Goal: Task Accomplishment & Management: Complete application form

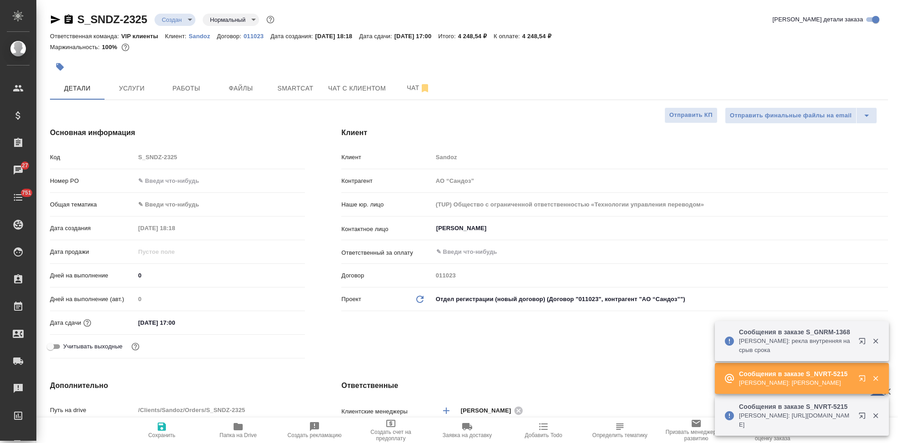
select select "RU"
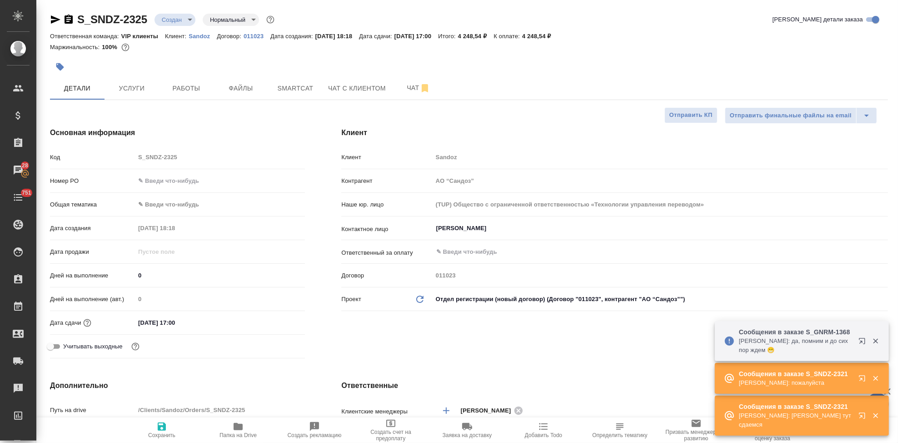
click at [193, 20] on body "🙏 .cls-1 fill:#fff; AWATERA Kabargina [PERSON_NAME] Спецификации Заказы 28 Чаты…" at bounding box center [449, 221] width 898 height 443
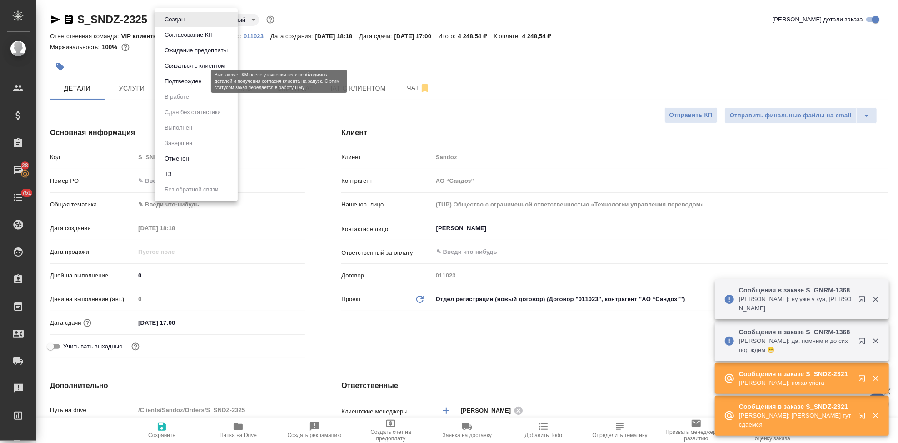
click at [184, 79] on button "Подтвержден" at bounding box center [183, 81] width 43 height 10
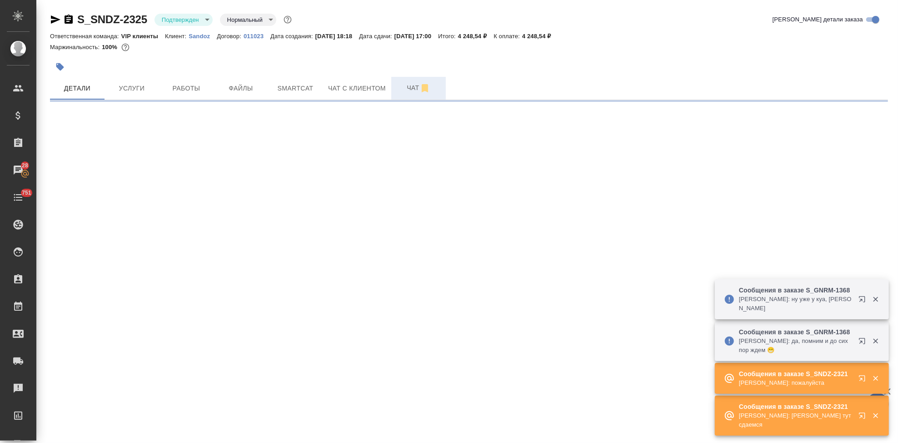
select select "RU"
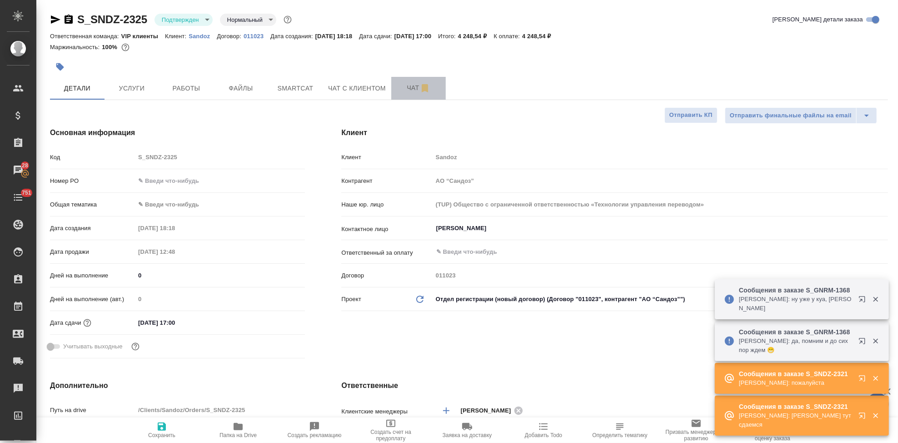
click at [401, 92] on span "Чат" at bounding box center [419, 87] width 44 height 11
type textarea "x"
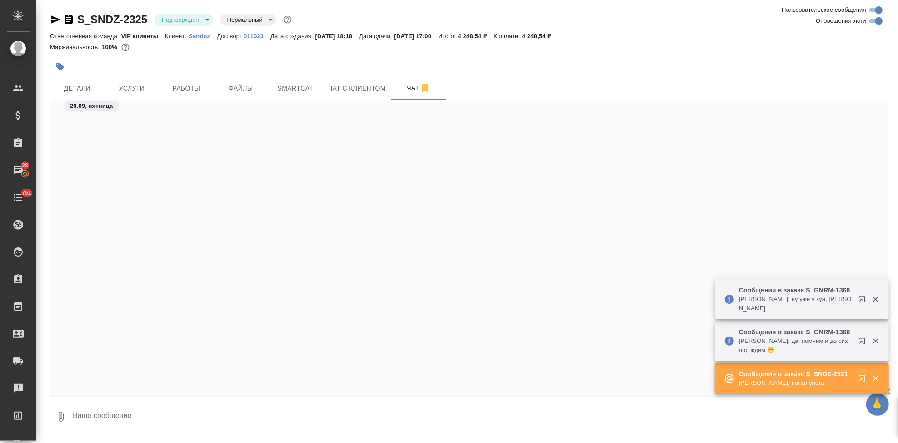
scroll to position [1864, 0]
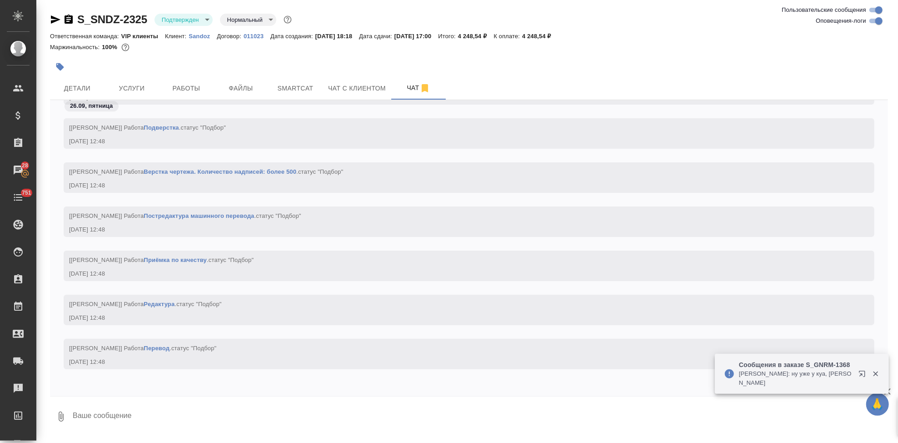
click at [153, 415] on textarea at bounding box center [480, 416] width 816 height 31
type textarea "!"
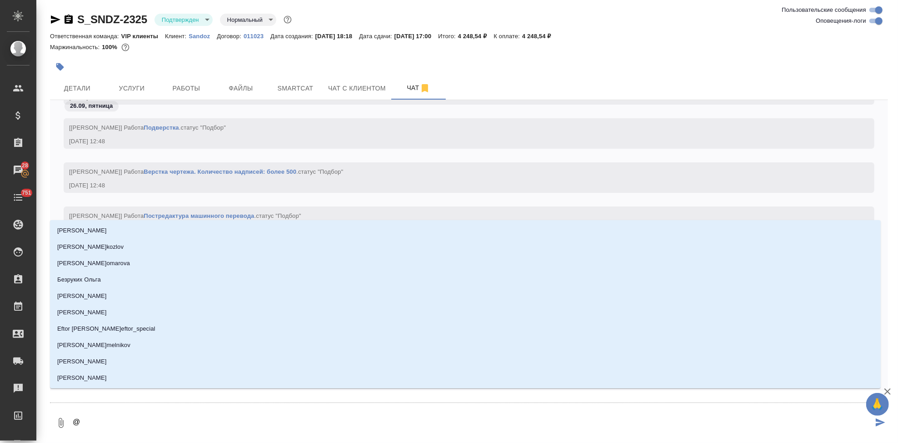
type textarea "@г"
type input "г"
type textarea "@го"
type input "го"
type textarea "@гор"
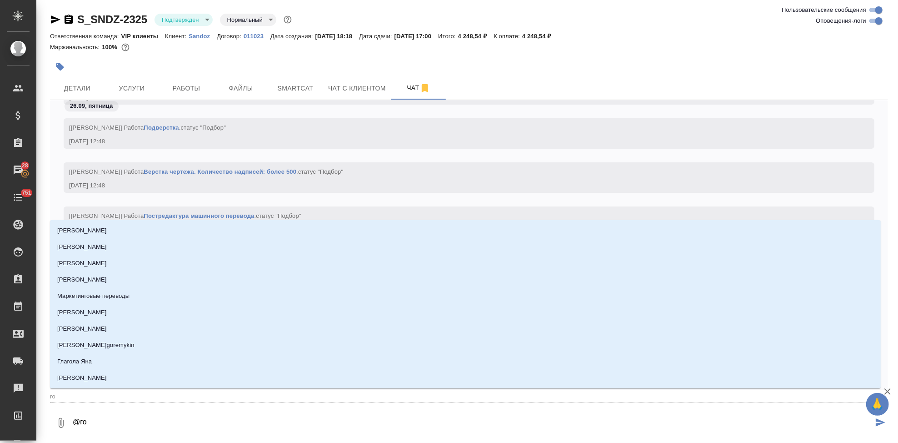
type input "гор"
type textarea "@горш"
type input "горш"
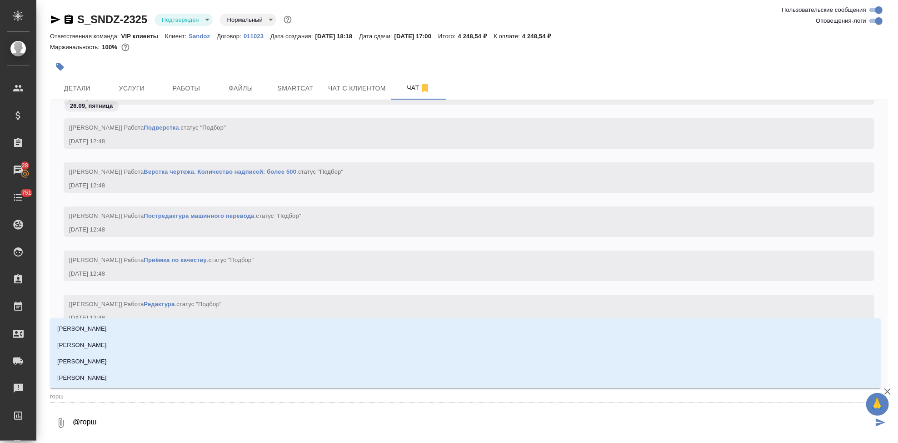
type textarea "@горшк"
type input "горшк"
type textarea "@горшко"
type input "горшко"
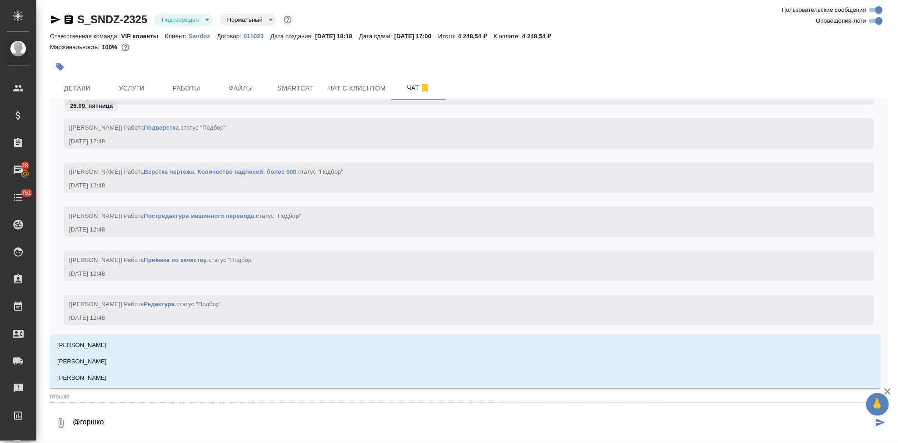
type textarea "@горшков"
type input "горшков"
type textarea "@горшкова"
type input "горшкова"
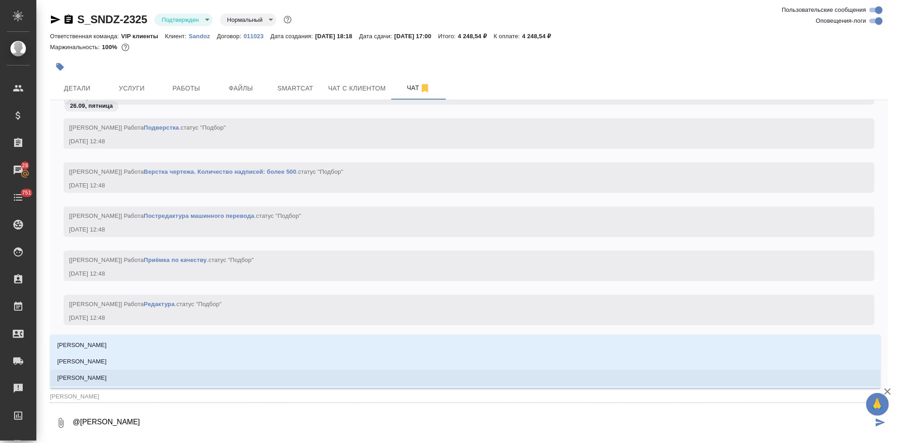
click at [131, 380] on li "Горшкова Валентина" at bounding box center [465, 378] width 831 height 16
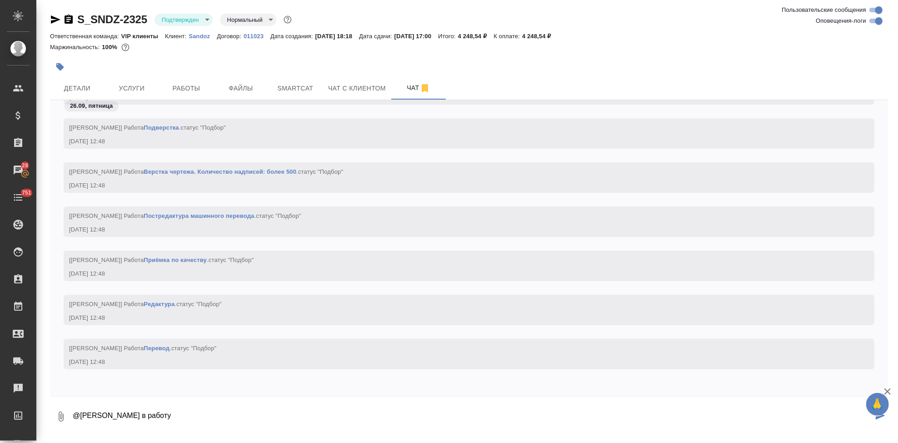
type textarea "@Горшкова Валентина в работу"
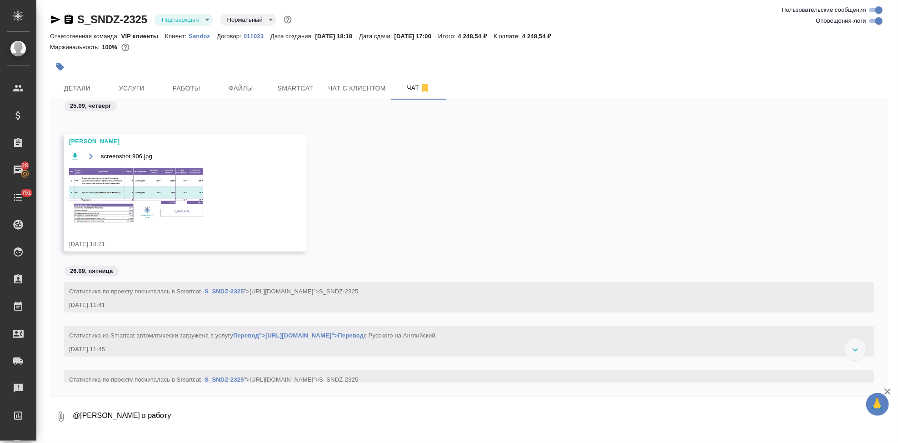
scroll to position [250, 0]
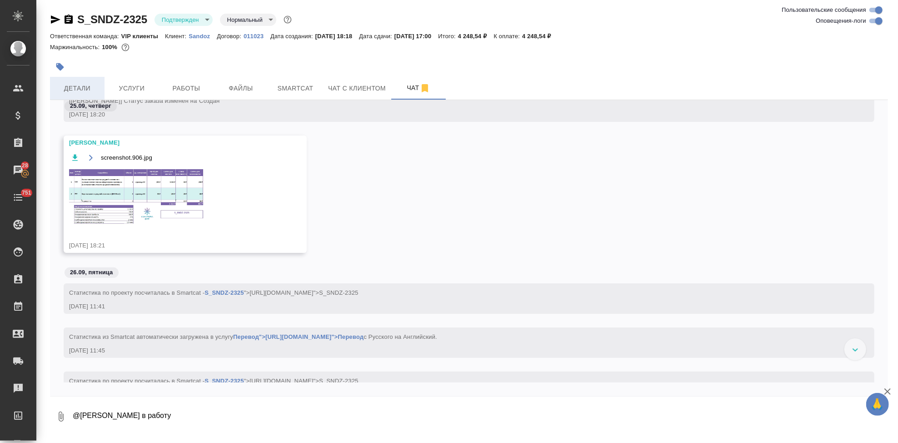
click at [73, 80] on button "Детали" at bounding box center [77, 88] width 55 height 23
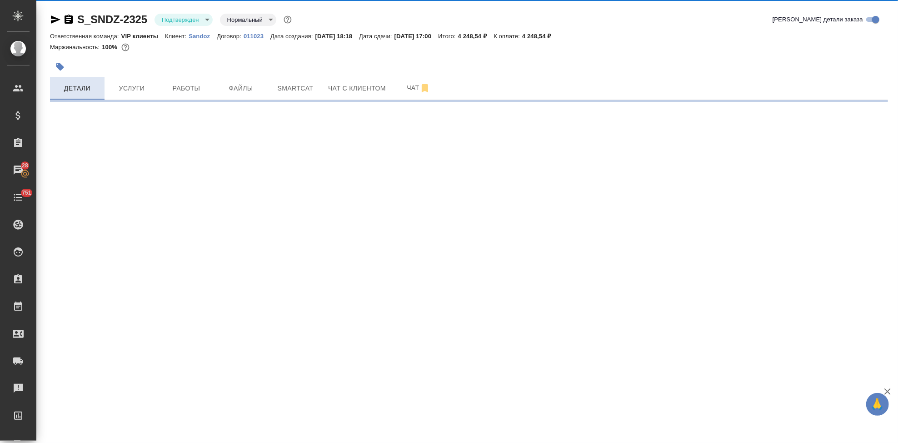
select select "RU"
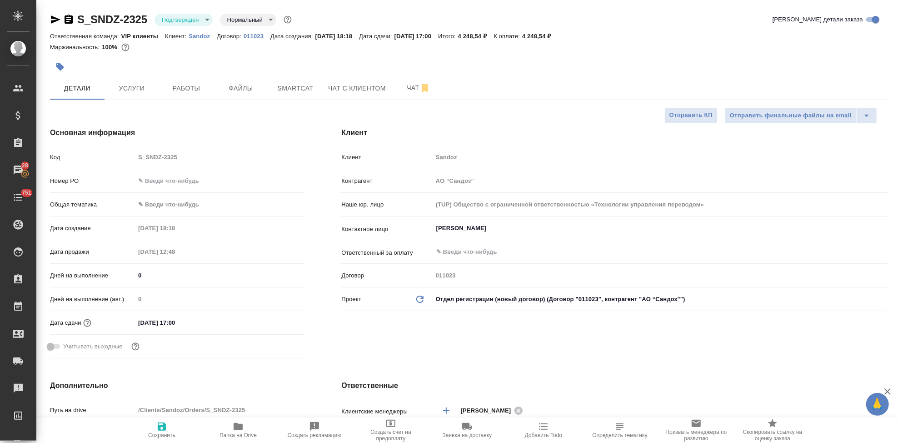
type textarea "x"
click at [413, 87] on span "Чат" at bounding box center [419, 87] width 44 height 11
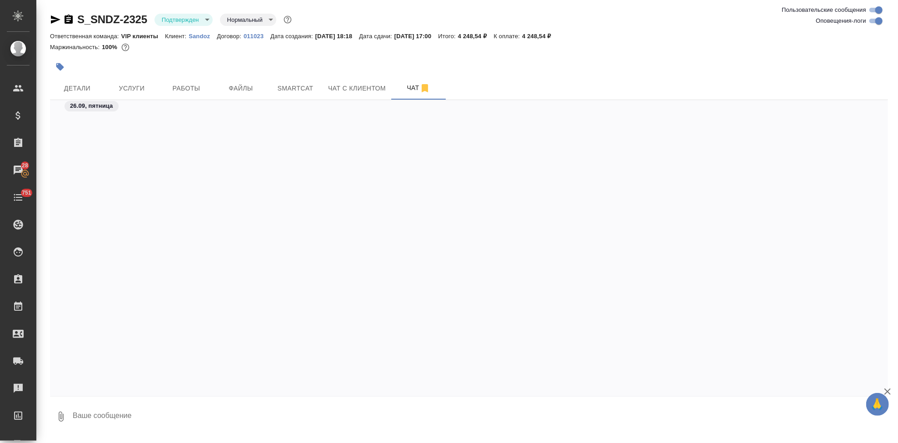
scroll to position [3282, 0]
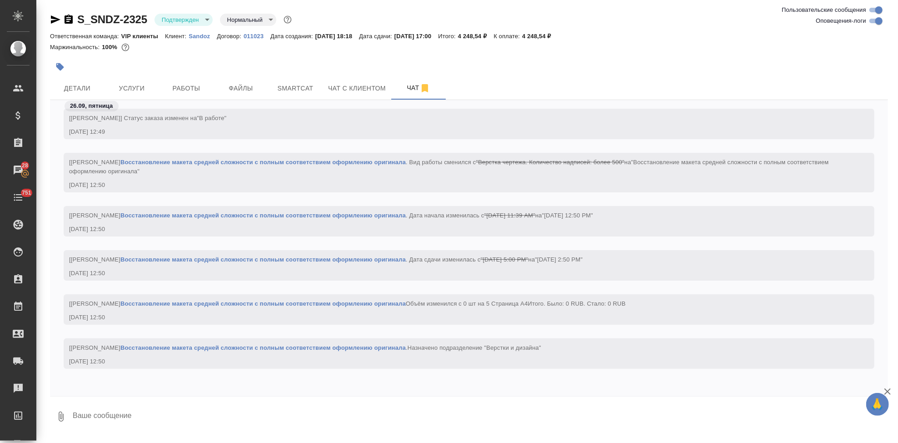
click at [158, 416] on textarea at bounding box center [480, 416] width 816 height 31
type textarea """
drag, startPoint x: 133, startPoint y: 434, endPoint x: 127, endPoint y: 417, distance: 17.7
click at [127, 417] on textarea at bounding box center [480, 416] width 816 height 31
type textarea """
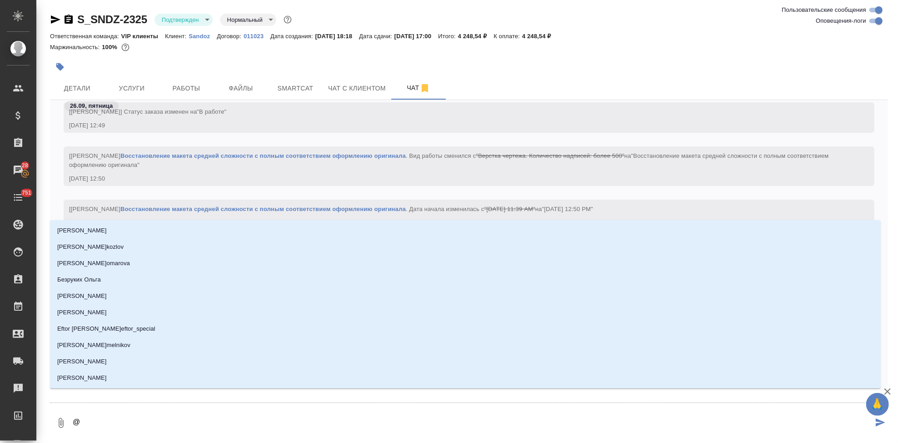
type textarea "@г"
type input "г"
type textarea "@го"
type input "го"
type textarea "@гор"
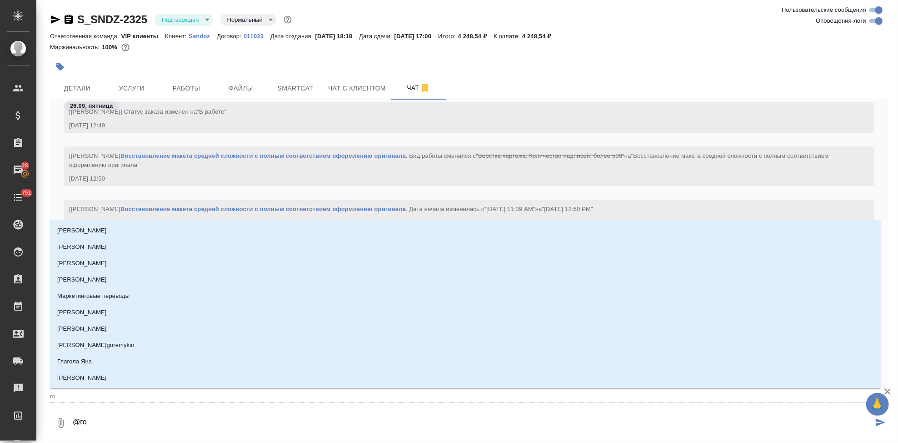
type input "гор"
type textarea "@горш"
type input "горш"
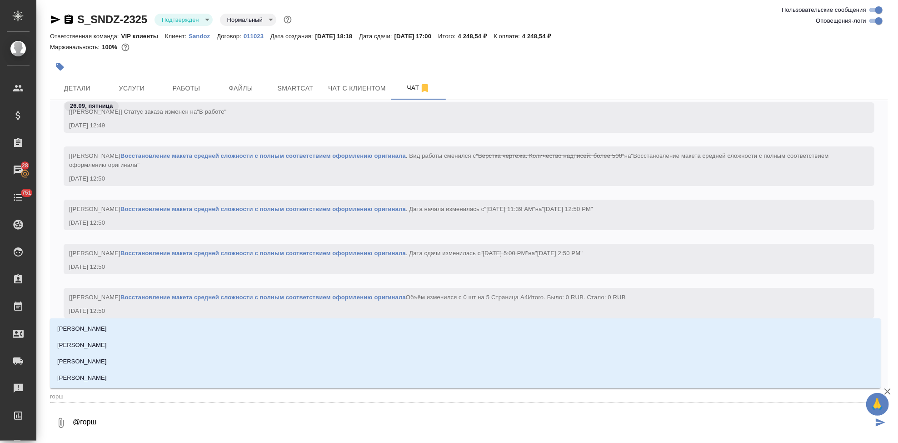
type textarea "@горшк"
type input "горшк"
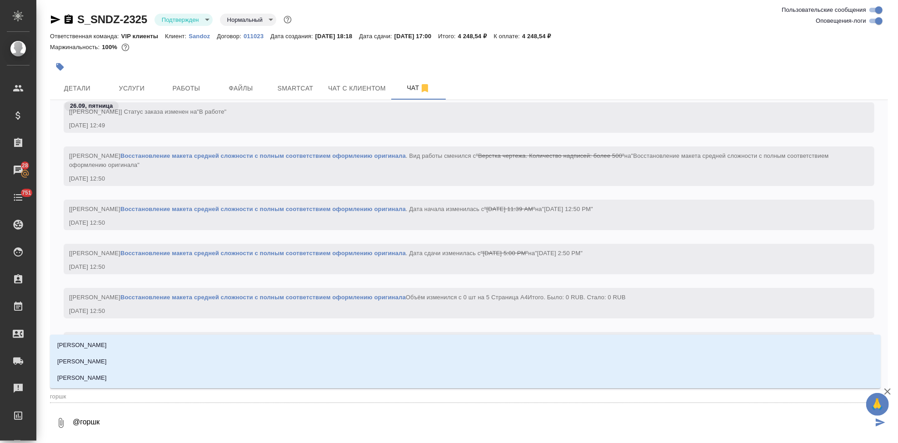
type textarea "@горшкл"
type input "горшкл"
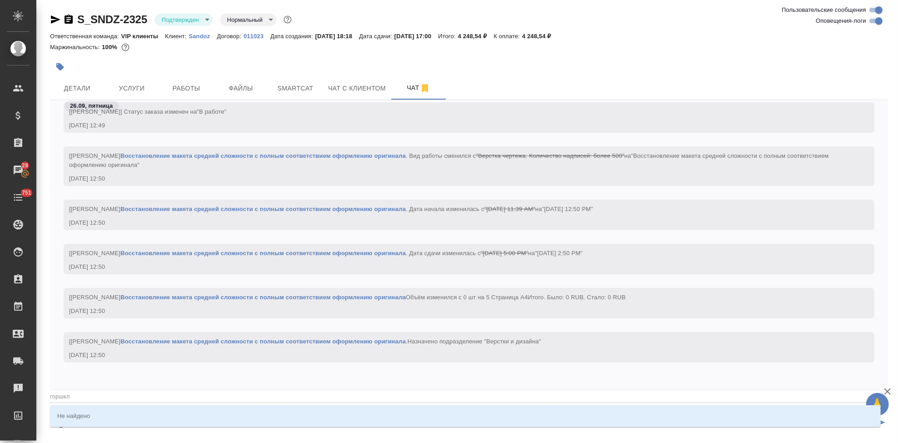
type textarea "@горшк"
type input "горшк"
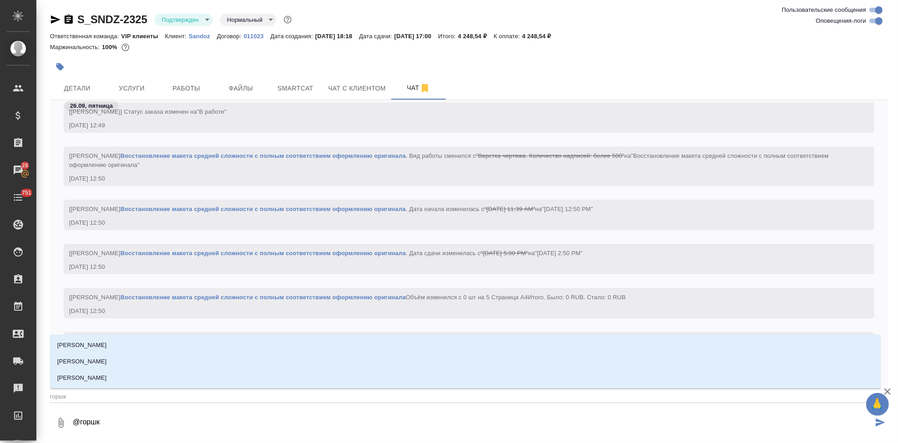
click at [120, 385] on li "Горшкова Валентина" at bounding box center [465, 378] width 831 height 16
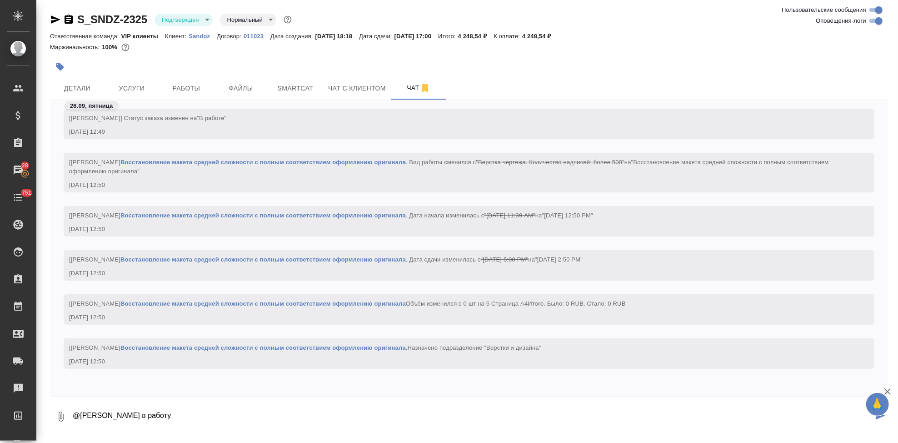
type textarea "@Горшкова Валентина в работу"
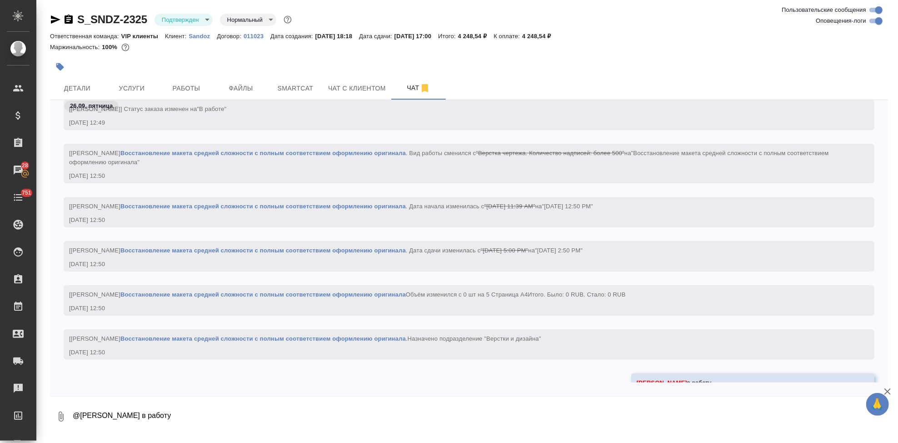
scroll to position [3326, 0]
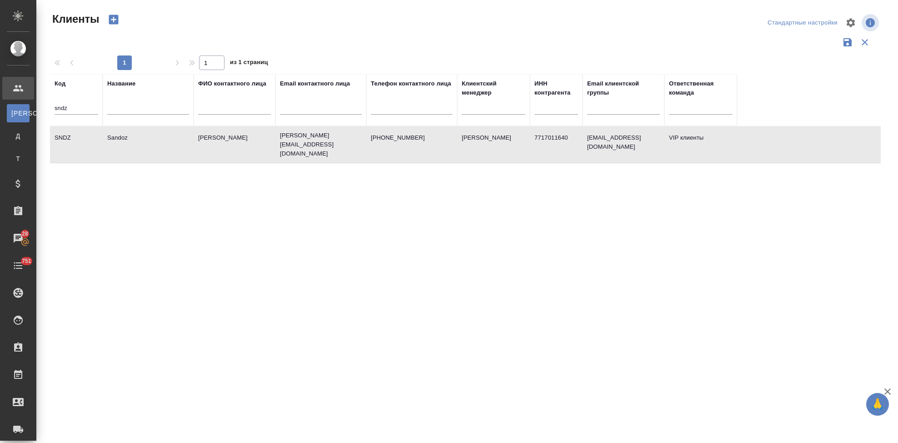
select select "RU"
click at [75, 109] on input "sndz" at bounding box center [77, 108] width 44 height 11
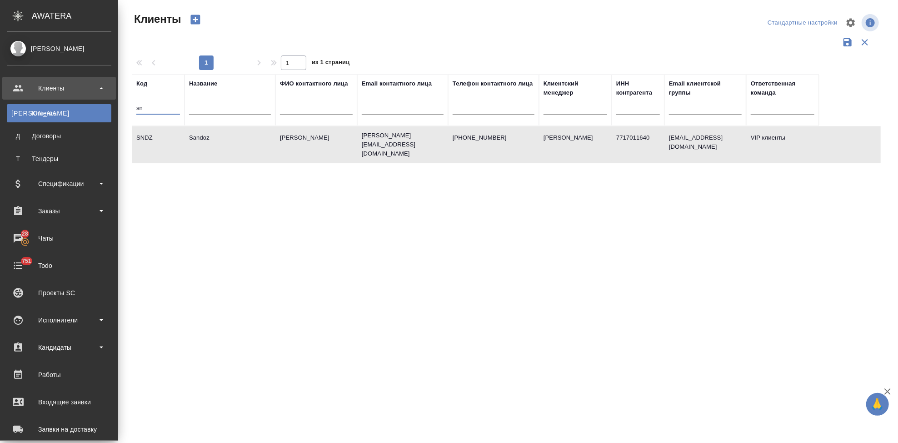
type input "s"
type input "nvrt"
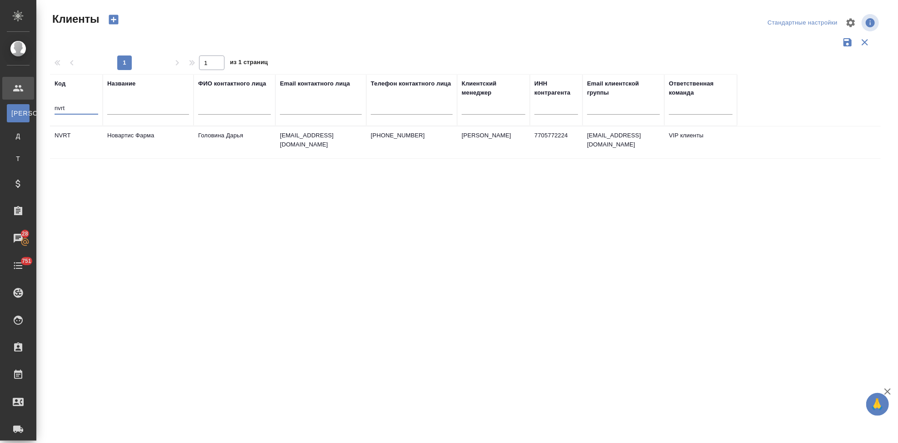
click at [202, 147] on td "Головина Дарья" at bounding box center [235, 142] width 82 height 32
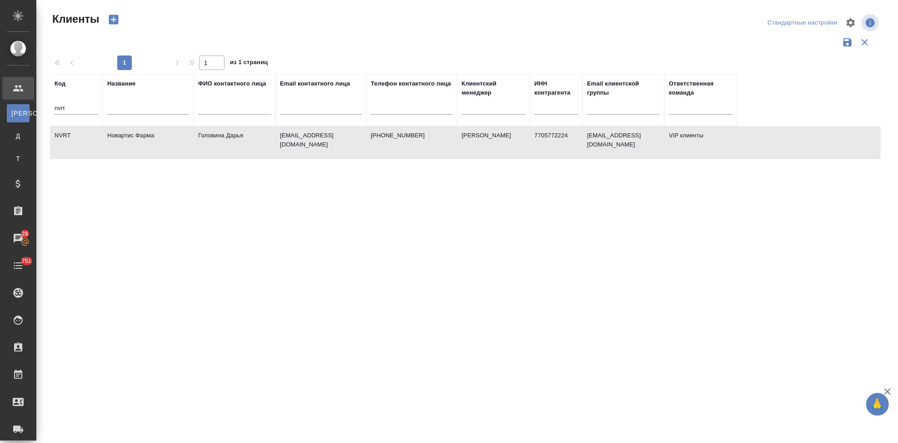
click at [202, 147] on td "Головина Дарья" at bounding box center [235, 142] width 82 height 32
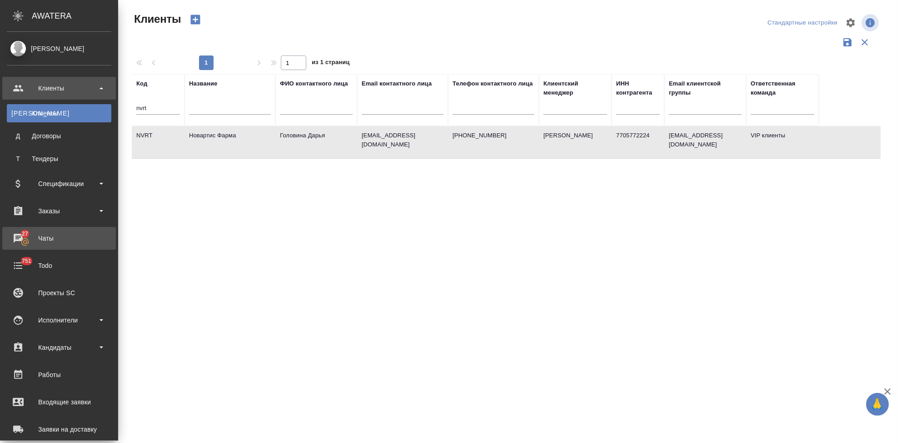
click at [25, 236] on div "Чаты" at bounding box center [59, 238] width 105 height 14
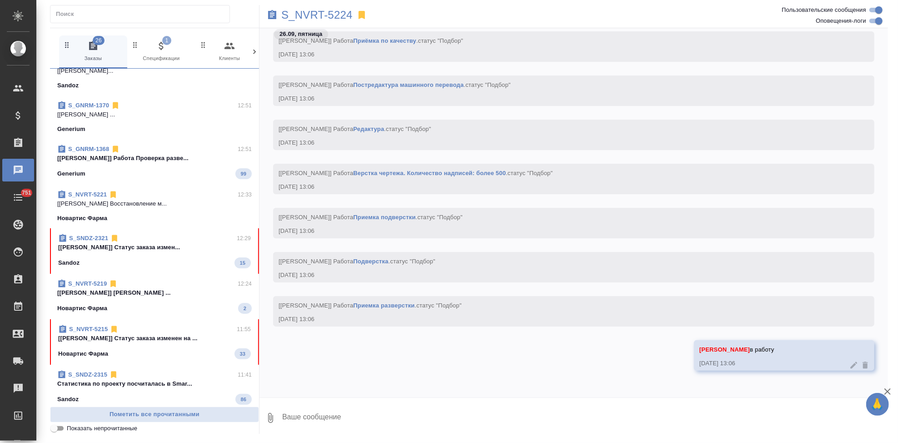
scroll to position [86, 0]
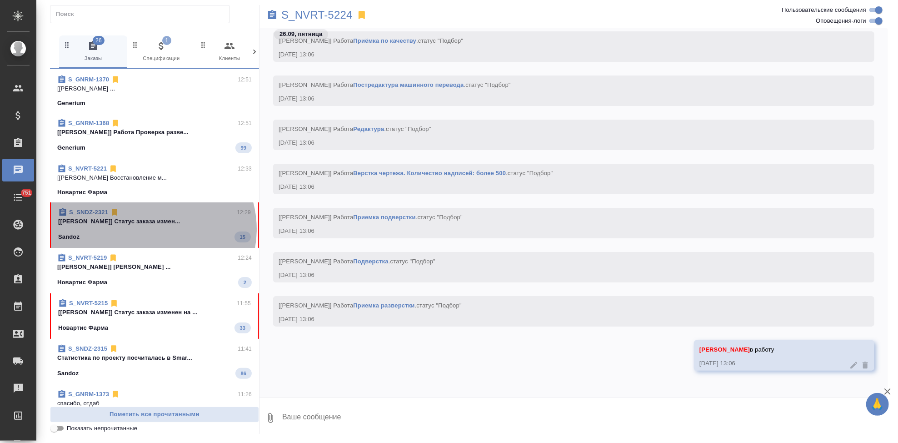
click at [151, 229] on span "S_SNDZ-2321 12:29 [Горшкова Валентина] Статус заказа измен... Sandoz 15" at bounding box center [154, 225] width 193 height 35
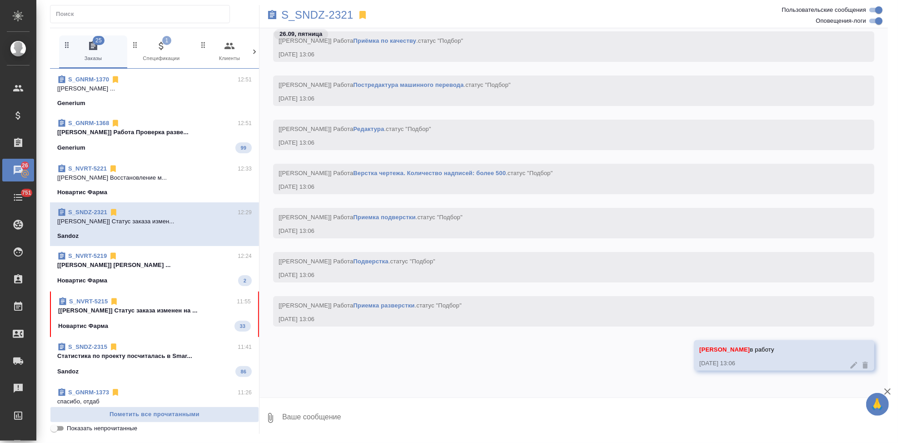
click at [187, 230] on span "S_SNDZ-2321 12:29 [Горшкова Валентина] Статус заказа измен... Sandoz" at bounding box center [154, 224] width 195 height 33
click at [331, 15] on p "S_SNDZ-2321" at bounding box center [317, 14] width 72 height 9
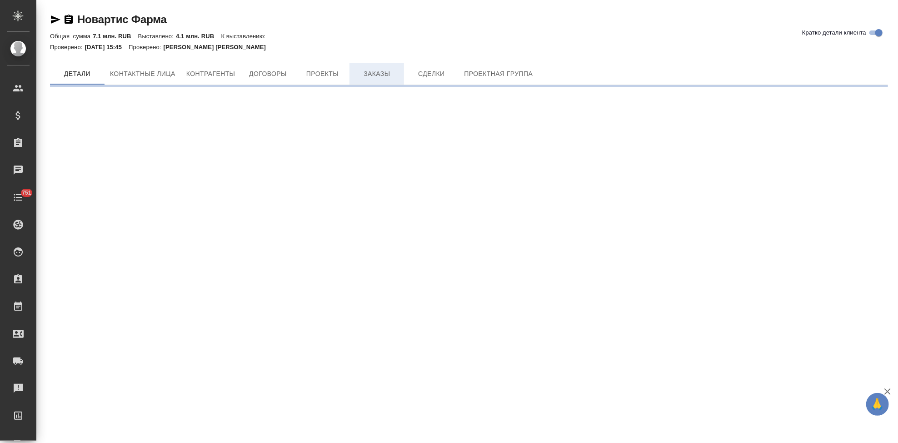
click at [378, 73] on span "Заказы" at bounding box center [377, 73] width 44 height 11
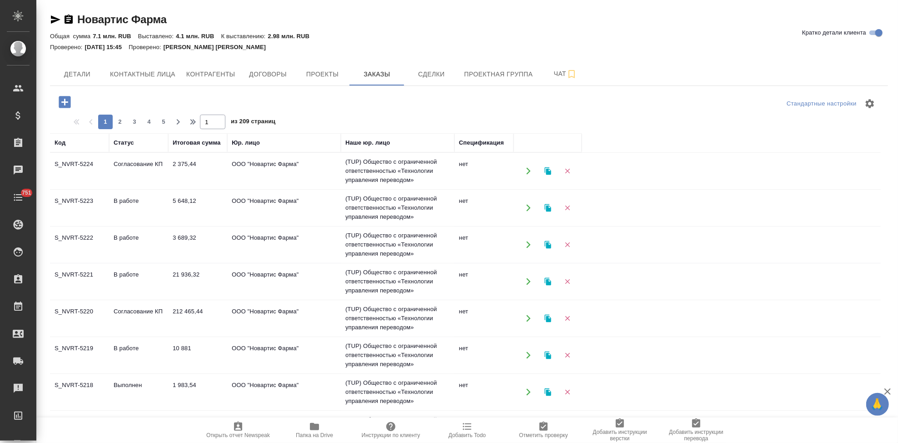
click at [125, 175] on td "Согласование КП" at bounding box center [138, 171] width 59 height 32
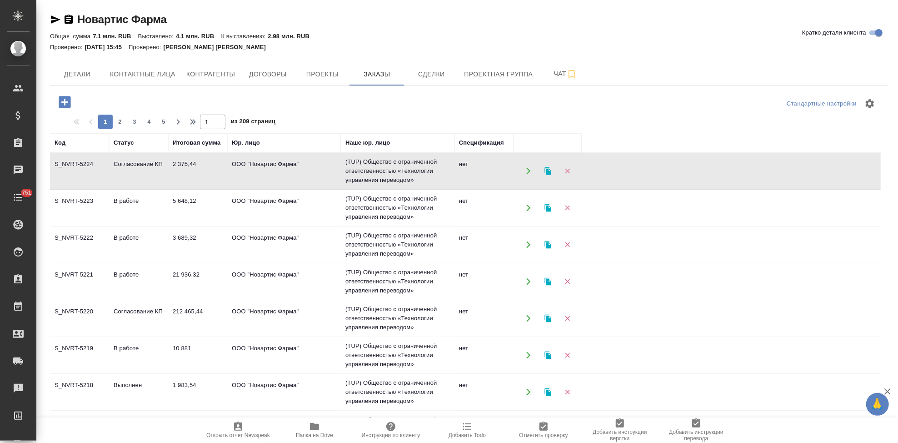
click at [125, 175] on td "Согласование КП" at bounding box center [138, 171] width 59 height 32
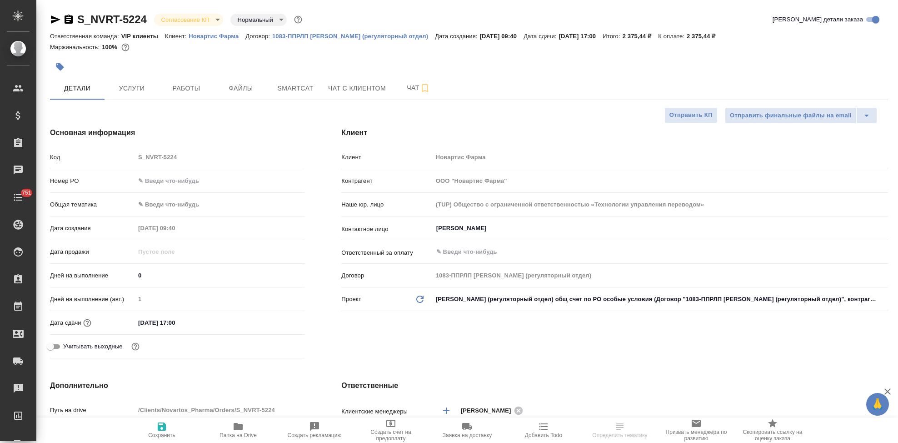
select select "RU"
click at [218, 17] on body "🙏 .cls-1 fill:#fff; AWATERA Kabargina Anna Клиенты Спецификации Заказы Чаты 751…" at bounding box center [449, 221] width 898 height 443
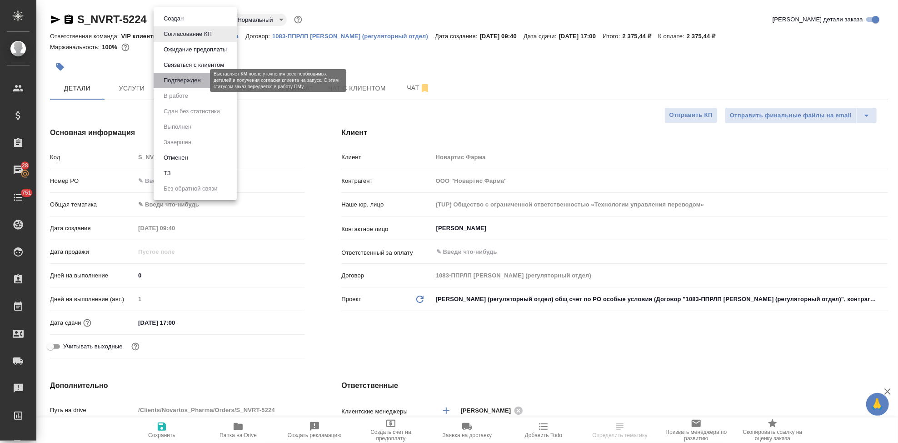
click at [186, 84] on button "Подтвержден" at bounding box center [182, 80] width 43 height 10
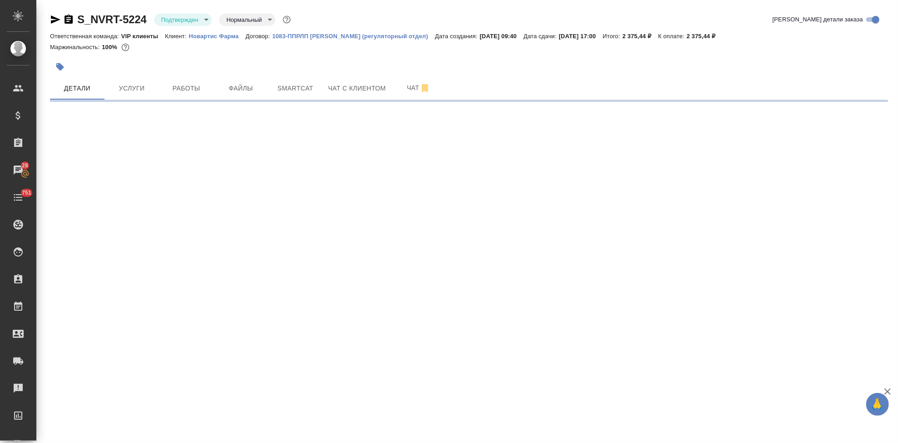
select select "RU"
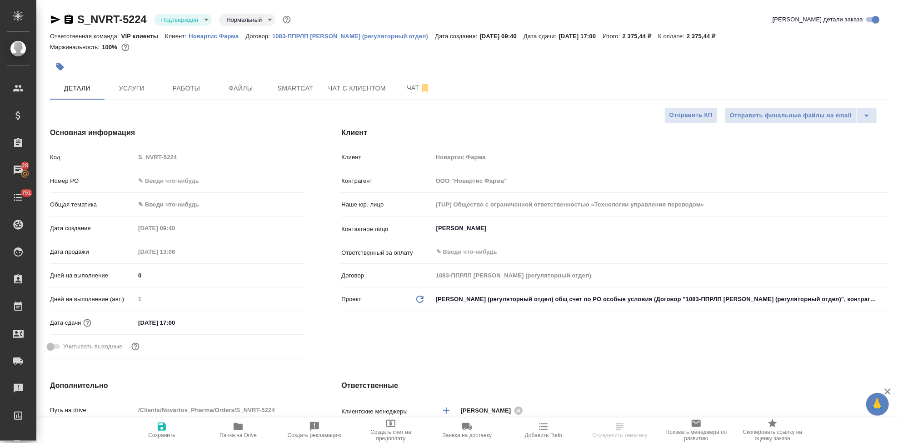
click at [200, 323] on input "29.09.2025 17:00" at bounding box center [175, 322] width 80 height 13
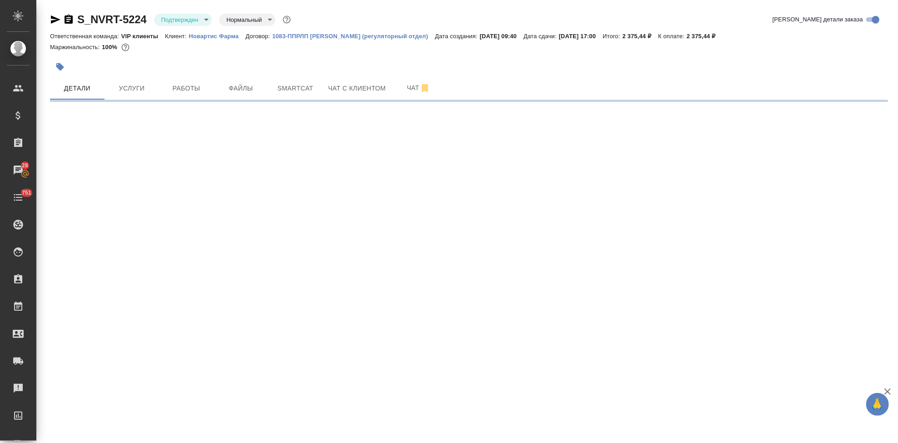
select select "RU"
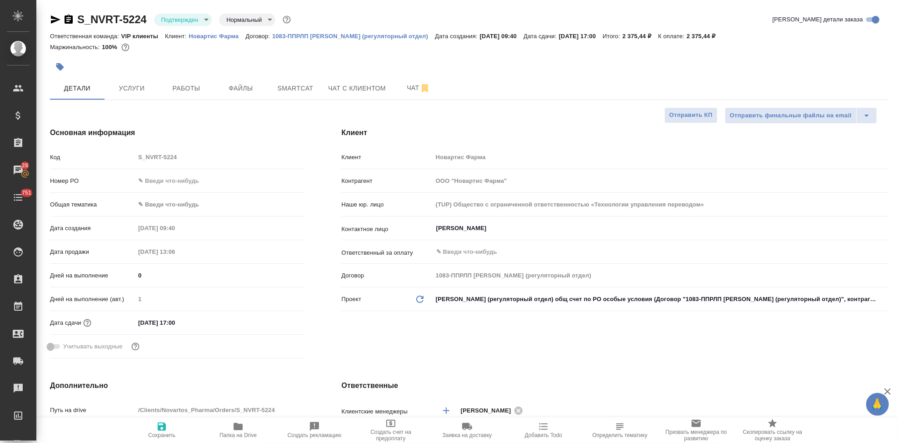
type textarea "x"
click at [196, 324] on input "29.09.2025 17:00" at bounding box center [175, 322] width 80 height 13
click at [277, 321] on icon "button" at bounding box center [278, 321] width 11 height 11
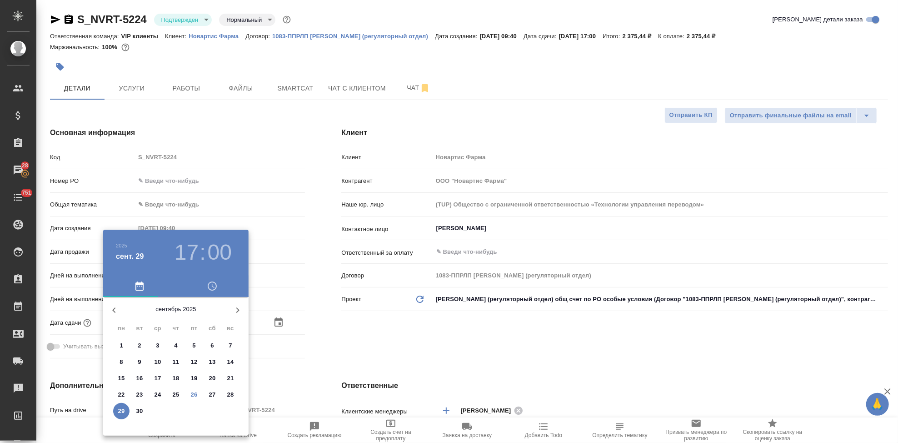
click at [194, 394] on p "26" at bounding box center [194, 394] width 7 height 9
type input "26.09.2025 17:00"
type textarea "x"
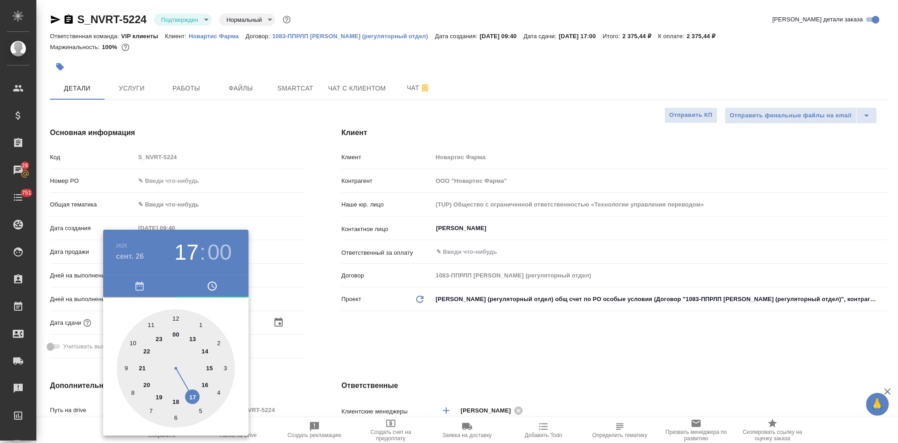
click at [192, 397] on div at bounding box center [176, 368] width 118 height 118
type textarea "x"
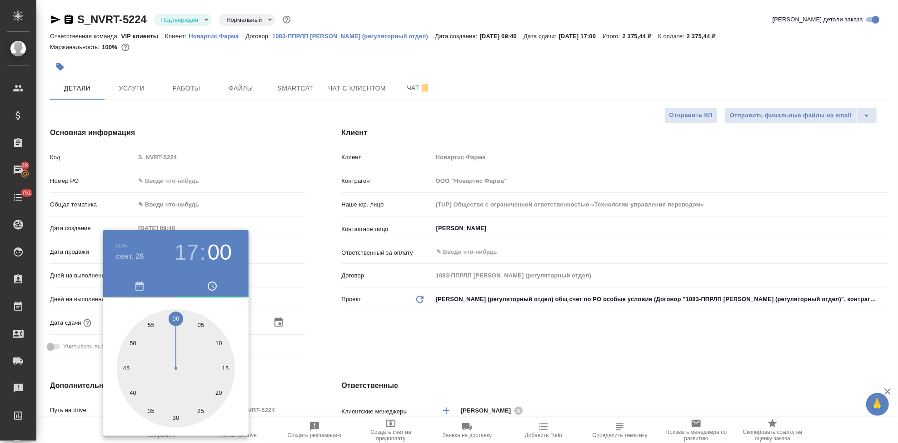
type textarea "x"
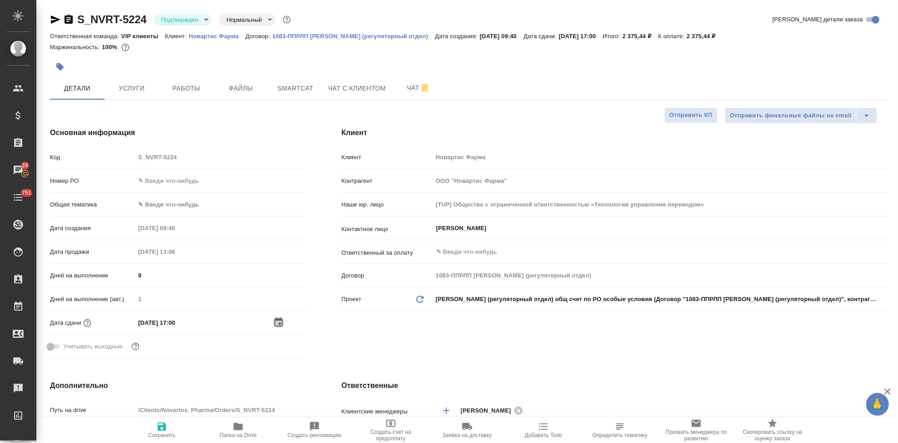
click at [158, 432] on span "Сохранить" at bounding box center [161, 435] width 27 height 6
type textarea "x"
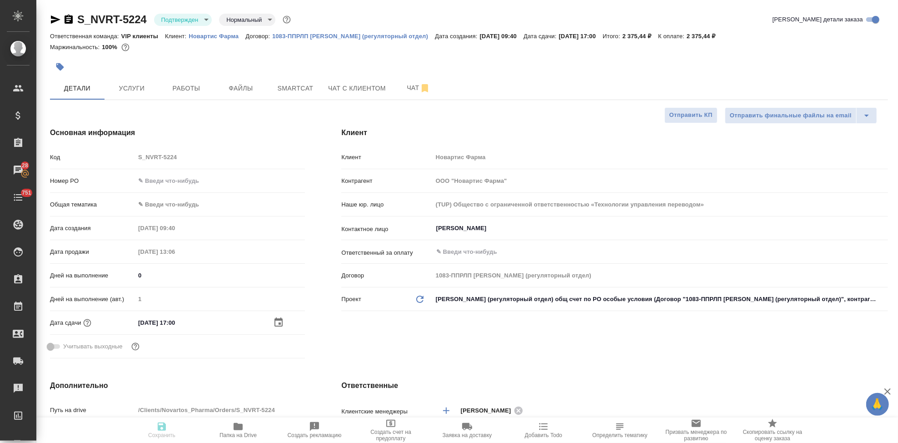
type textarea "x"
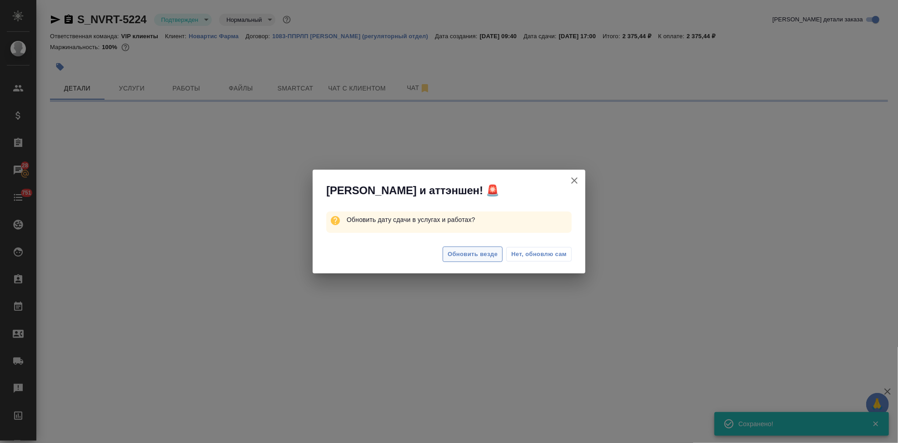
select select "RU"
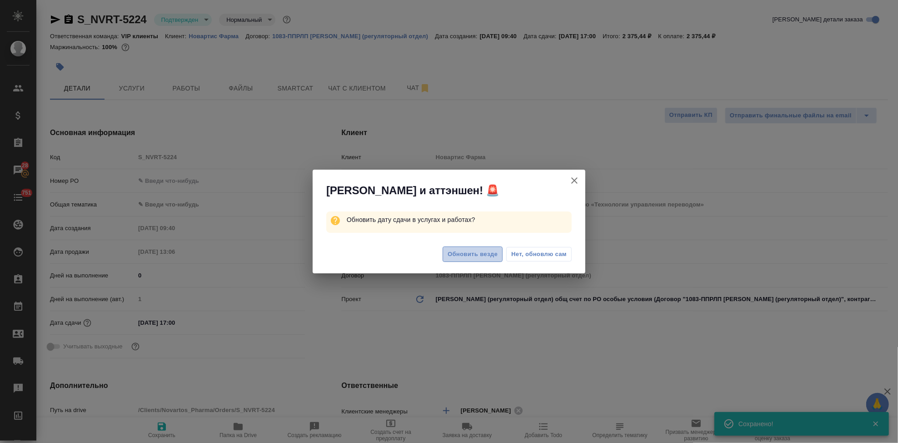
click at [461, 252] on span "Обновить везде" at bounding box center [473, 254] width 50 height 10
type textarea "x"
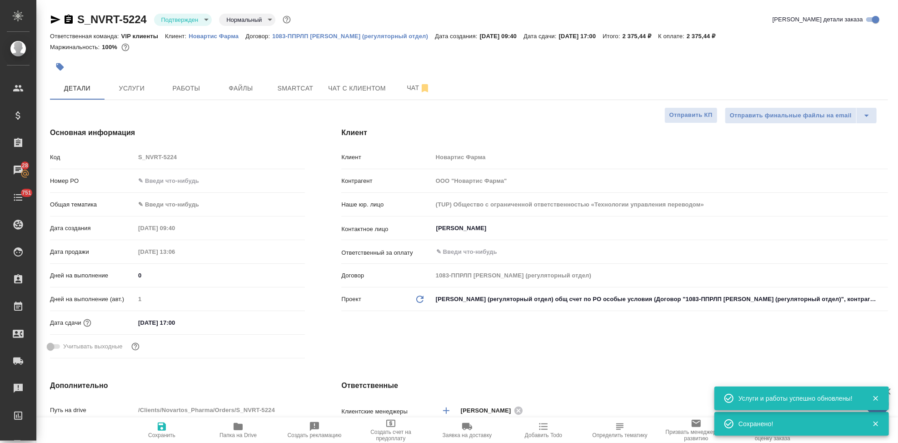
type textarea "x"
click at [405, 89] on span "Чат" at bounding box center [419, 87] width 44 height 11
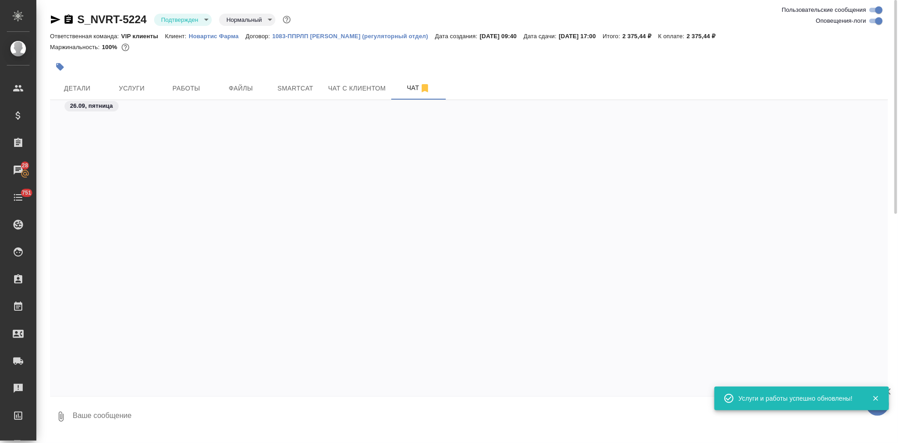
scroll to position [6028, 0]
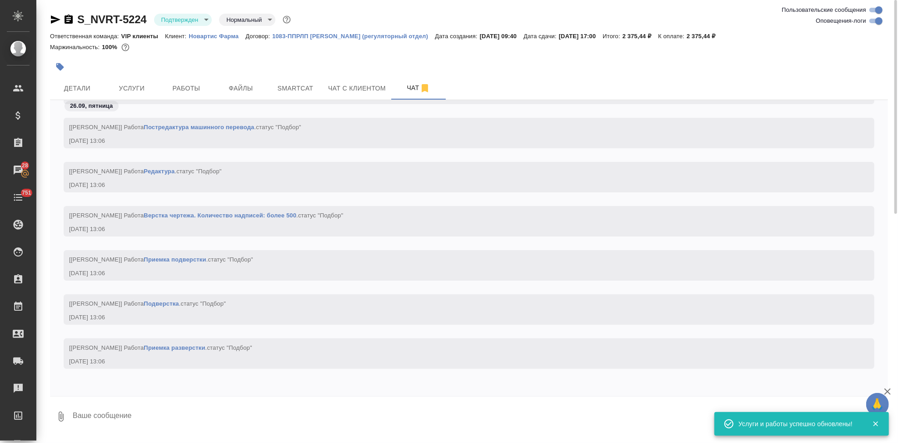
click at [229, 420] on textarea at bounding box center [480, 416] width 816 height 31
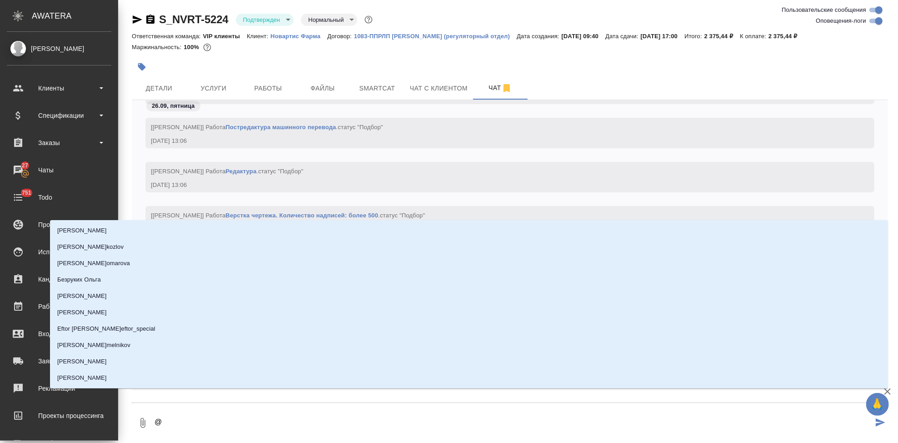
type textarea "@г"
type input "г"
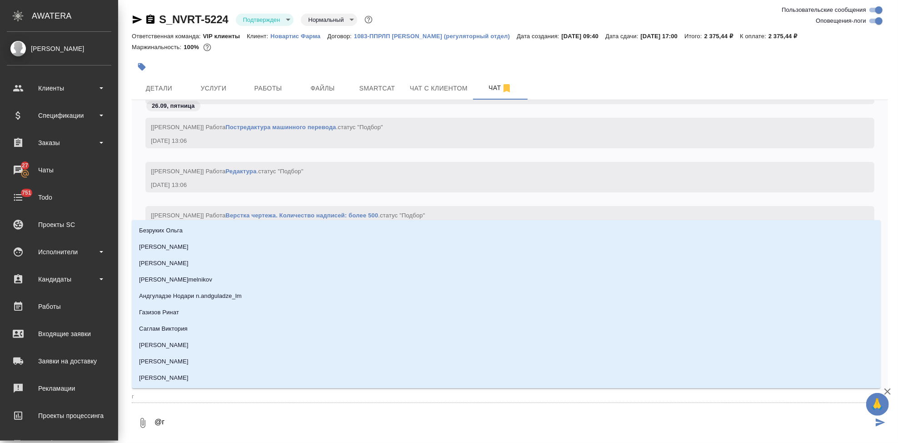
type textarea "@гр"
type input "гр"
type textarea "@гра"
type input "гра"
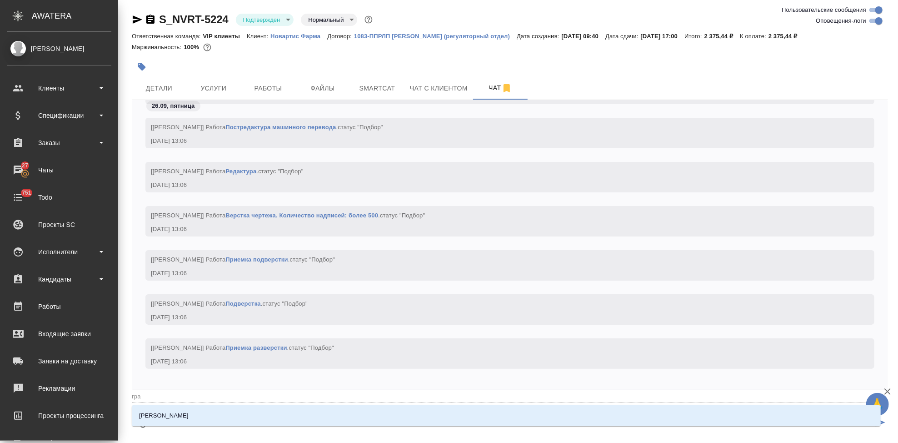
type textarea "@граьб"
type input "граьб"
type textarea "@граь"
type input "граь"
type textarea "@гра"
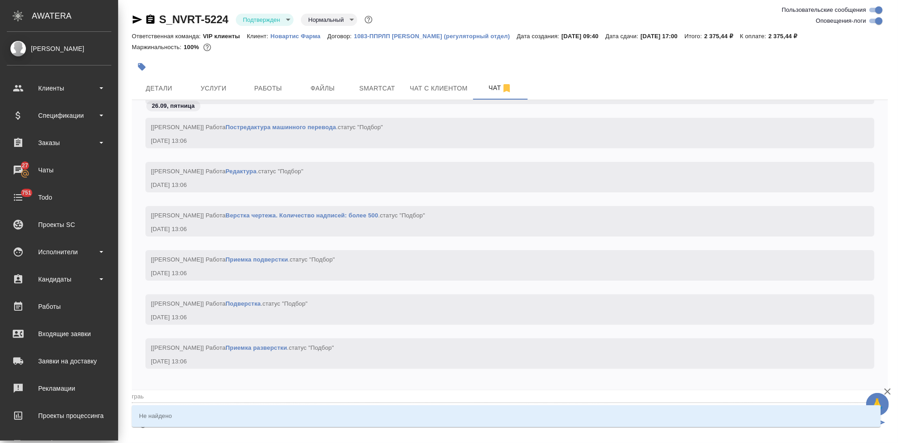
type input "гра"
type textarea "@граб"
type input "граб"
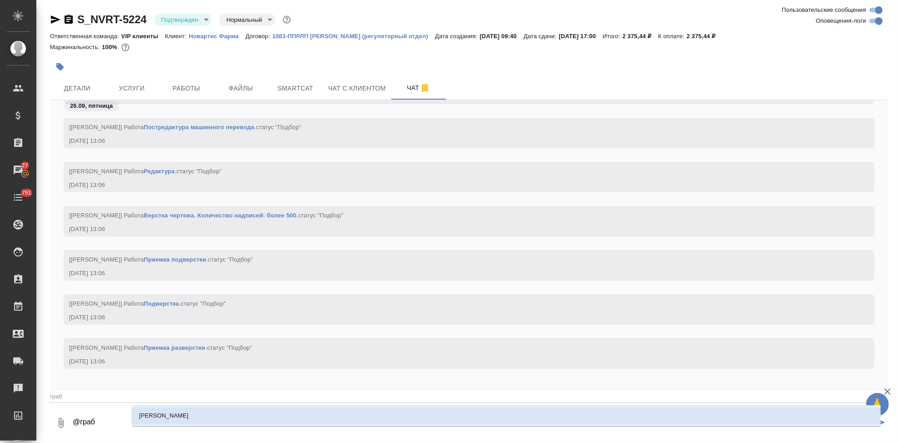
click at [193, 417] on li "Грабко Мария" at bounding box center [506, 415] width 749 height 16
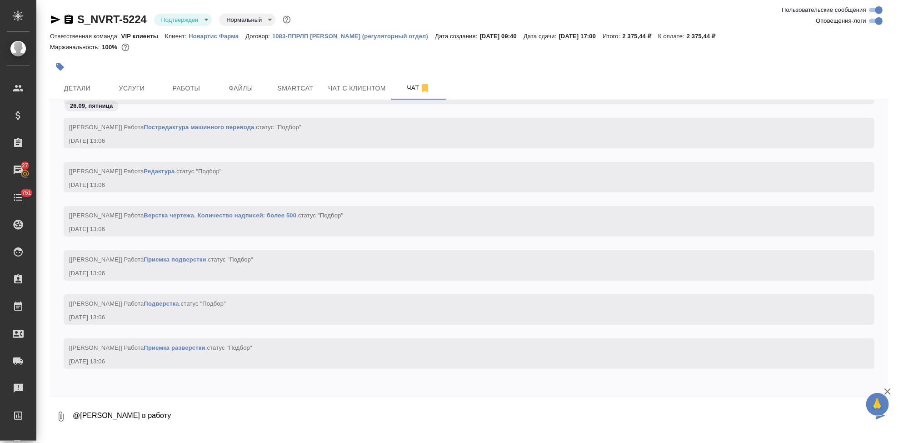
type textarea "@Грабко Мария в работу"
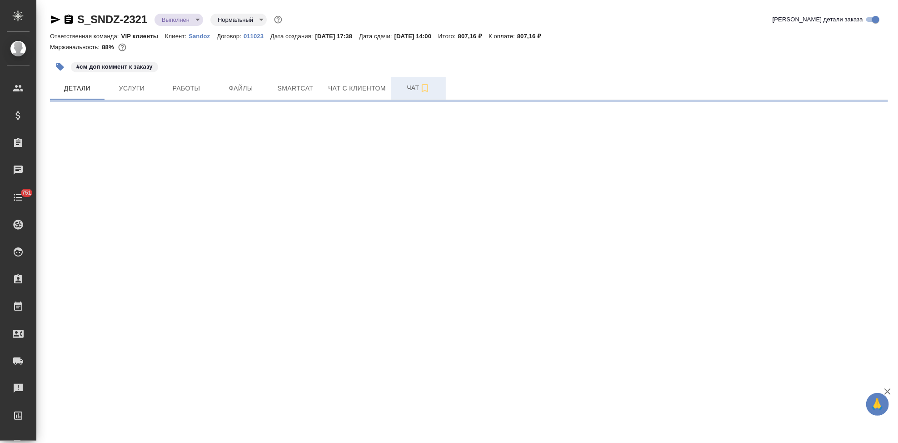
select select "RU"
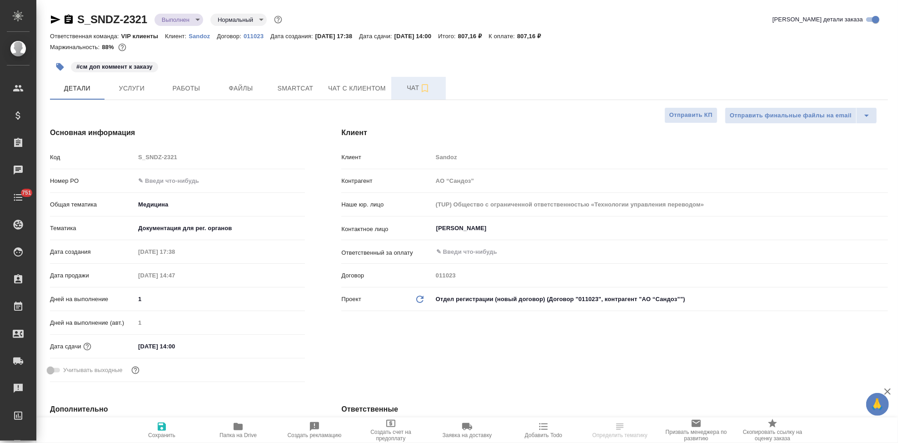
type textarea "x"
click at [402, 91] on span "Чат" at bounding box center [419, 87] width 44 height 11
type textarea "x"
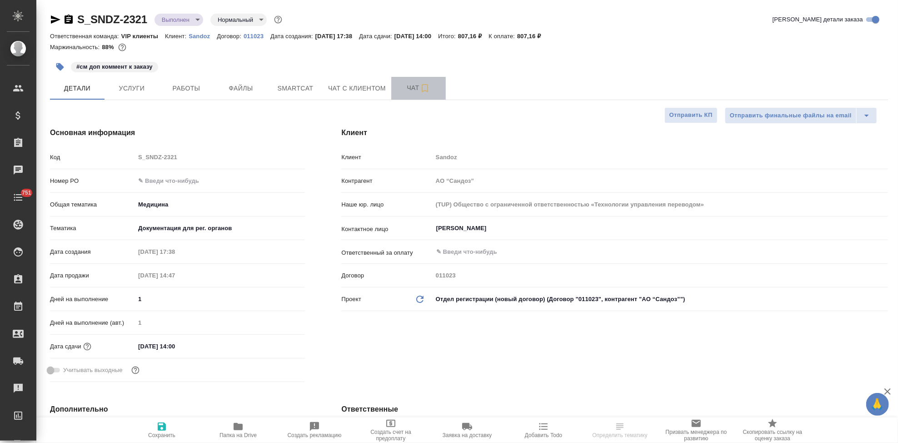
type textarea "x"
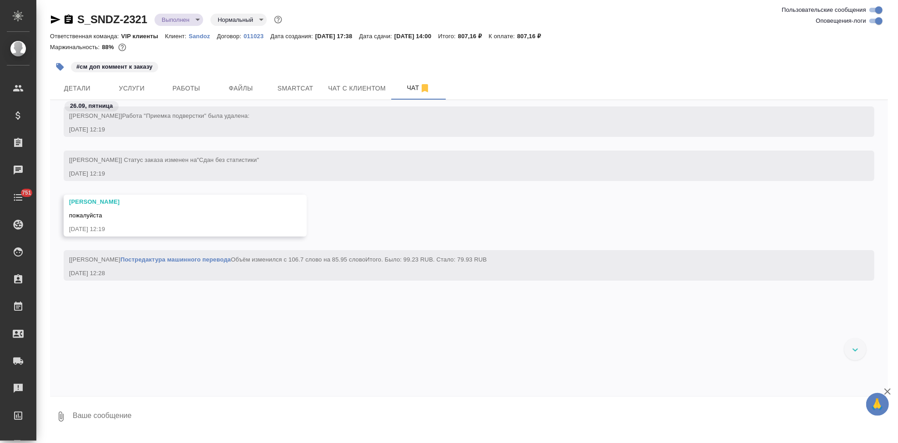
scroll to position [15397, 0]
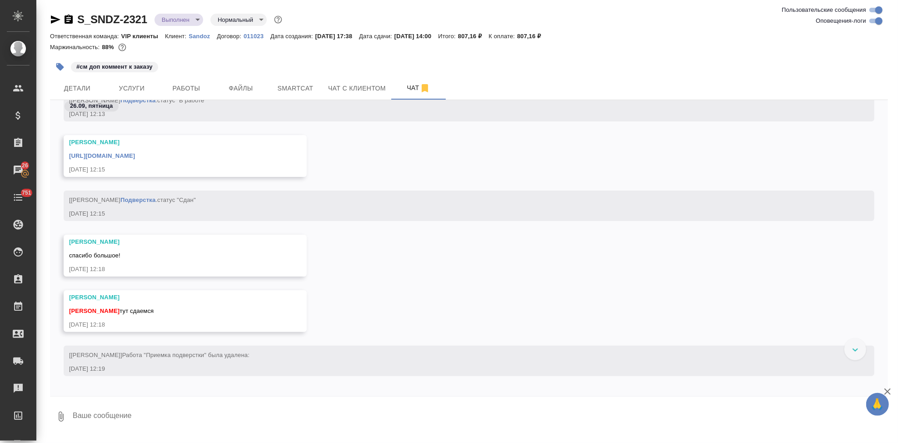
click at [125, 413] on textarea at bounding box center [480, 416] width 816 height 31
type textarea "спасибо"
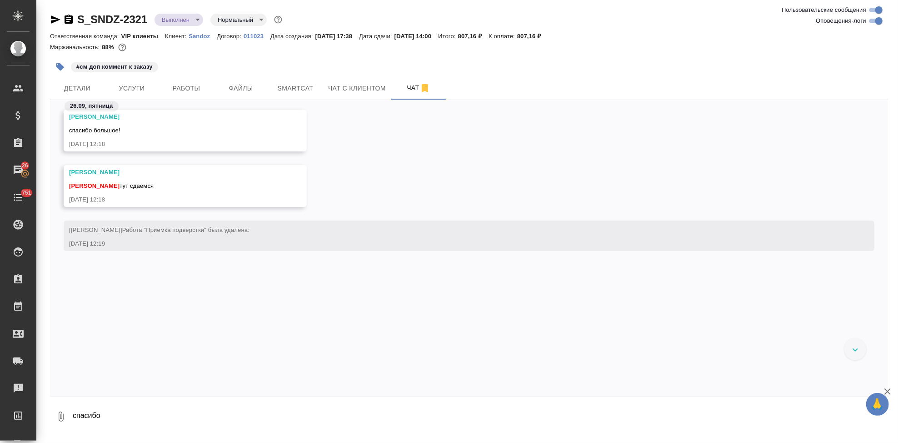
scroll to position [15039, 0]
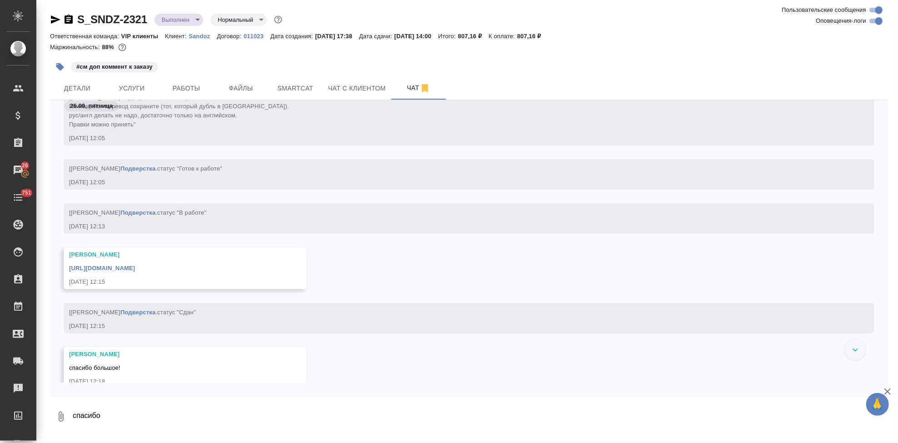
click at [135, 269] on link "https://drive.awatera.com/apps/files/files/10485503?dir=/Shares/Sandoz/Orders/S…" at bounding box center [102, 268] width 66 height 7
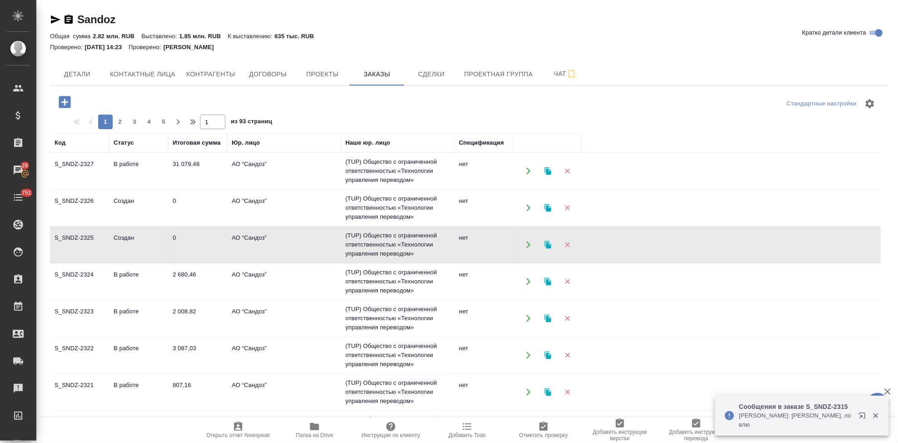
click at [71, 103] on icon "button" at bounding box center [65, 102] width 16 height 16
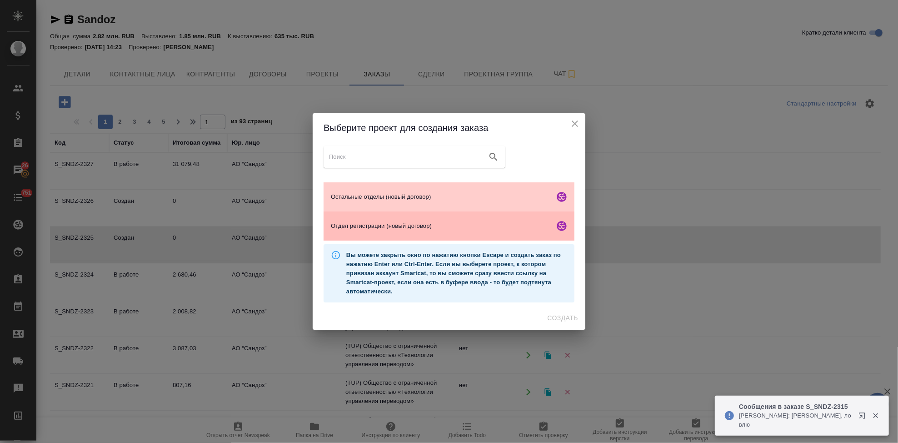
click at [372, 221] on span "Отдел регистрации (новый договор)" at bounding box center [441, 225] width 220 height 9
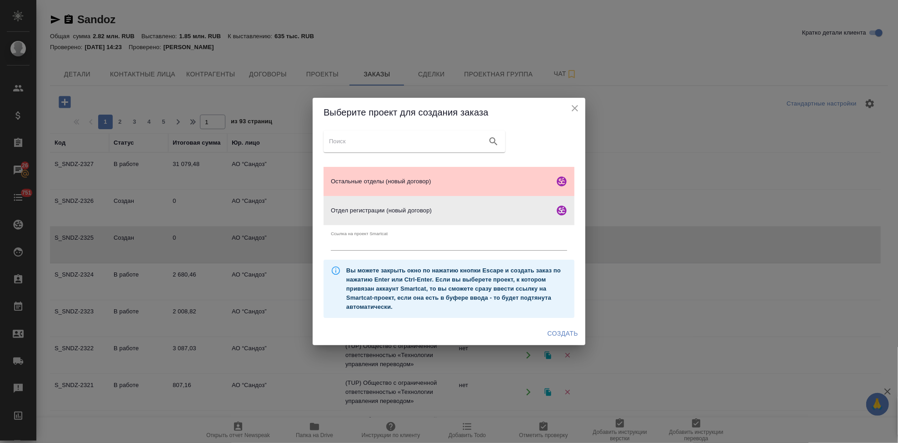
click at [560, 329] on span "Создать" at bounding box center [563, 333] width 30 height 11
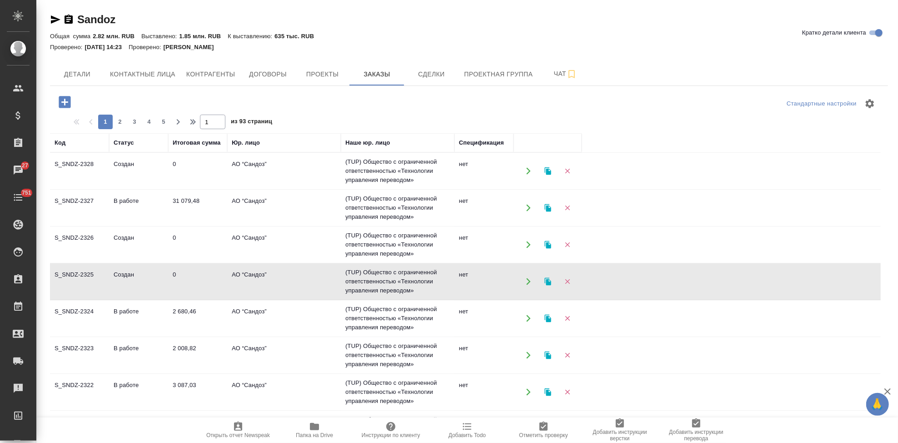
click at [104, 180] on td "S_SNDZ-2328" at bounding box center [79, 171] width 59 height 32
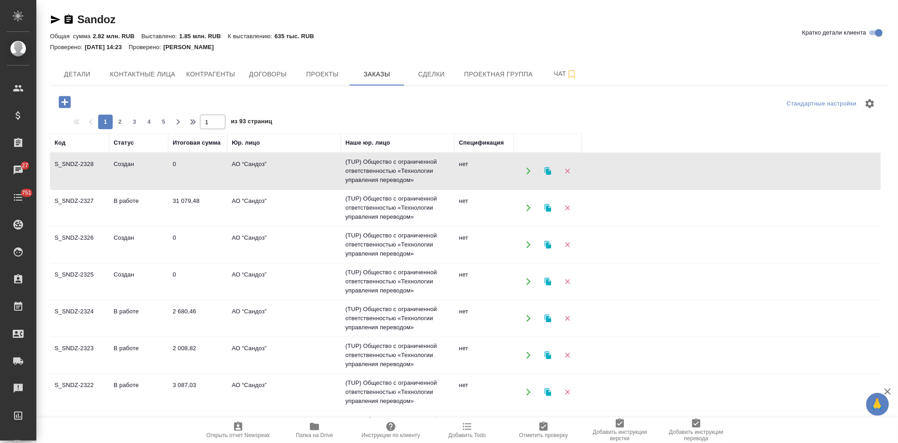
click at [104, 180] on td "S_SNDZ-2328" at bounding box center [79, 171] width 59 height 32
click at [112, 242] on td "Создан" at bounding box center [138, 245] width 59 height 32
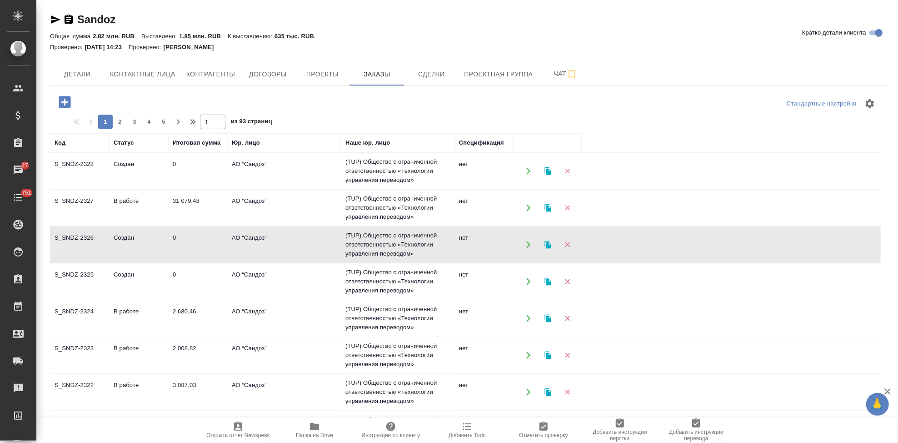
click at [112, 242] on td "Создан" at bounding box center [138, 245] width 59 height 32
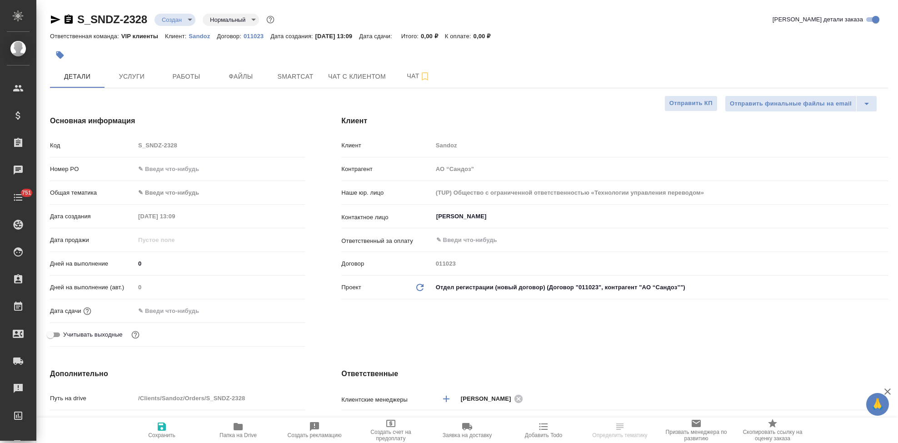
select select "RU"
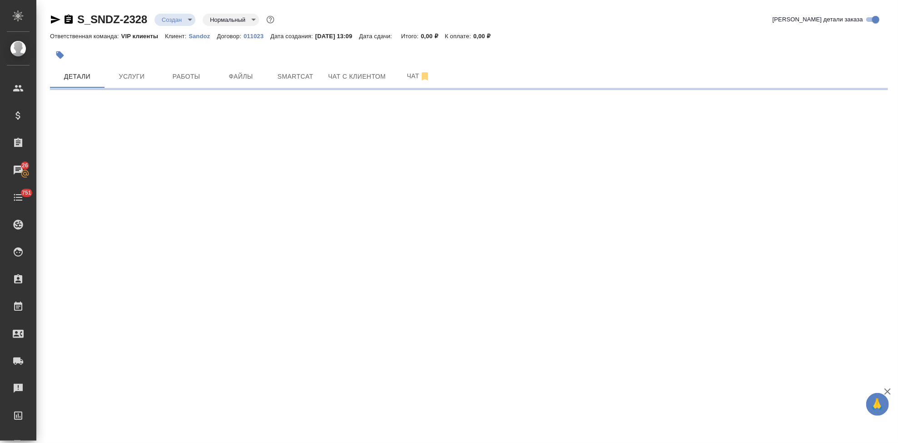
select select "RU"
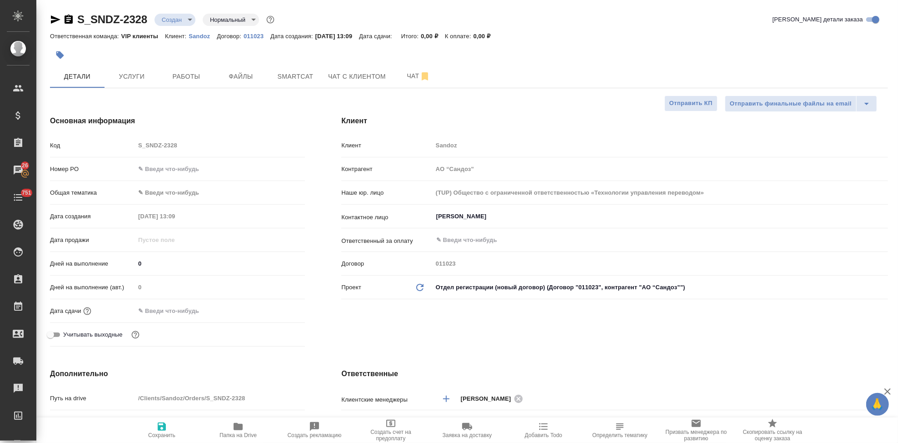
type textarea "x"
drag, startPoint x: 504, startPoint y: 216, endPoint x: 0, endPoint y: 438, distance: 550.5
click at [504, 216] on input "Иванова Дарина" at bounding box center [645, 216] width 420 height 11
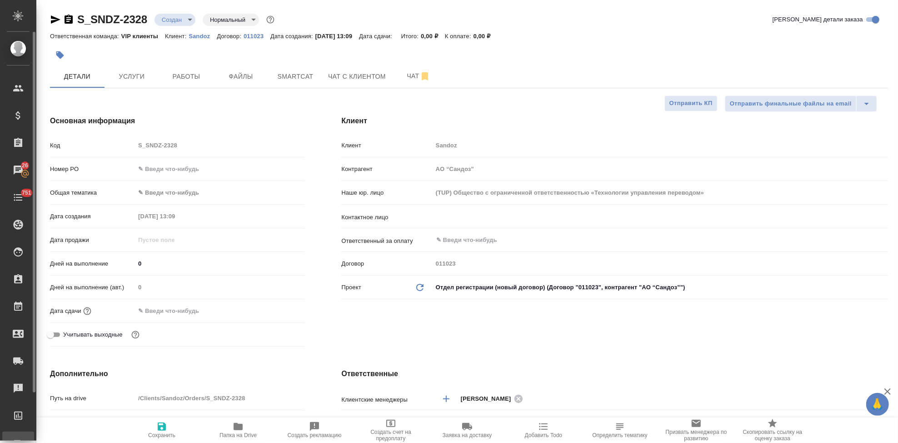
type textarea "x"
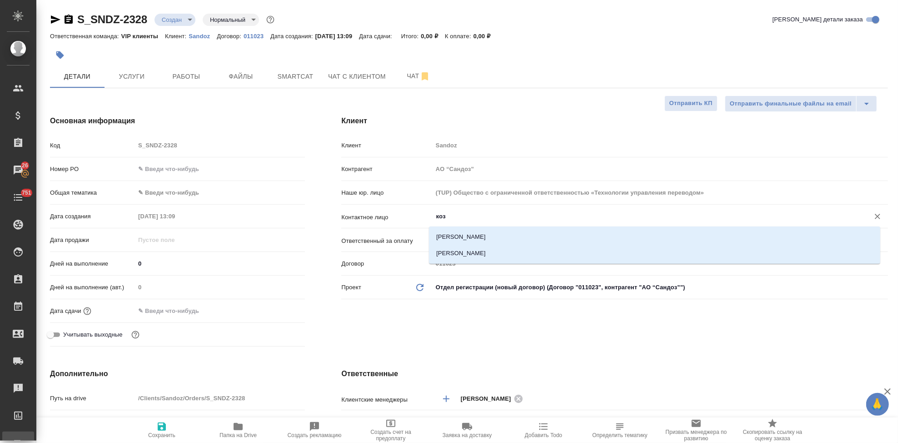
type input "козл"
type textarea "x"
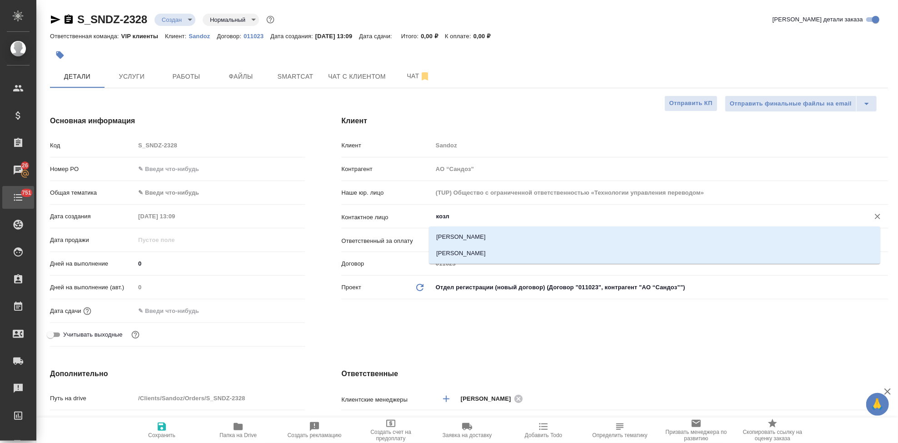
type textarea "x"
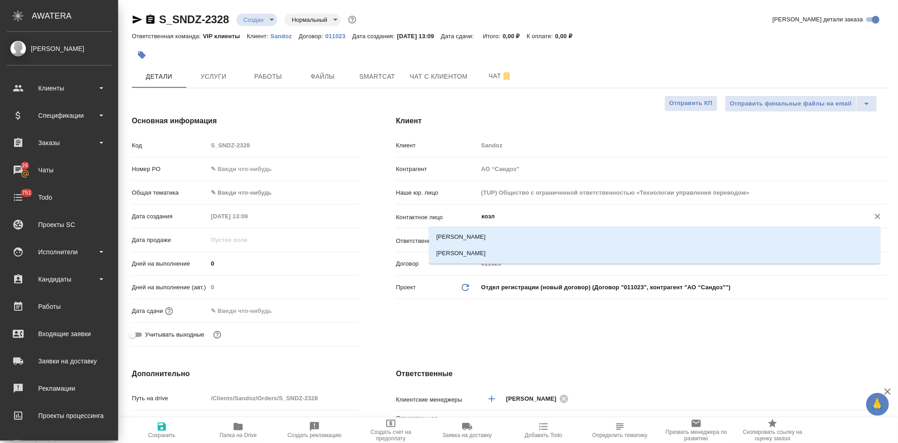
type textarea "x"
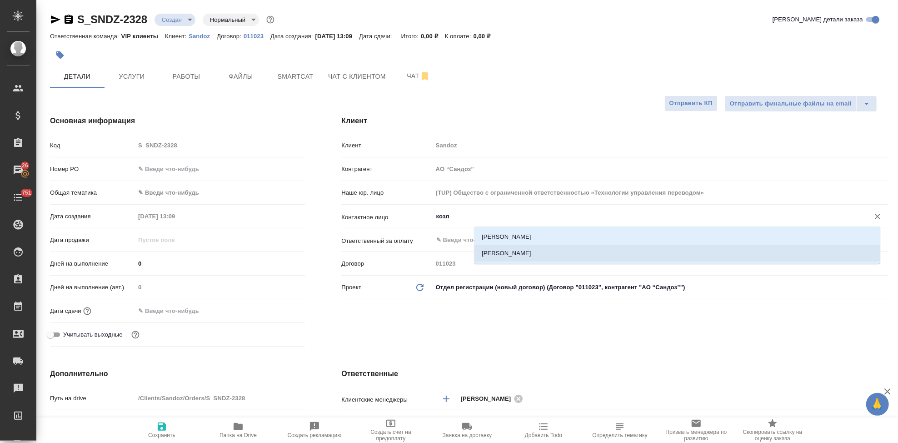
click at [506, 248] on li "Козлова Юлия" at bounding box center [678, 253] width 406 height 16
type input "Козлова Юлия"
type textarea "x"
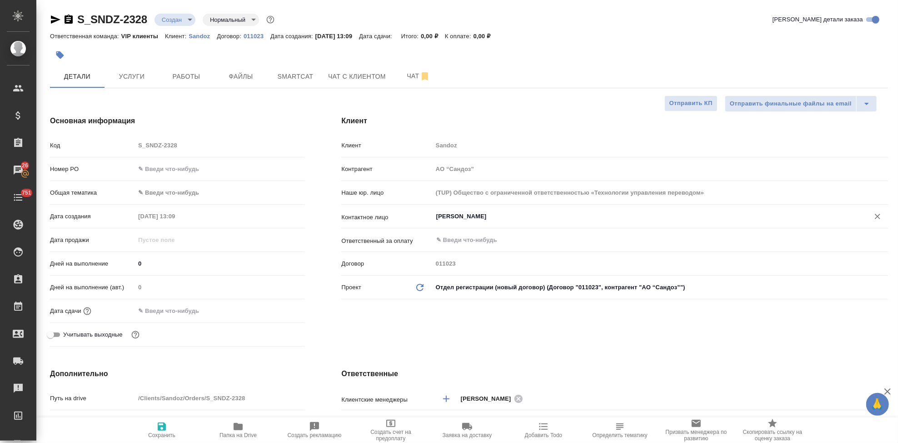
type input "Козлова Юлия"
click at [169, 432] on span "Сохранить" at bounding box center [161, 435] width 27 height 6
type textarea "x"
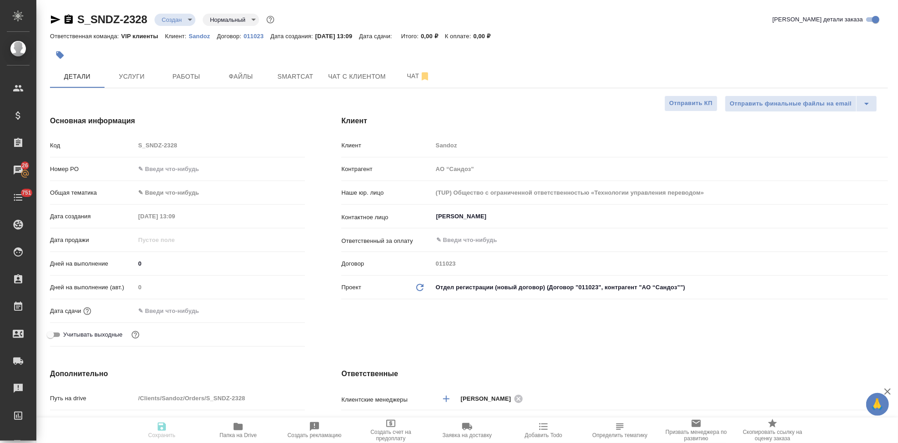
type textarea "x"
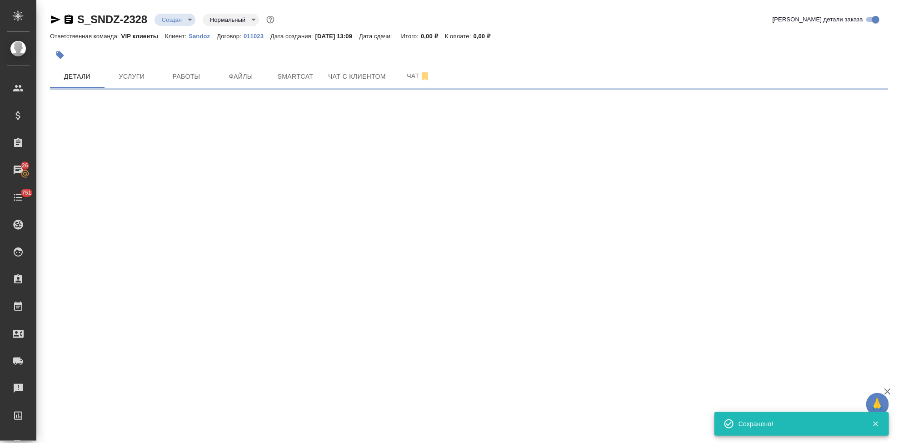
select select "RU"
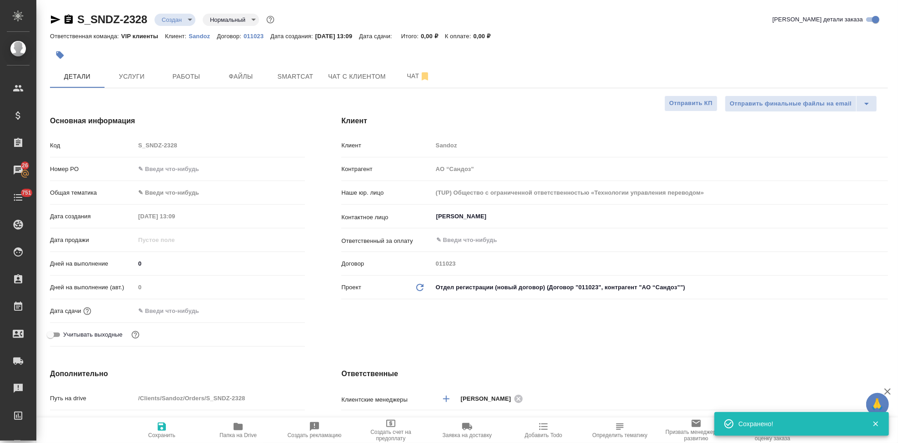
type textarea "x"
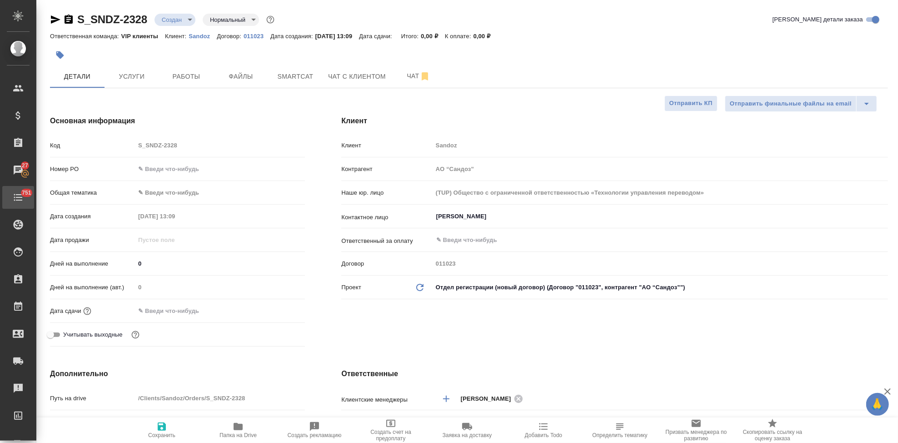
type textarea "x"
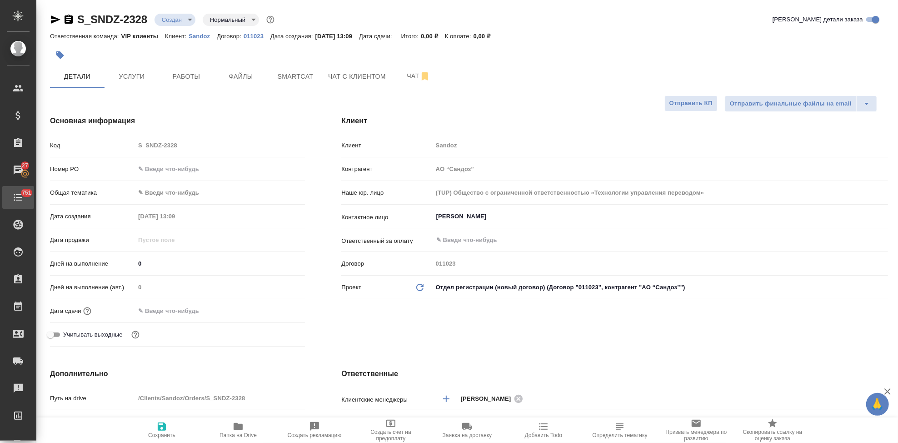
type textarea "x"
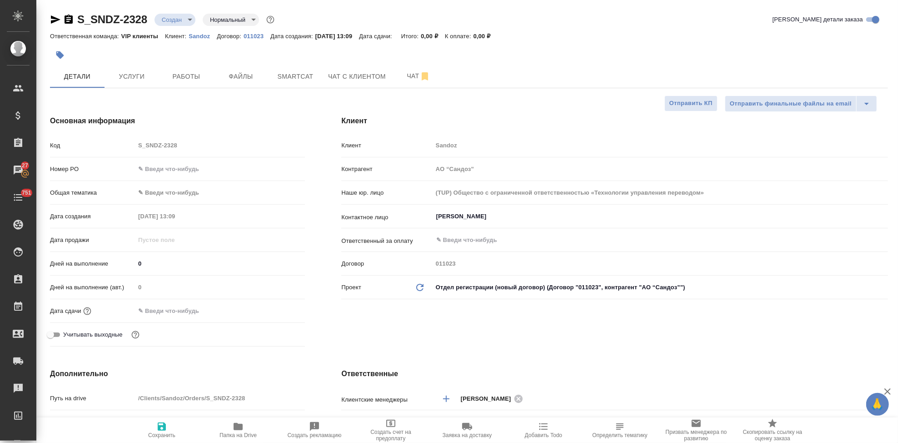
type textarea "x"
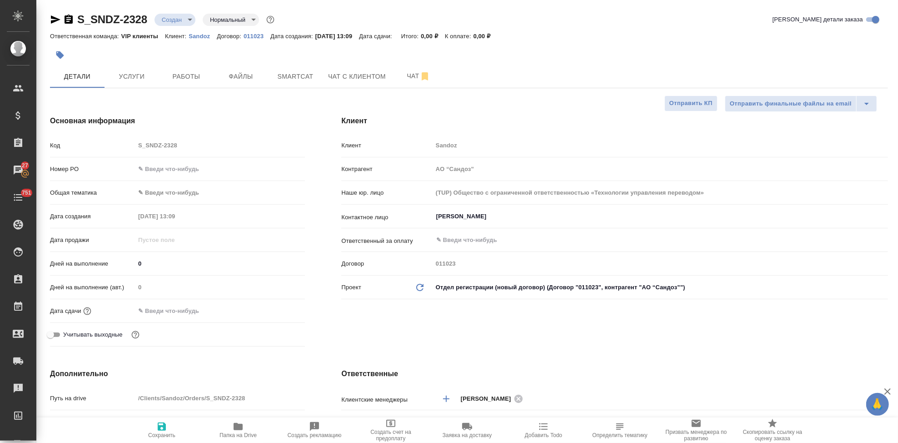
type textarea "x"
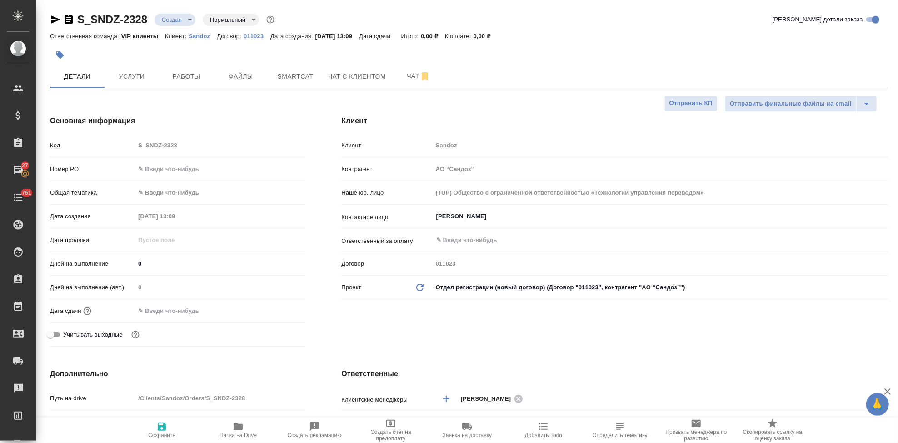
type textarea "x"
click at [250, 78] on span "Файлы" at bounding box center [241, 76] width 44 height 11
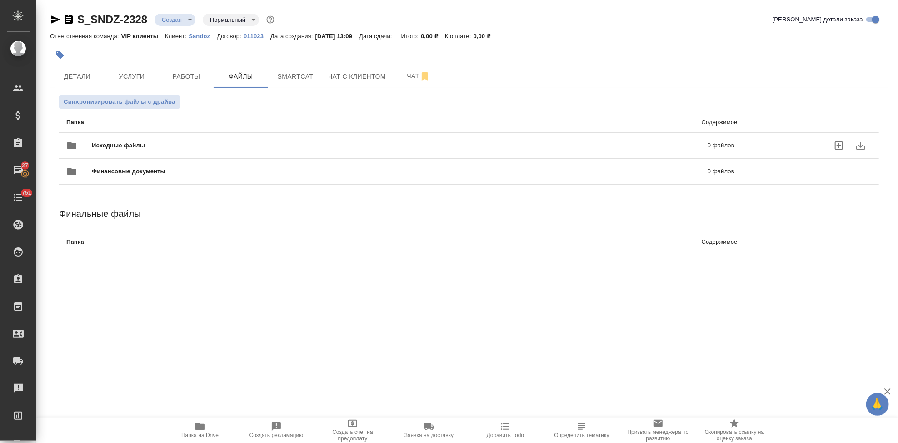
click at [841, 142] on icon "uploadFiles" at bounding box center [839, 145] width 11 height 11
click at [0, 0] on input "uploadFiles" at bounding box center [0, 0] width 0 height 0
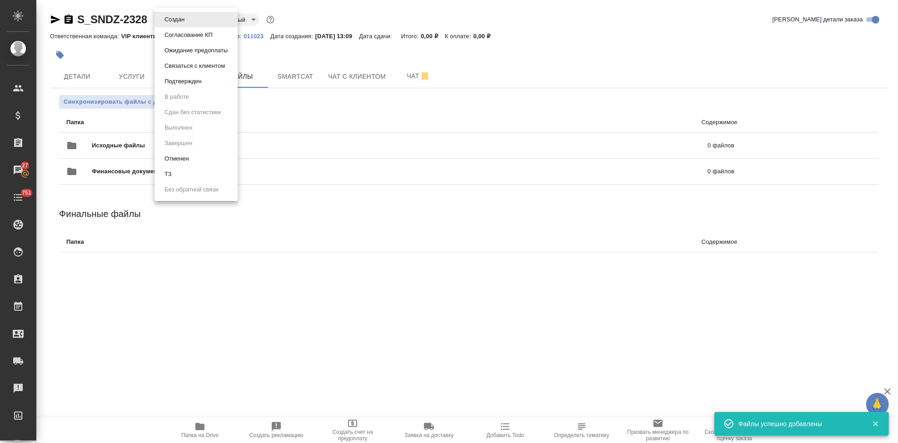
click at [187, 22] on body "🙏 .cls-1 fill:#fff; AWATERA Kabargina Anna Клиенты Спецификации Заказы 27 Чаты …" at bounding box center [449, 221] width 898 height 443
click at [177, 171] on li "ТЗ" at bounding box center [196, 173] width 83 height 15
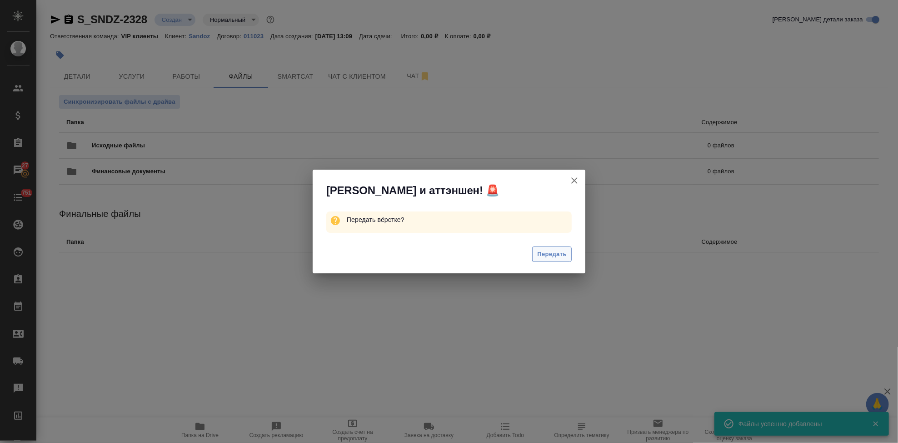
click at [554, 257] on span "Передать" at bounding box center [552, 254] width 30 height 10
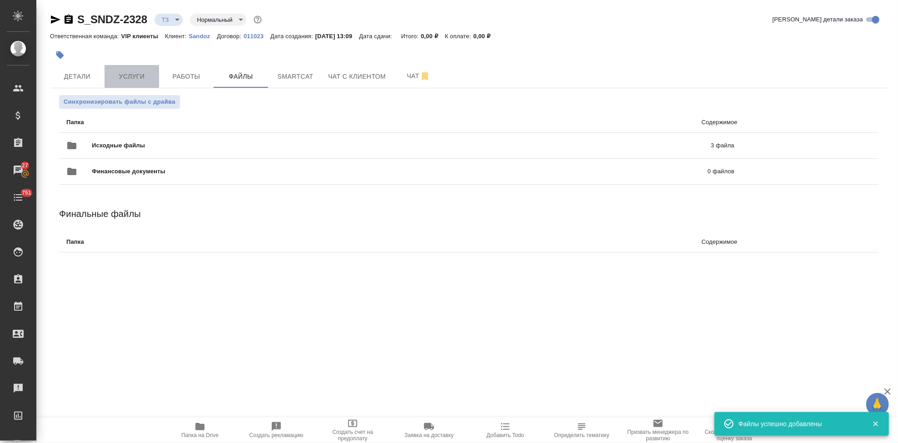
click at [127, 84] on button "Услуги" at bounding box center [132, 76] width 55 height 23
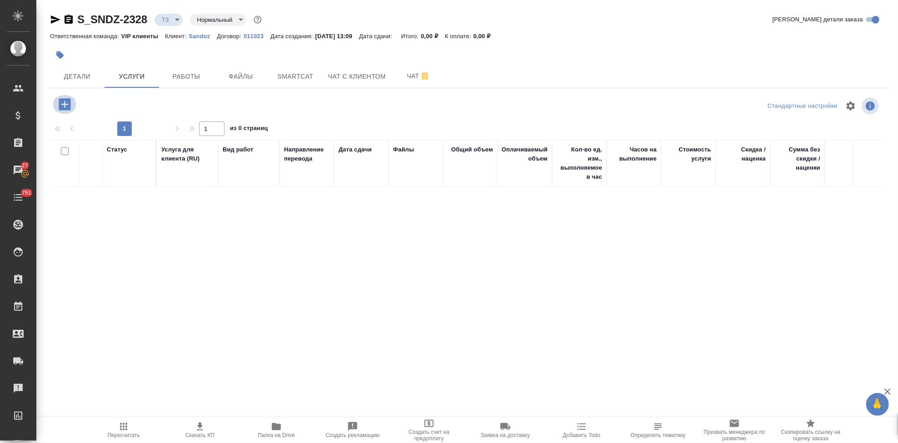
click at [69, 106] on icon "button" at bounding box center [65, 104] width 12 height 12
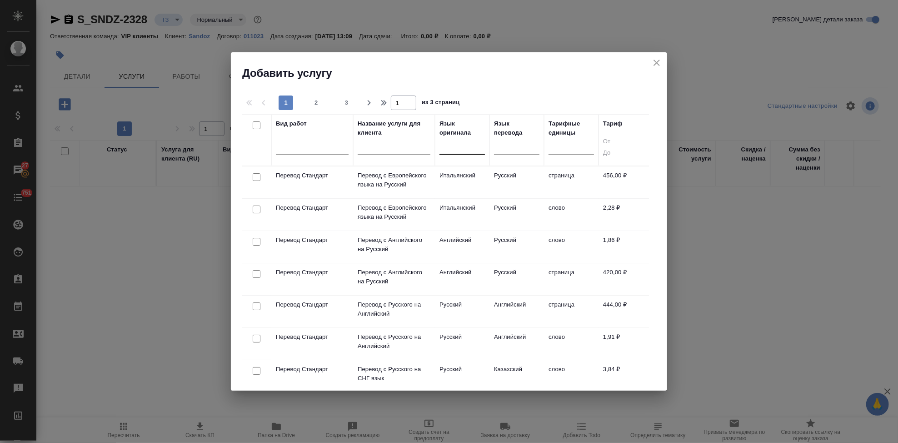
click at [454, 151] on div at bounding box center [462, 145] width 45 height 13
type input "англ"
click at [490, 177] on div "Английский" at bounding box center [508, 174] width 136 height 16
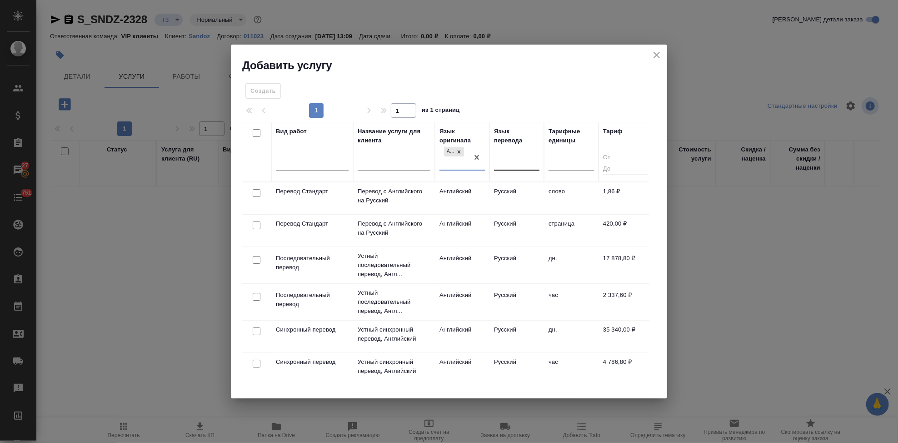
click at [507, 162] on div at bounding box center [516, 161] width 45 height 13
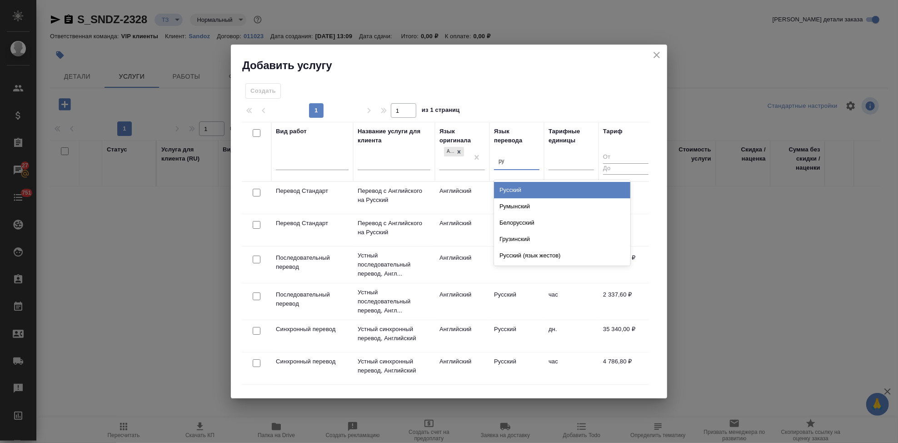
type input "рус"
click at [516, 184] on div "Русский" at bounding box center [562, 190] width 136 height 16
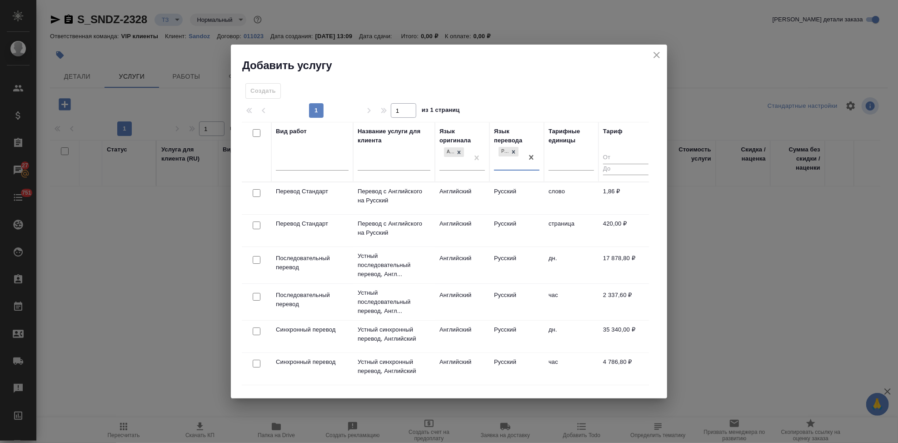
click at [501, 190] on td "Русский" at bounding box center [517, 198] width 55 height 32
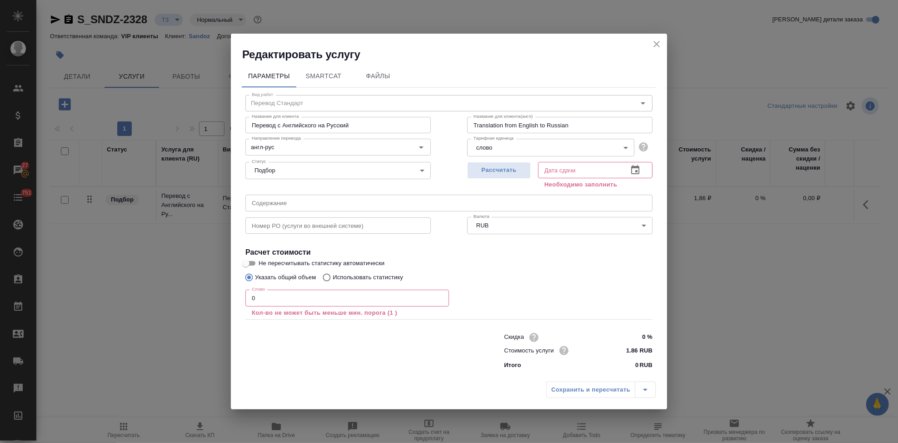
click at [353, 301] on input "0" at bounding box center [347, 298] width 204 height 16
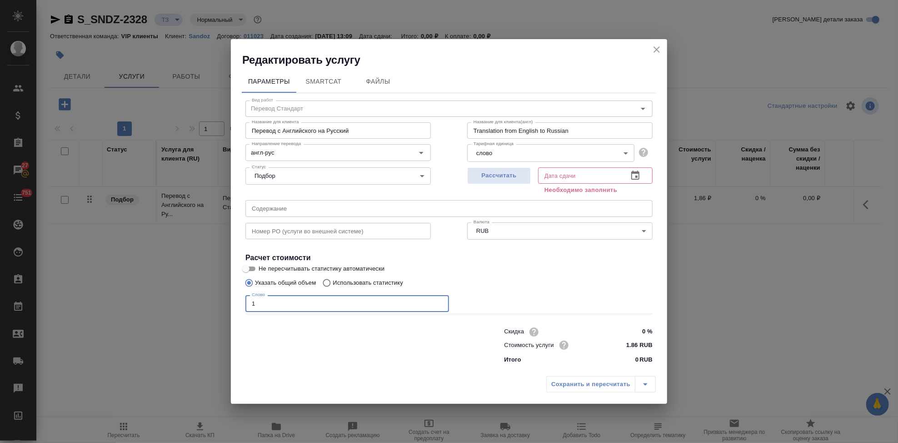
type input "1"
click at [638, 175] on icon "button" at bounding box center [635, 175] width 11 height 11
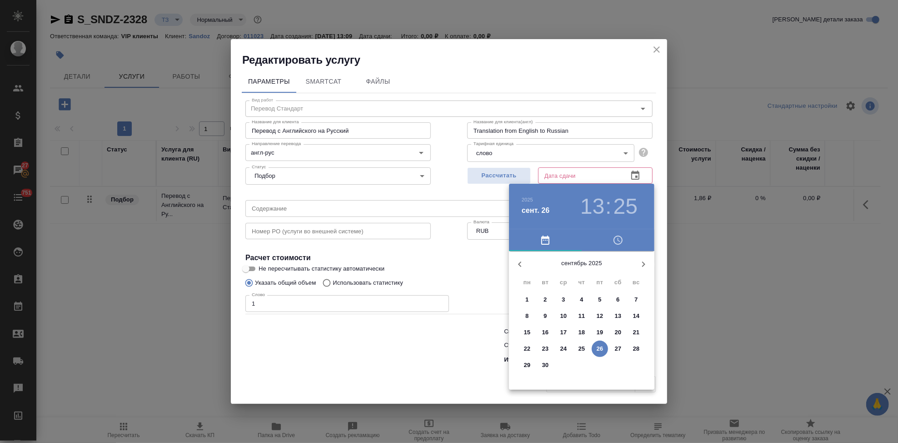
drag, startPoint x: 560, startPoint y: 342, endPoint x: 547, endPoint y: 363, distance: 24.6
click at [547, 363] on p "30" at bounding box center [545, 364] width 7 height 9
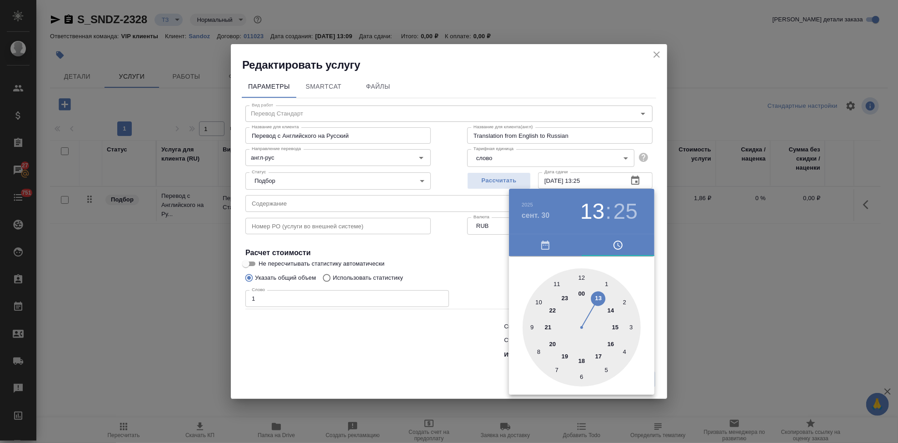
click at [615, 329] on div at bounding box center [582, 327] width 118 height 118
click at [577, 270] on div at bounding box center [582, 327] width 118 height 118
click at [585, 275] on div at bounding box center [582, 327] width 118 height 118
click at [583, 275] on div at bounding box center [582, 327] width 118 height 118
type input "30.09.2025 15:00"
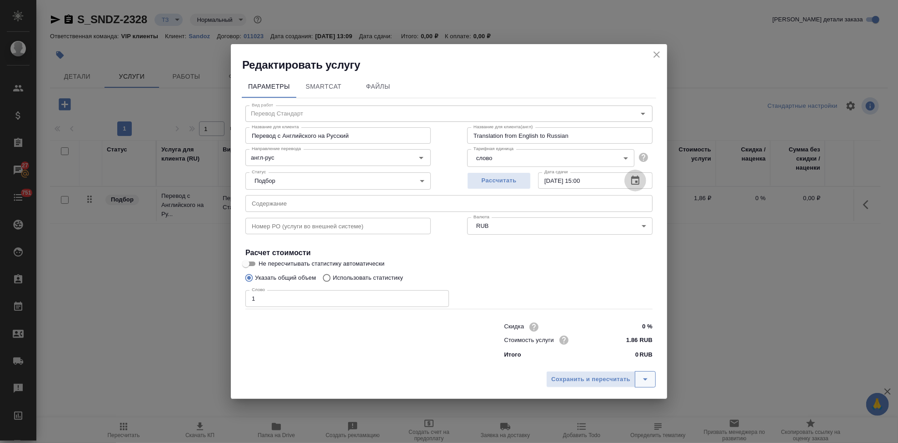
click at [651, 380] on button "split button" at bounding box center [645, 379] width 21 height 16
click at [623, 360] on li "Сохранить" at bounding box center [603, 360] width 110 height 15
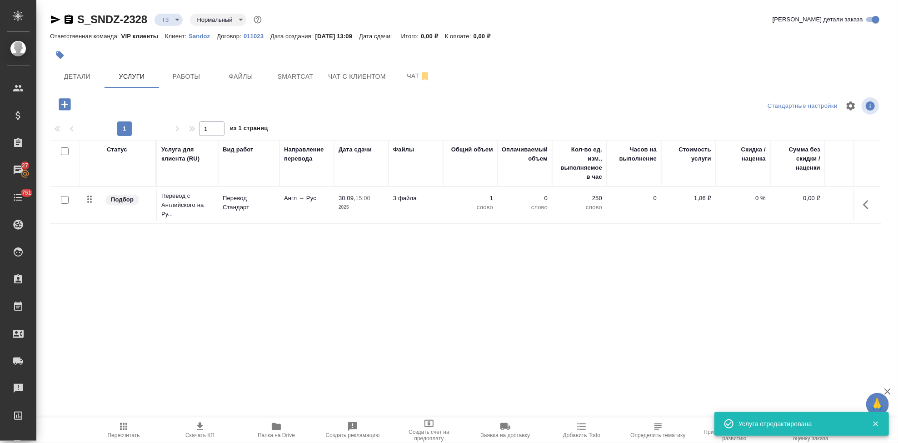
click at [63, 200] on input "checkbox" at bounding box center [65, 200] width 8 height 8
checkbox input "true"
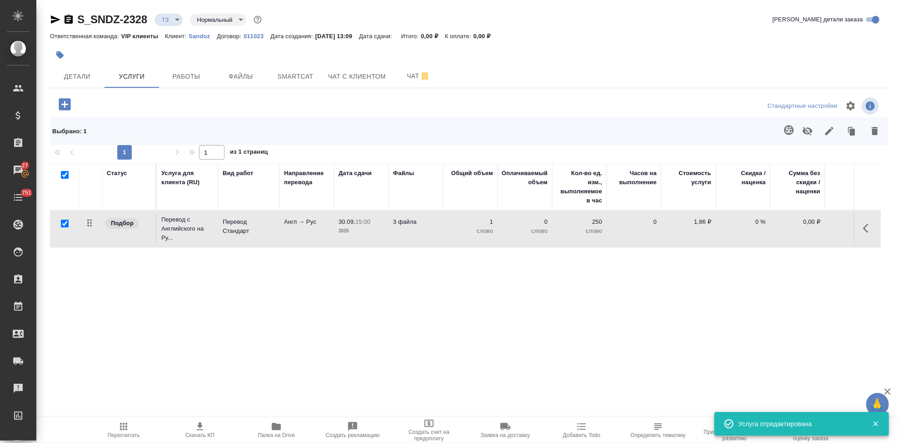
click at [787, 127] on icon "button" at bounding box center [789, 130] width 11 height 11
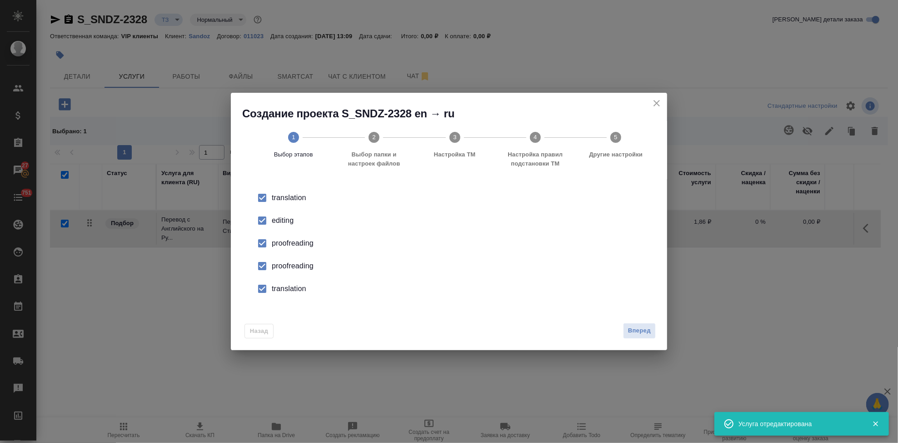
click at [288, 224] on div "editing" at bounding box center [459, 220] width 374 height 11
click at [275, 273] on li "proofreading" at bounding box center [448, 266] width 407 height 23
click at [270, 290] on input "checkbox" at bounding box center [262, 288] width 19 height 19
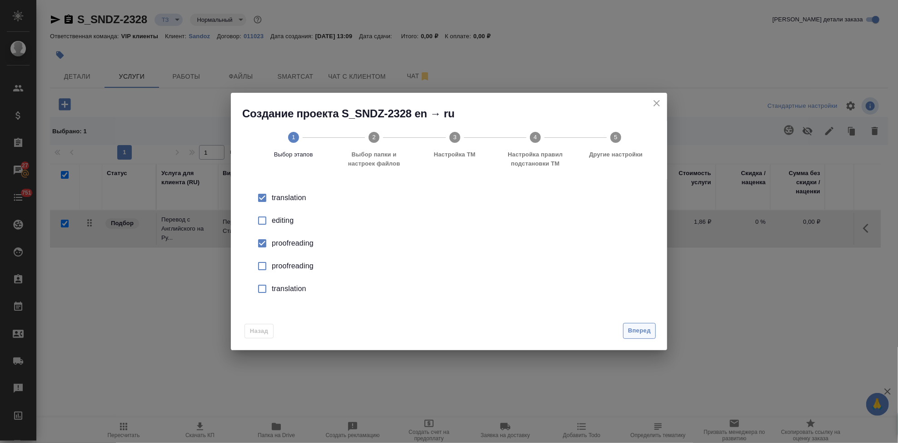
click at [631, 331] on span "Вперед" at bounding box center [639, 330] width 23 height 10
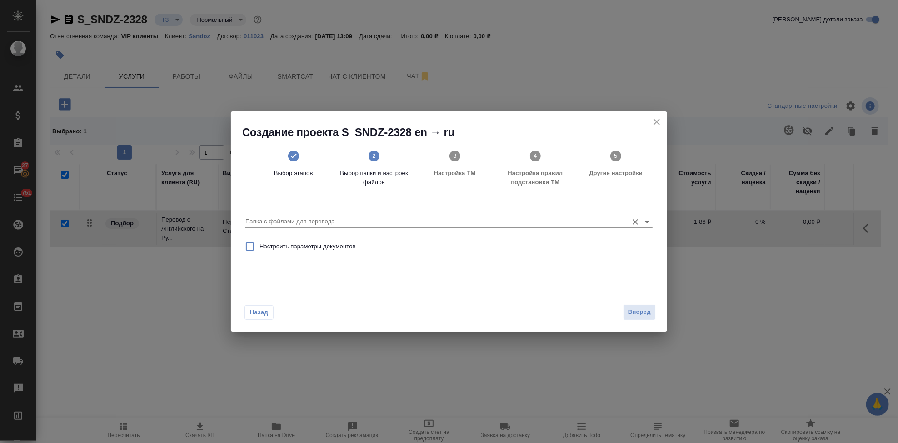
click at [531, 229] on div "Папка с файлами для перевода" at bounding box center [448, 217] width 407 height 24
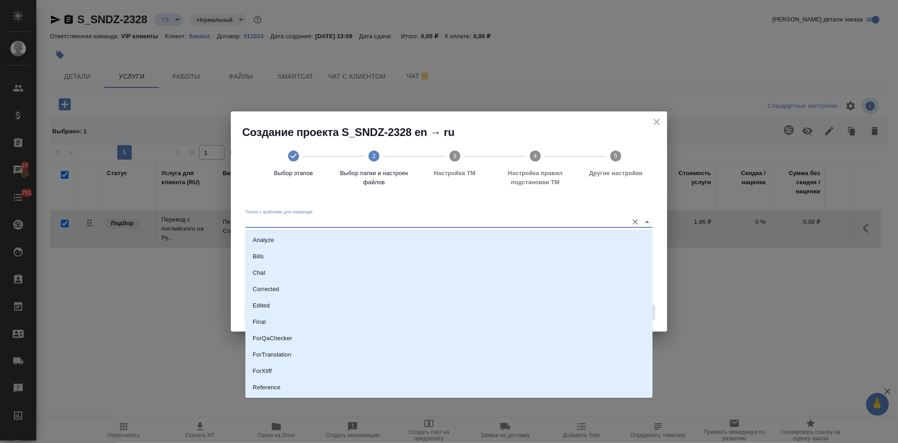
click at [531, 227] on input "Папка с файлами для перевода" at bounding box center [434, 221] width 378 height 11
click at [295, 354] on li "Source" at bounding box center [448, 357] width 407 height 16
type input "Source"
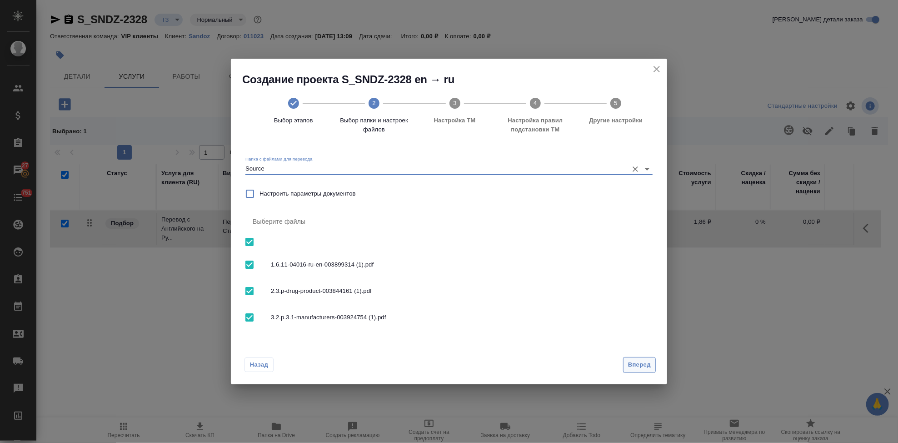
click at [638, 364] on span "Вперед" at bounding box center [639, 365] width 23 height 10
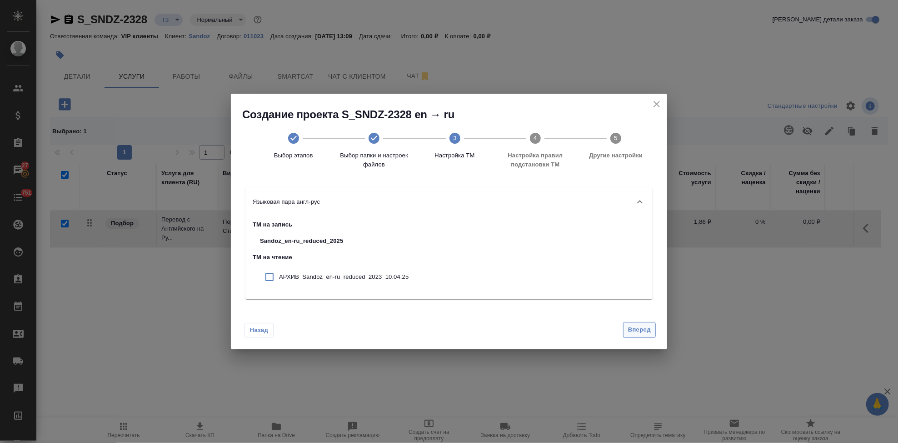
click at [643, 325] on span "Вперед" at bounding box center [639, 330] width 23 height 10
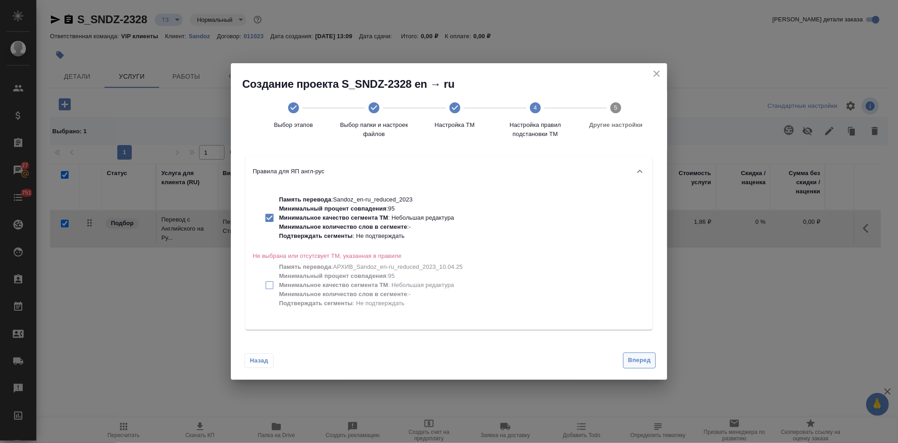
click at [638, 356] on span "Вперед" at bounding box center [639, 360] width 23 height 10
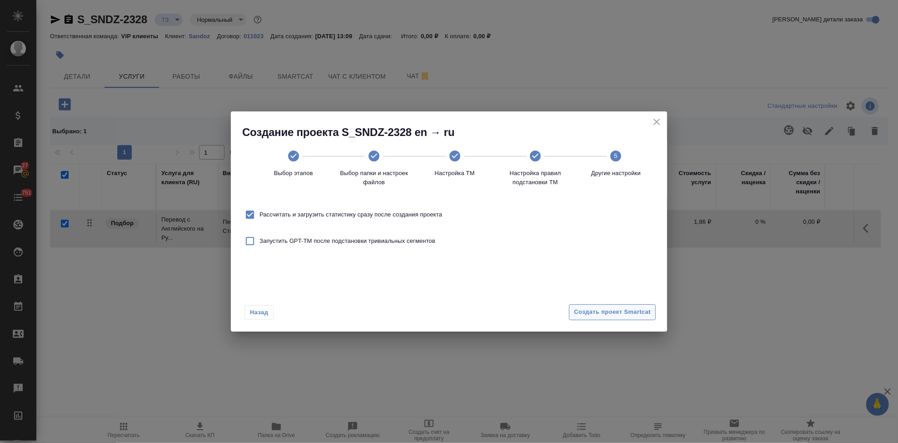
click at [615, 316] on span "Создать проект Smartcat" at bounding box center [612, 312] width 77 height 10
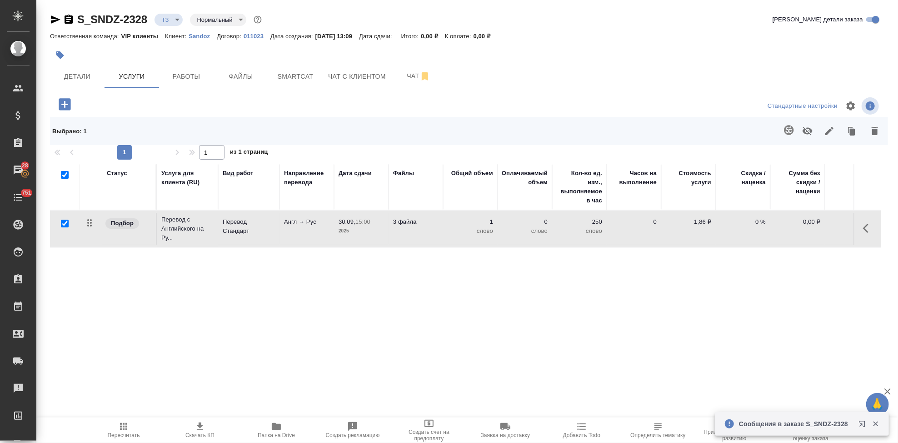
click at [868, 231] on icon "button" at bounding box center [868, 228] width 11 height 11
click at [814, 230] on icon "button" at bounding box center [817, 228] width 8 height 8
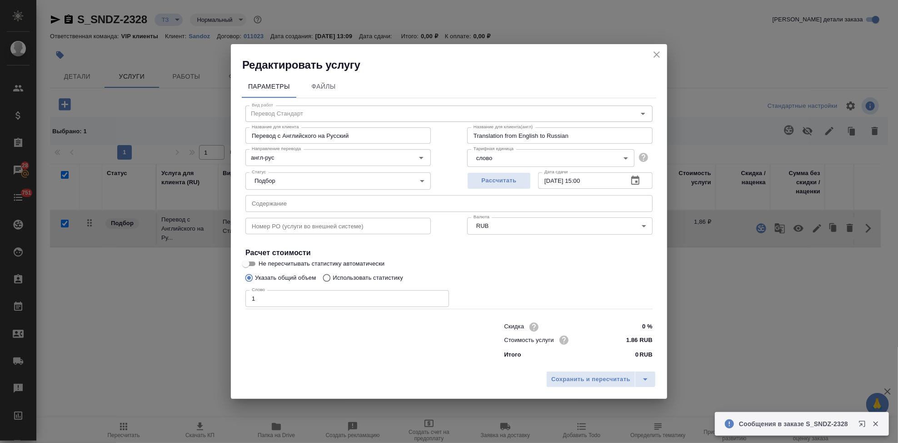
click at [327, 280] on input "Использовать статистику" at bounding box center [325, 277] width 15 height 17
radio input "true"
radio input "false"
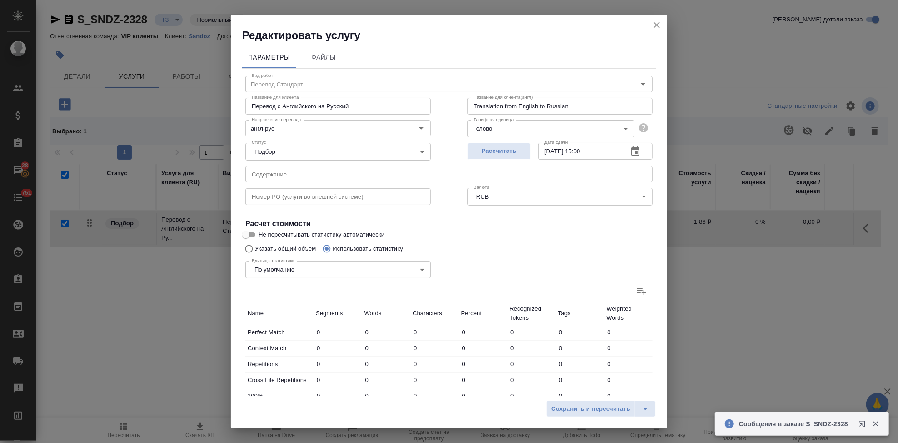
click at [637, 292] on icon at bounding box center [641, 291] width 9 height 6
click at [0, 0] on input "file" at bounding box center [0, 0] width 0 height 0
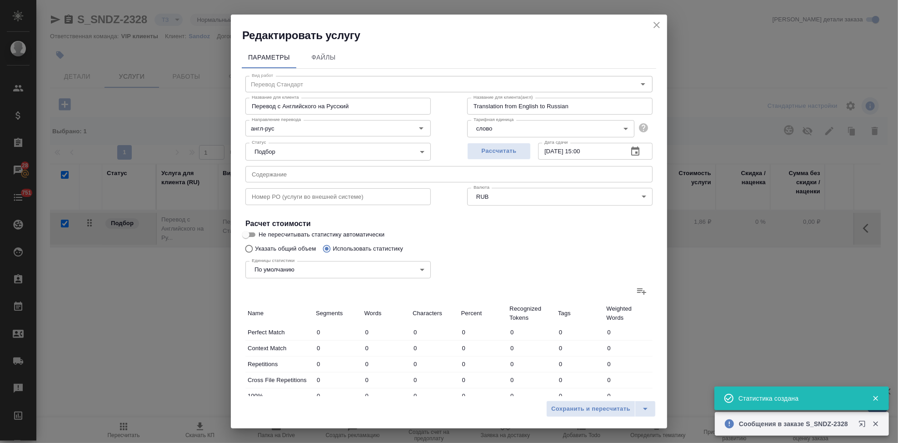
type input "85"
type input "189"
type input "1084"
type input "38"
type input "56"
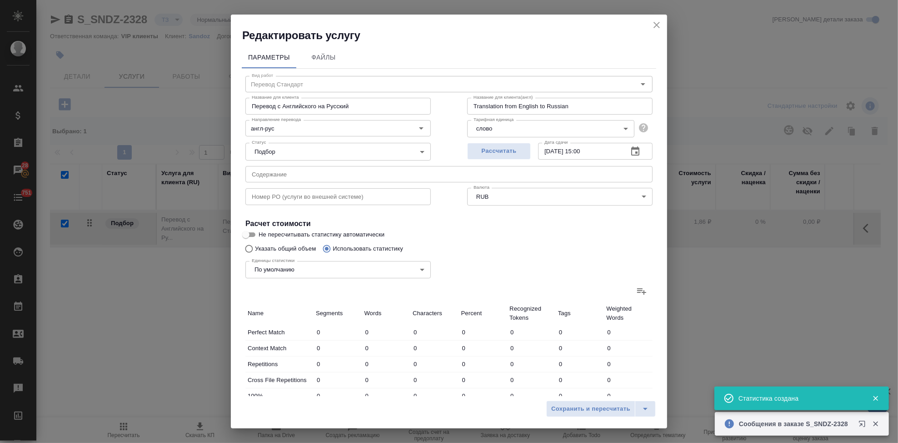
type input "740"
type input "13"
type input "46"
type input "295"
type input "126"
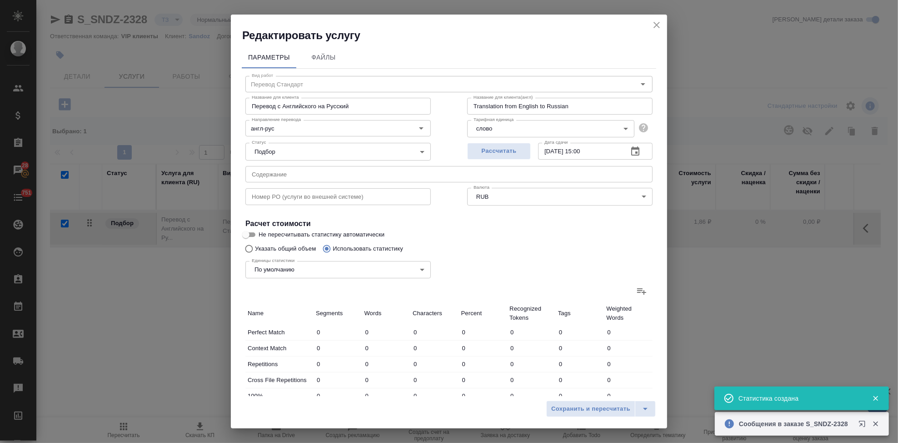
type input "857"
type input "5593"
type input "29"
type input "138"
type input "946"
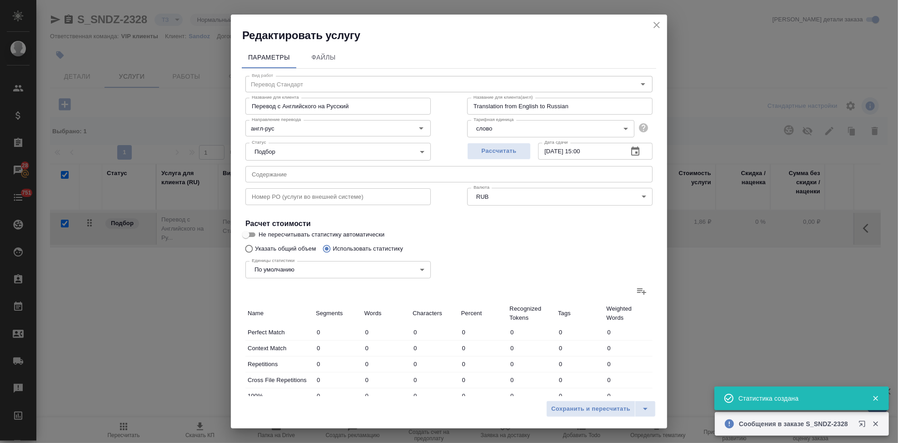
type input "7"
type input "66"
type input "447"
type input "15"
type input "76"
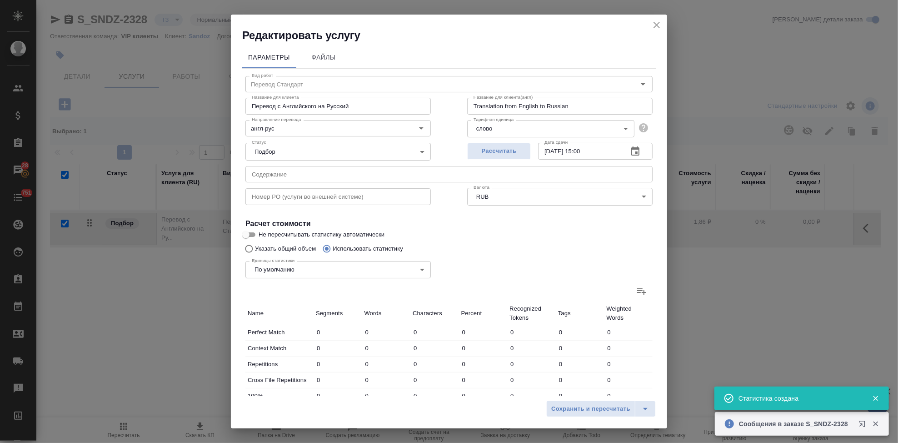
type input "450"
type input "56"
type input "341"
type input "2265"
type input "318"
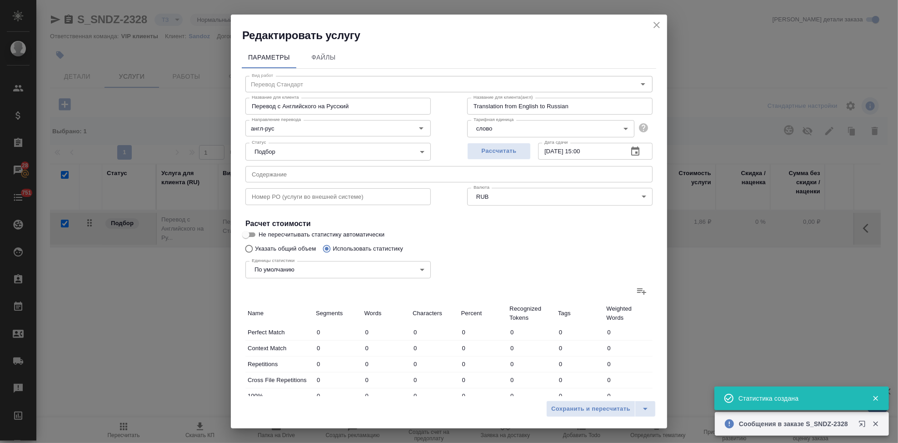
type input "1667"
type input "10785"
type input "369"
type input "1769"
type input "11820"
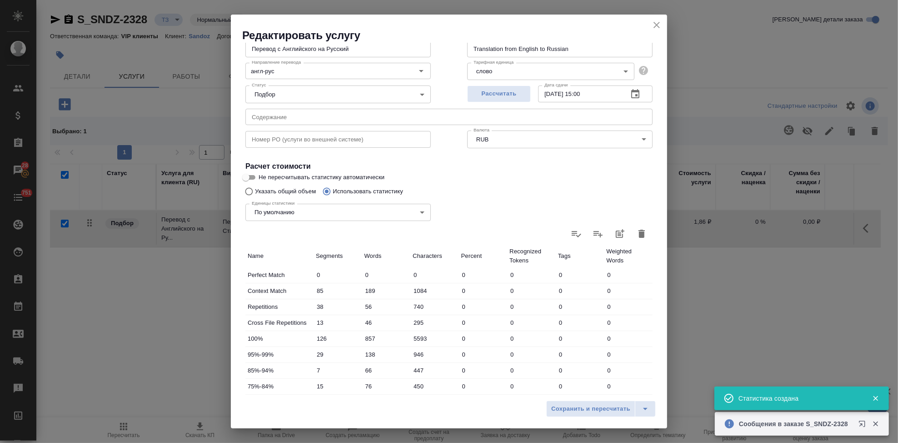
scroll to position [176, 0]
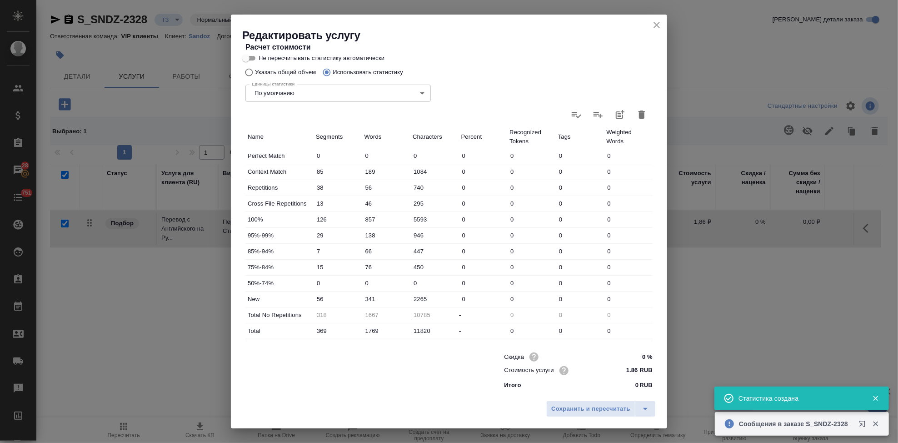
click at [370, 298] on input "341" at bounding box center [386, 298] width 49 height 13
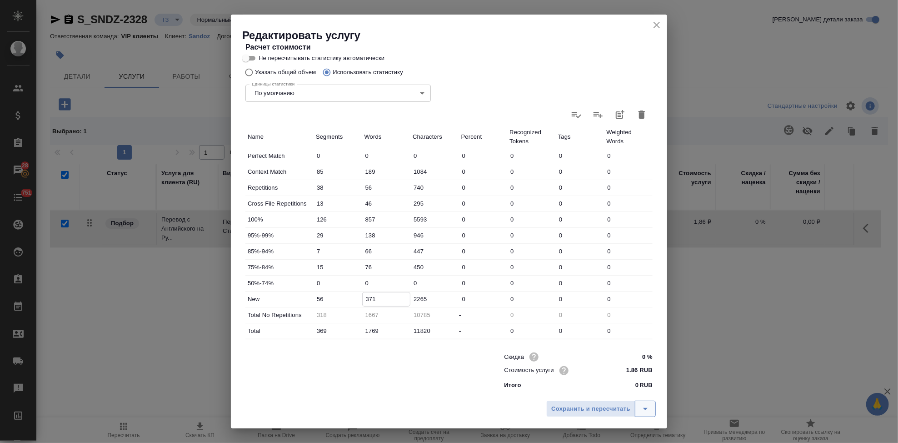
type input "371"
click at [643, 412] on icon "split button" at bounding box center [645, 408] width 11 height 11
click at [620, 388] on li "Сохранить" at bounding box center [603, 389] width 110 height 15
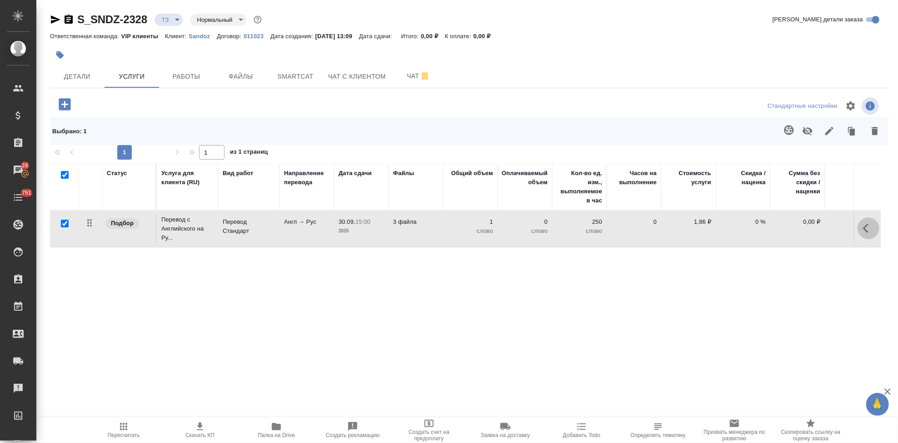
click at [871, 227] on icon "button" at bounding box center [868, 228] width 11 height 11
click at [819, 228] on icon "button" at bounding box center [817, 228] width 11 height 11
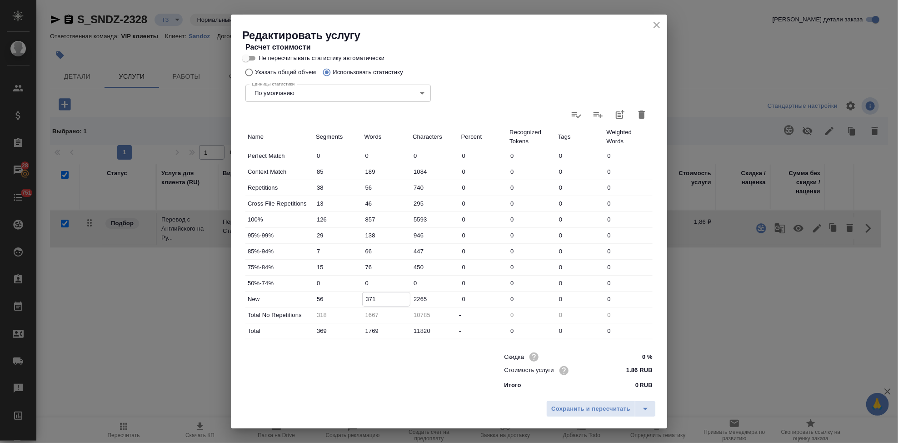
click at [370, 297] on input "371" at bounding box center [387, 298] width 48 height 13
type input "391"
click at [639, 413] on button "split button" at bounding box center [645, 408] width 21 height 16
click at [590, 388] on li "Сохранить" at bounding box center [603, 389] width 110 height 15
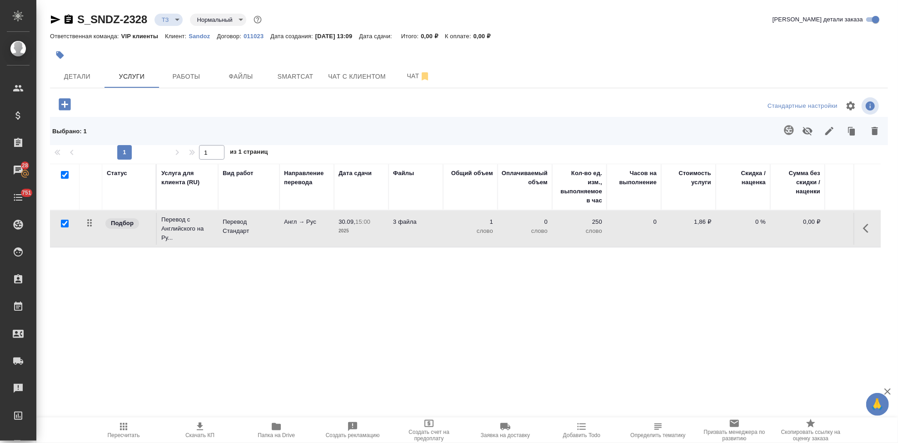
click at [590, 388] on div ".cls-1 fill:#fff; AWATERA Kabargina Anna Клиенты Спецификации Заказы 28 Чаты 75…" at bounding box center [449, 221] width 898 height 443
click at [403, 77] on span "Чат" at bounding box center [419, 75] width 44 height 11
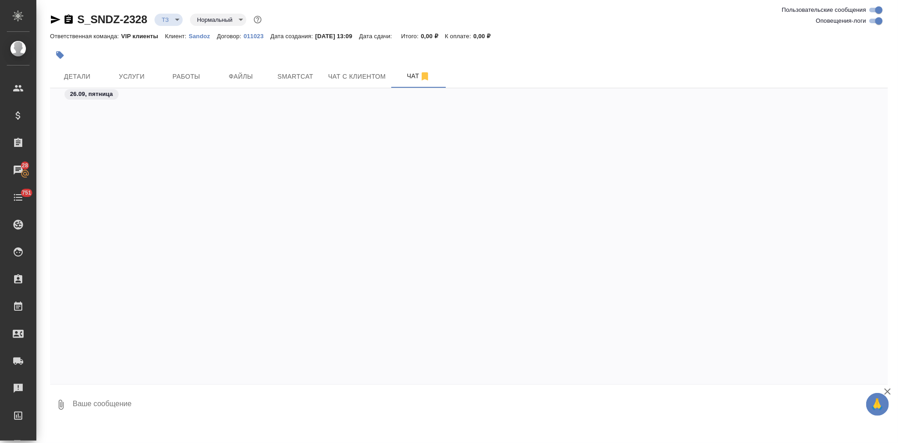
scroll to position [209, 0]
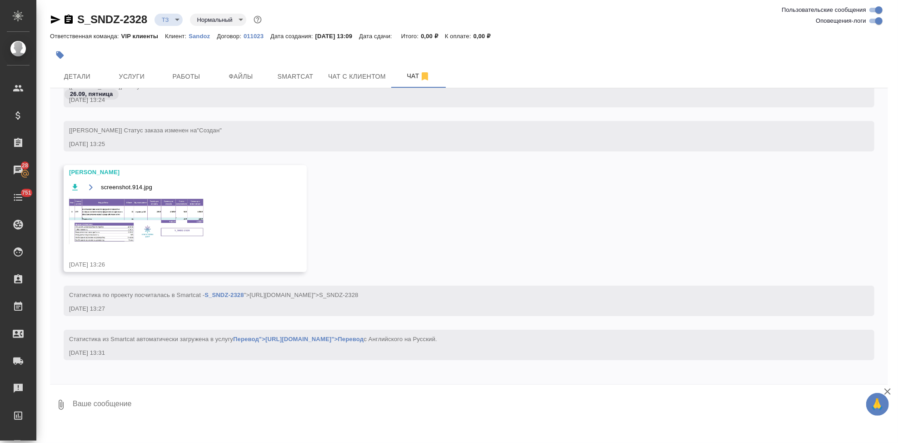
click at [147, 216] on img at bounding box center [137, 220] width 136 height 47
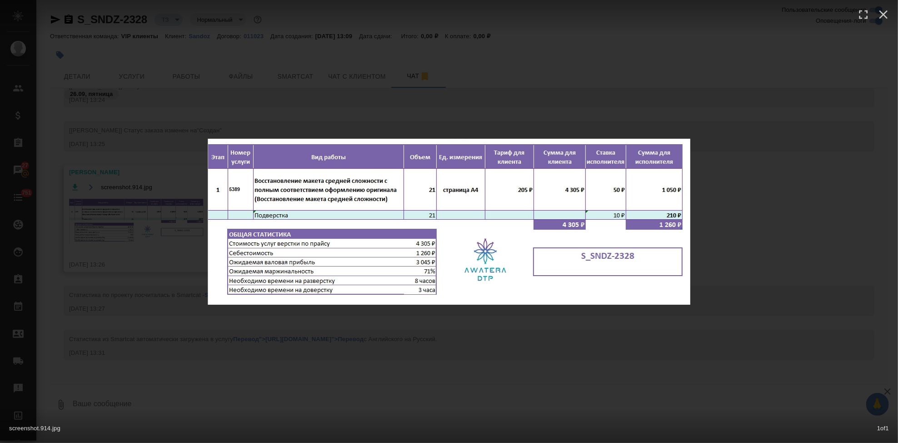
click at [442, 325] on div "screenshot.914.jpg 1 of 1" at bounding box center [449, 221] width 898 height 443
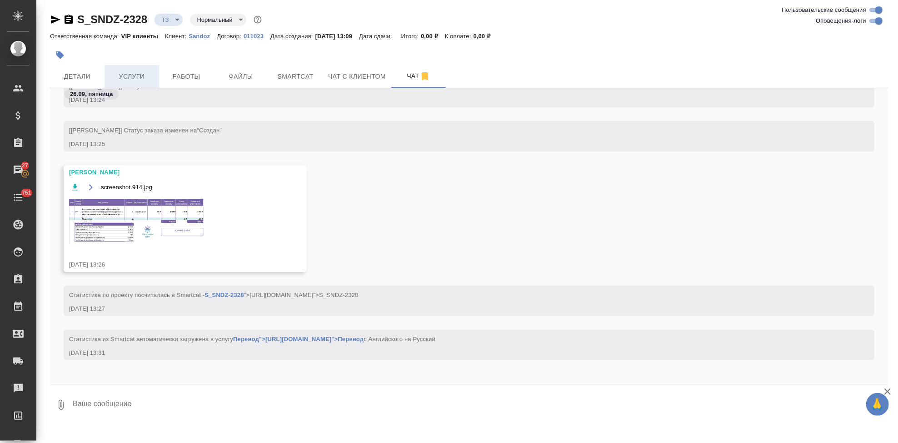
click at [142, 75] on span "Услуги" at bounding box center [132, 76] width 44 height 11
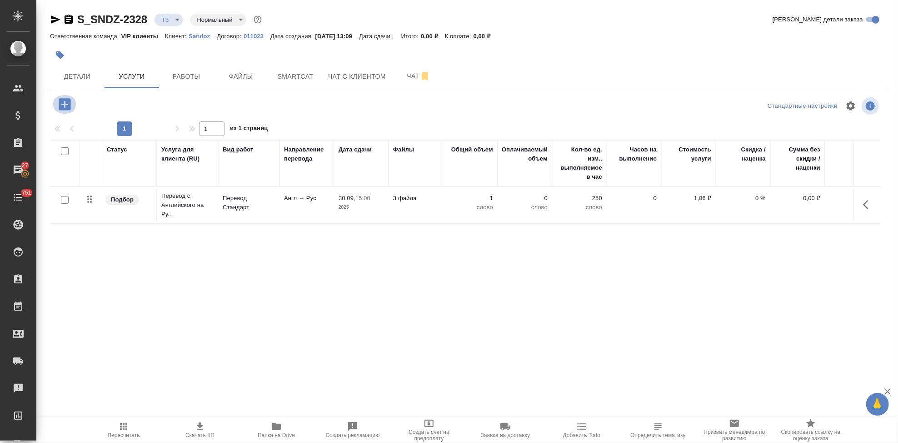
click at [64, 107] on icon "button" at bounding box center [65, 104] width 12 height 12
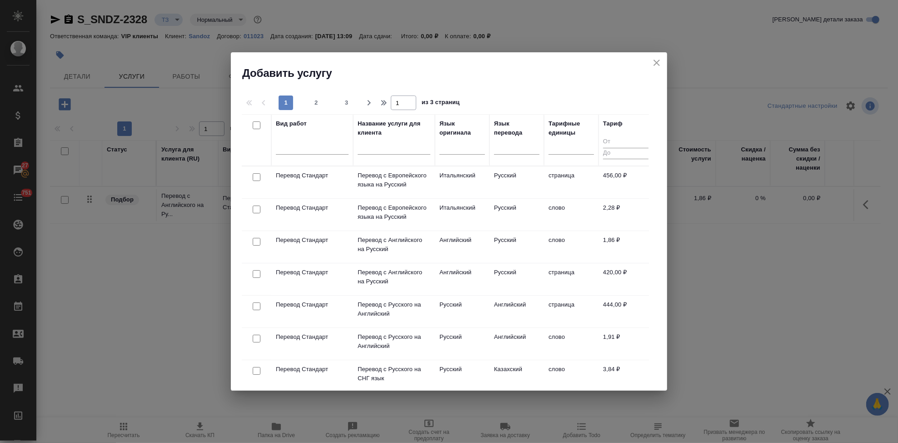
click at [383, 147] on input "text" at bounding box center [394, 148] width 73 height 11
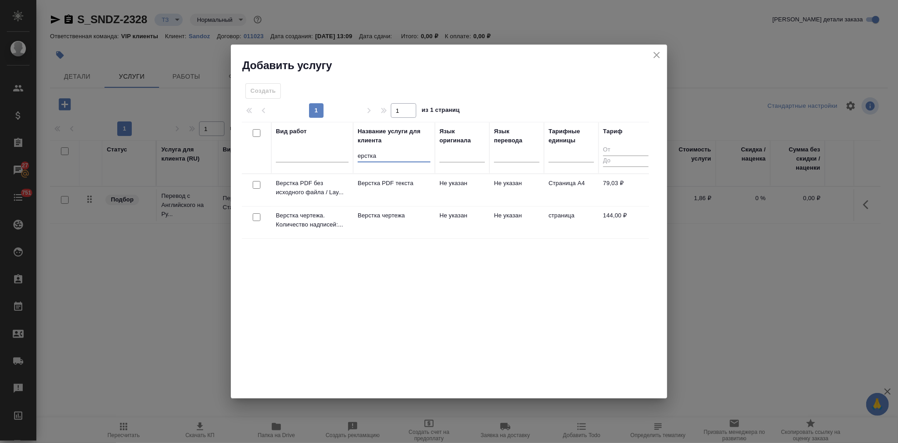
type input "ерстка"
click at [466, 215] on td "Не указан" at bounding box center [462, 222] width 55 height 32
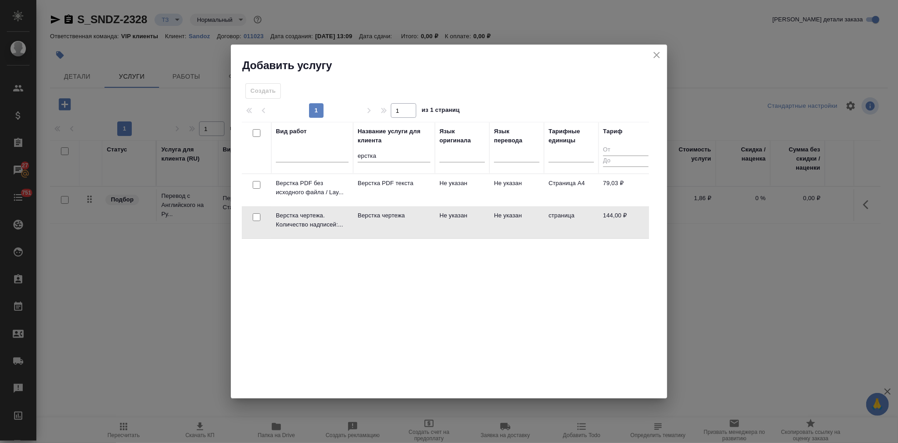
click at [466, 215] on td "Не указан" at bounding box center [462, 222] width 55 height 32
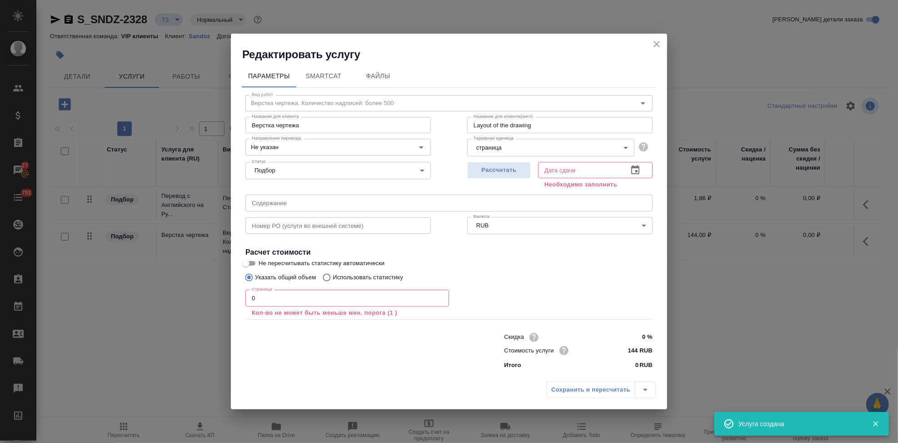
click at [324, 298] on input "0" at bounding box center [347, 298] width 204 height 16
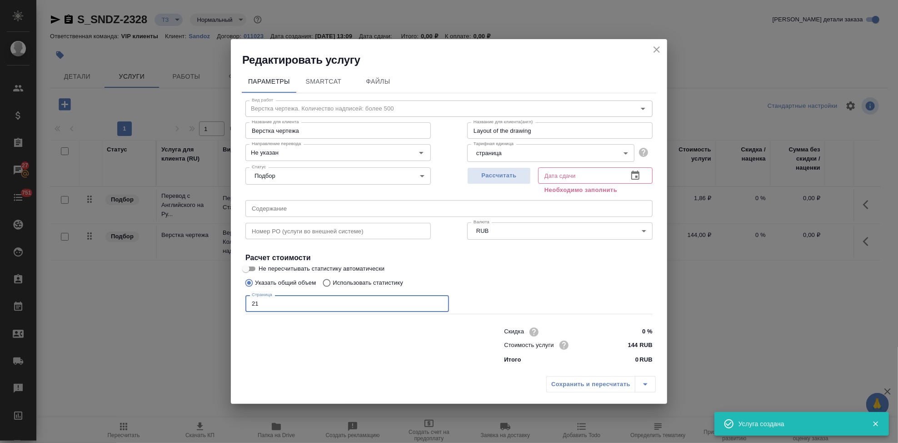
type input "21"
click at [632, 177] on icon "button" at bounding box center [635, 175] width 11 height 11
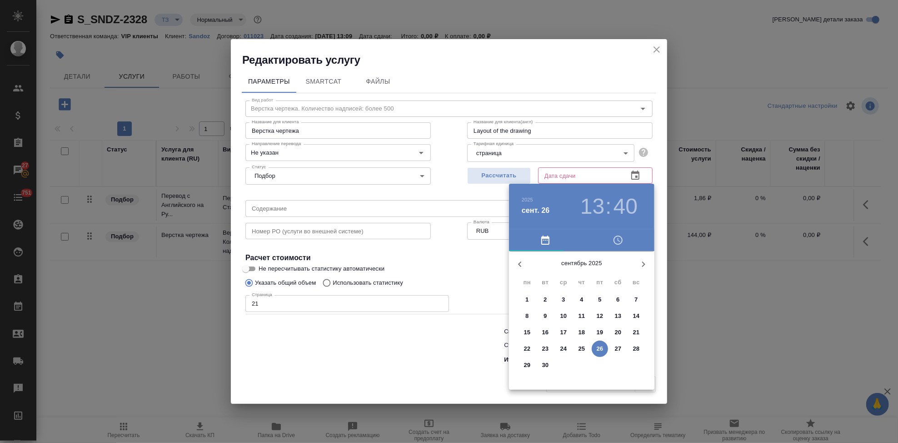
click at [545, 364] on p "30" at bounding box center [545, 364] width 7 height 9
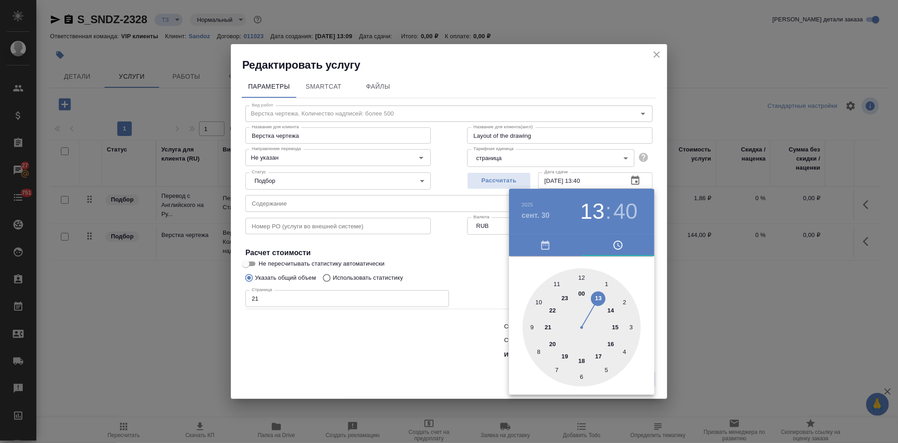
click at [615, 325] on div at bounding box center [582, 327] width 118 height 118
click at [582, 278] on div at bounding box center [582, 327] width 118 height 118
type input "30.09.2025 15:00"
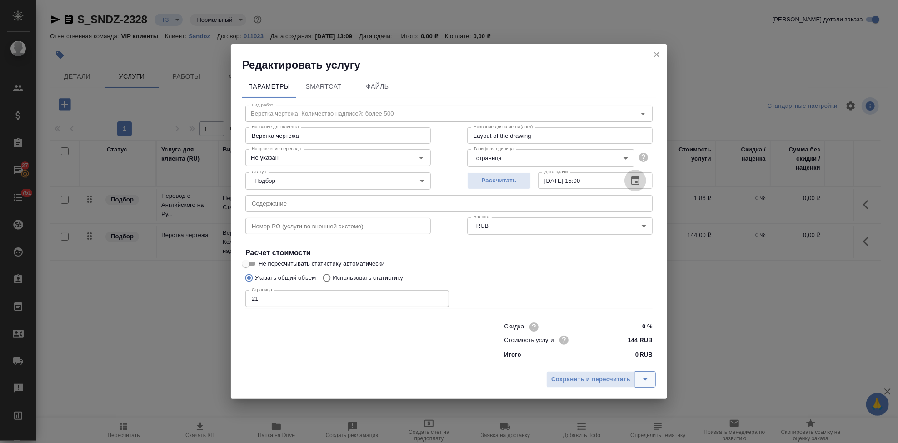
click at [650, 381] on icon "split button" at bounding box center [645, 379] width 11 height 11
click at [601, 361] on li "Сохранить" at bounding box center [603, 360] width 110 height 15
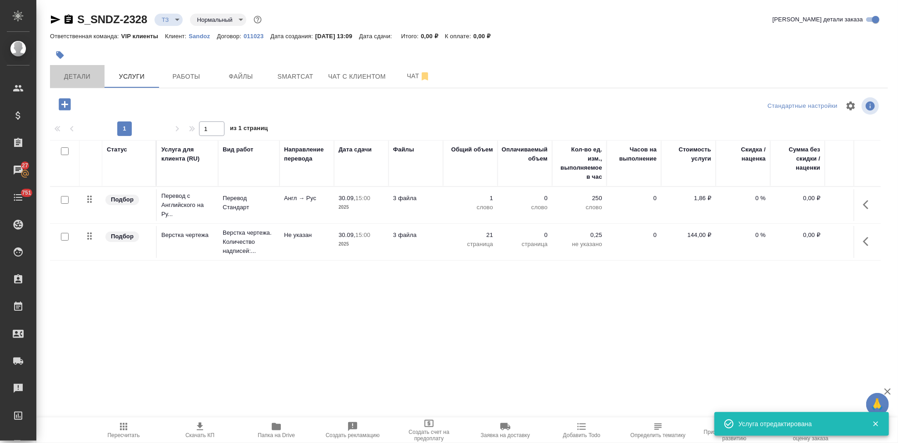
click at [75, 75] on span "Детали" at bounding box center [77, 76] width 44 height 11
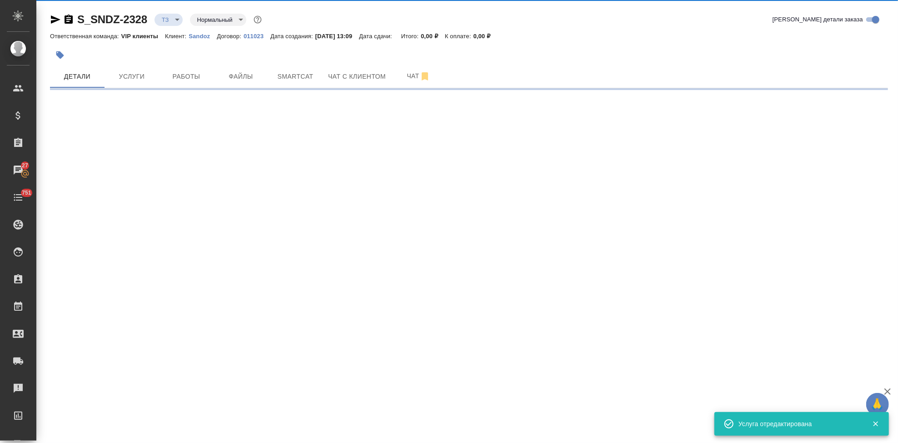
select select "RU"
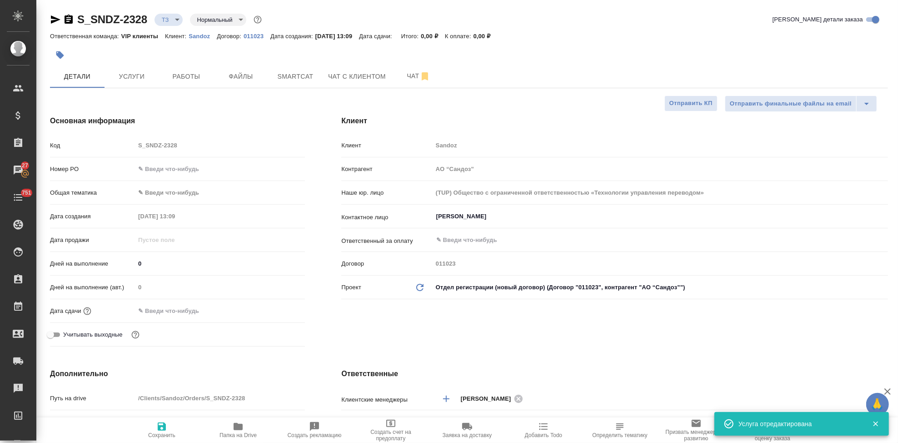
type textarea "x"
click at [168, 308] on input "text" at bounding box center [175, 310] width 80 height 13
click at [274, 313] on icon "button" at bounding box center [278, 310] width 11 height 11
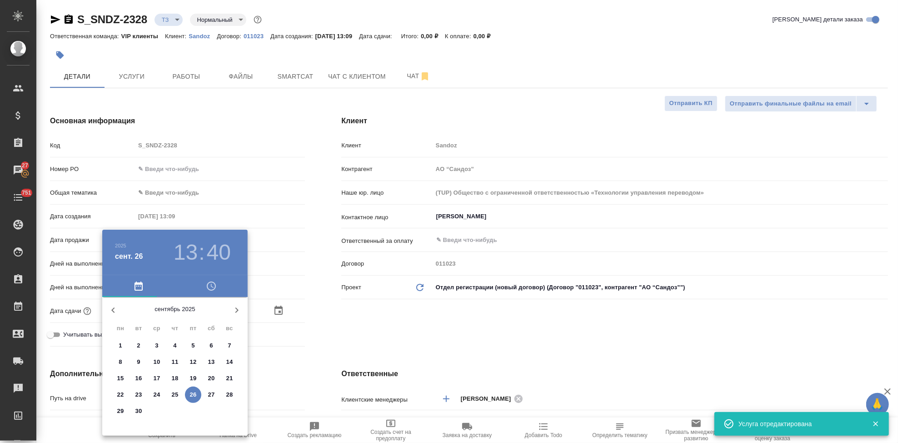
click at [135, 411] on p "30" at bounding box center [138, 410] width 7 height 9
type input "30.09.2025 13:40"
type textarea "x"
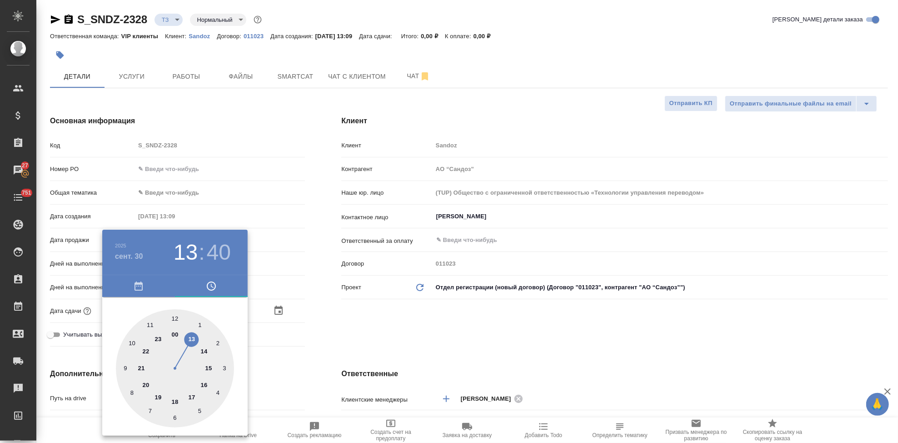
click at [208, 366] on div at bounding box center [175, 368] width 118 height 118
type input "30.09.2025 15:40"
type textarea "x"
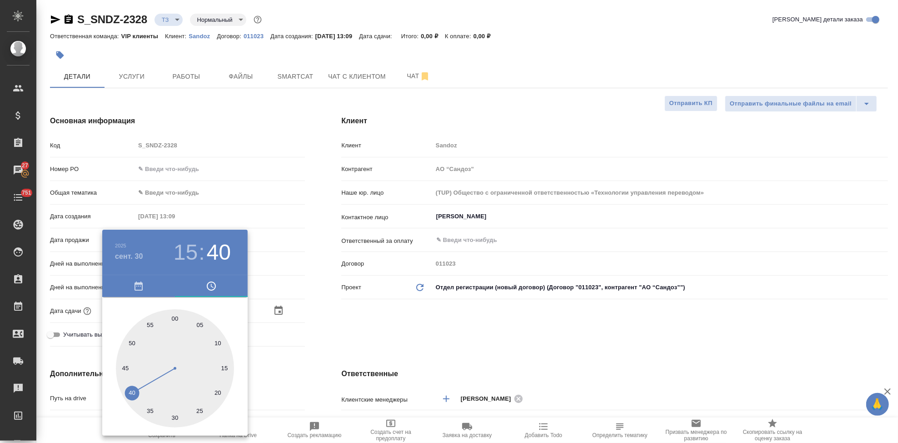
click at [173, 320] on div at bounding box center [175, 368] width 118 height 118
type input "30.09.2025 15:00"
type textarea "x"
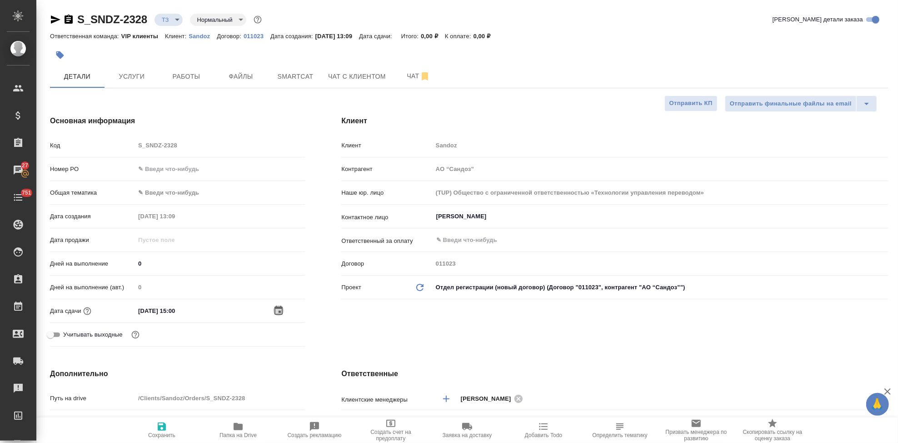
type textarea "x"
click at [158, 436] on span "Сохранить" at bounding box center [161, 435] width 27 height 6
type textarea "x"
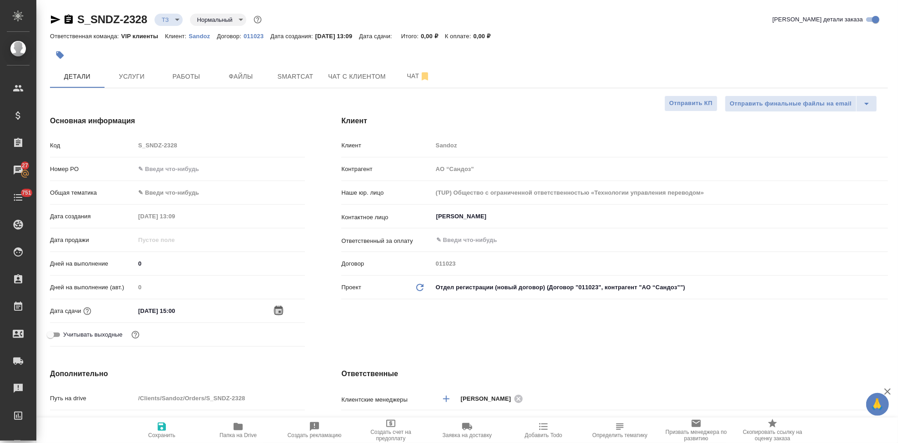
type textarea "x"
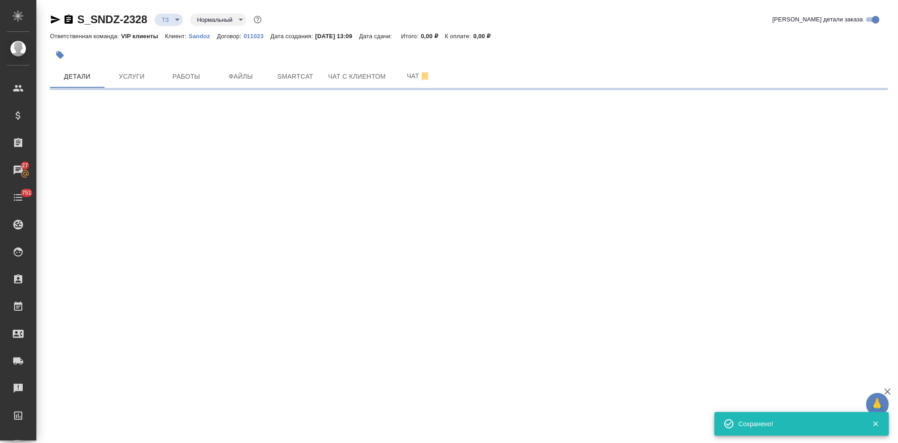
type input "new"
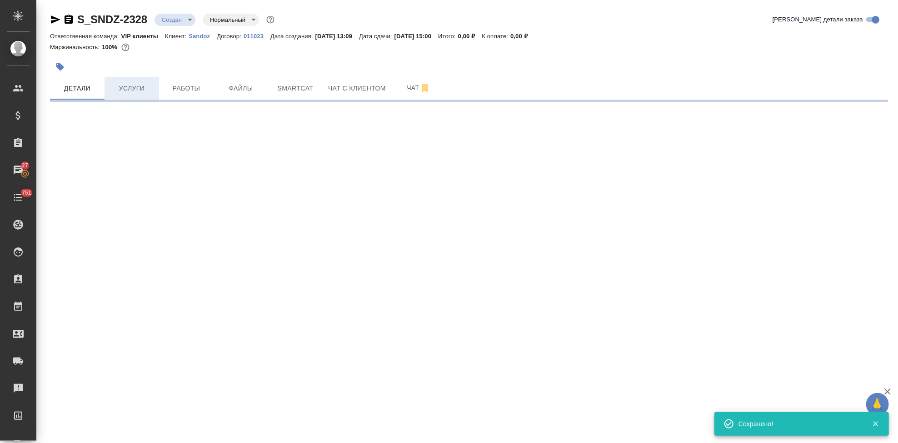
select select "RU"
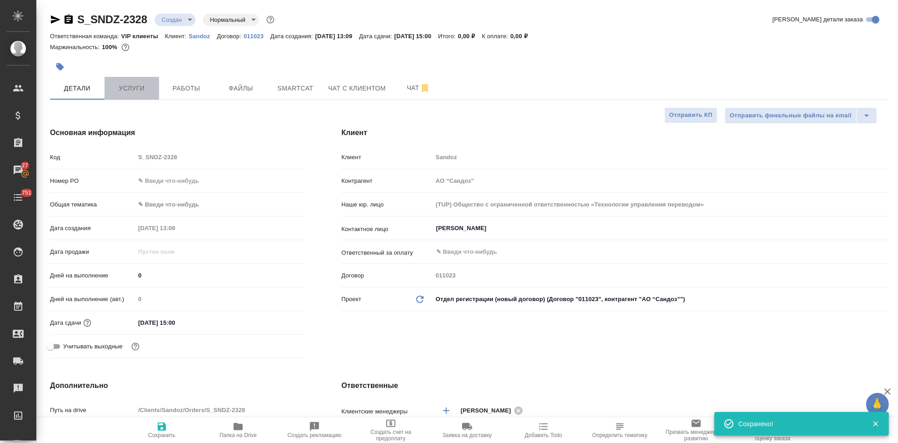
type textarea "x"
click at [137, 90] on span "Услуги" at bounding box center [132, 88] width 44 height 11
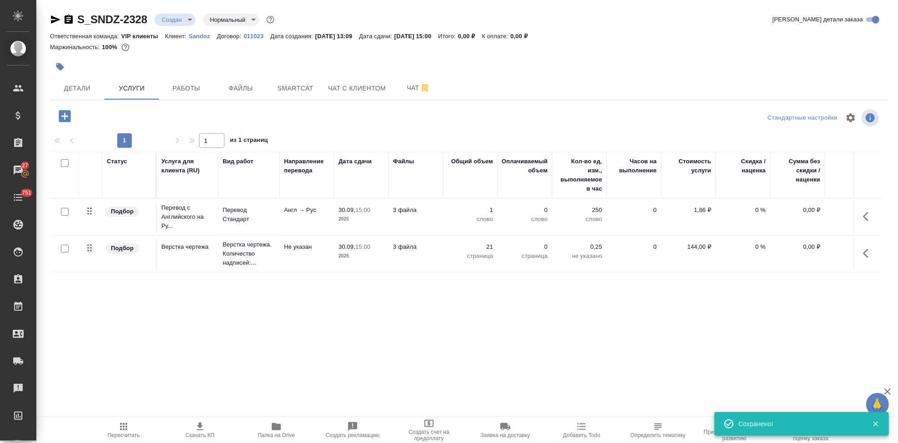
click at [125, 427] on icon "button" at bounding box center [123, 426] width 7 height 7
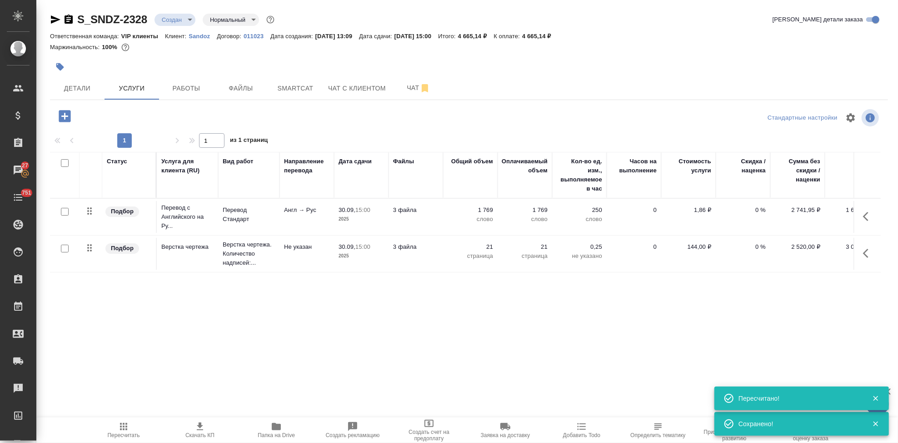
click at [203, 433] on span "Скачать КП" at bounding box center [199, 435] width 29 height 6
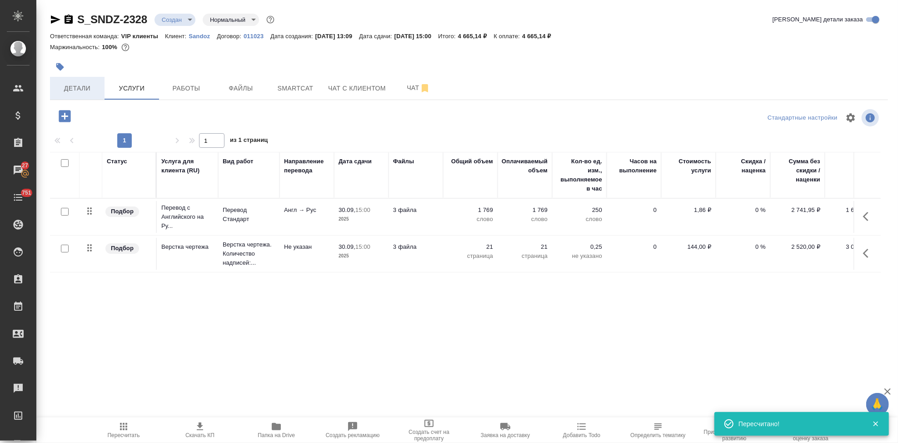
click at [74, 89] on span "Детали" at bounding box center [77, 88] width 44 height 11
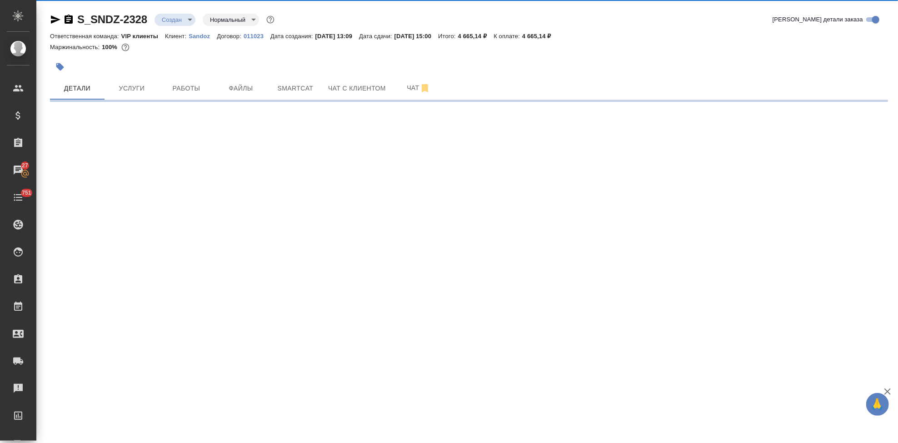
select select "RU"
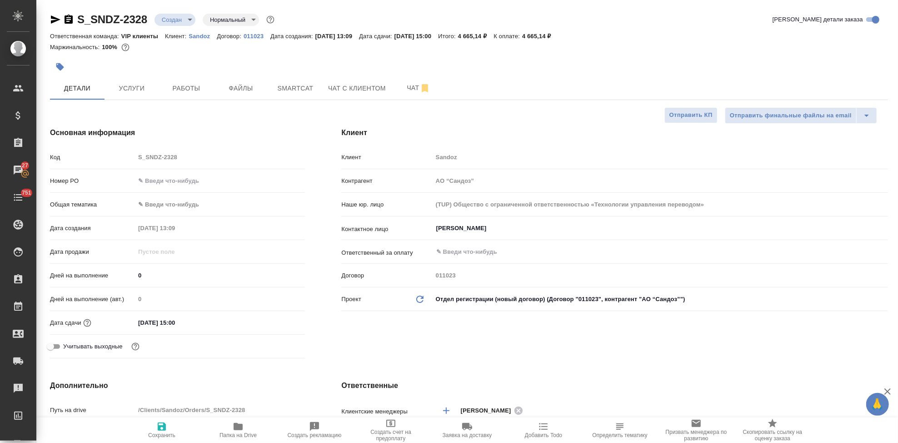
type textarea "x"
click at [139, 87] on span "Услуги" at bounding box center [132, 88] width 44 height 11
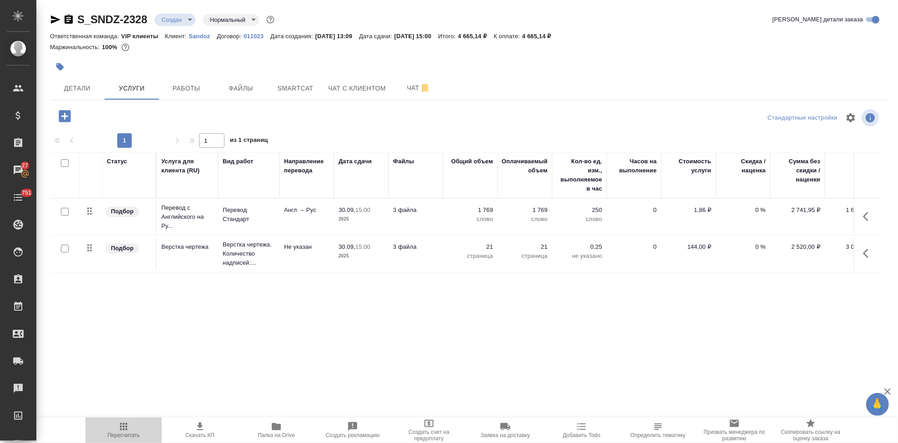
click at [125, 425] on icon "button" at bounding box center [123, 426] width 11 height 11
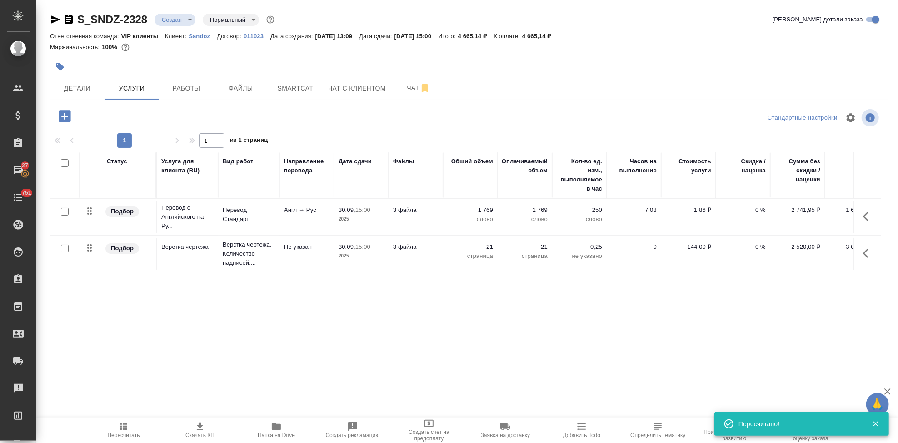
click at [200, 427] on icon "button" at bounding box center [200, 426] width 6 height 8
click at [104, 98] on button "Детали" at bounding box center [77, 88] width 55 height 23
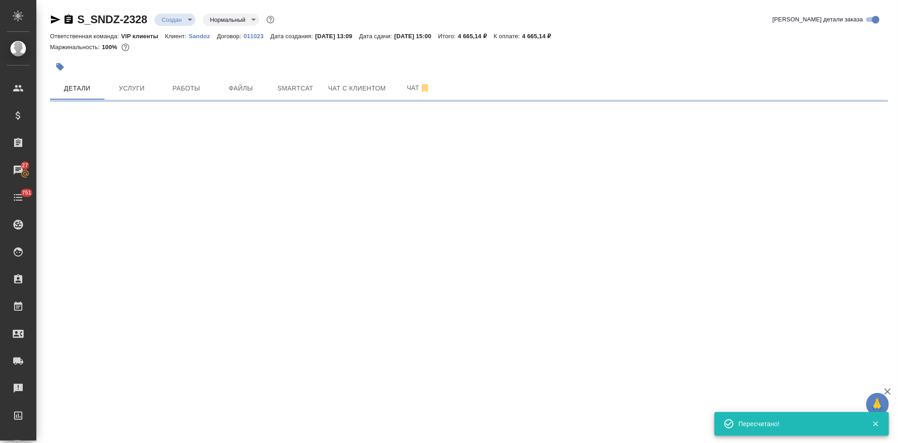
select select "RU"
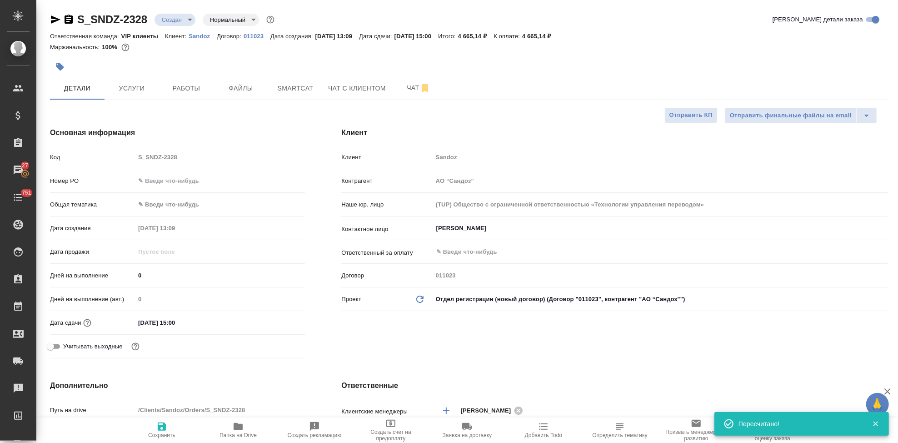
type textarea "x"
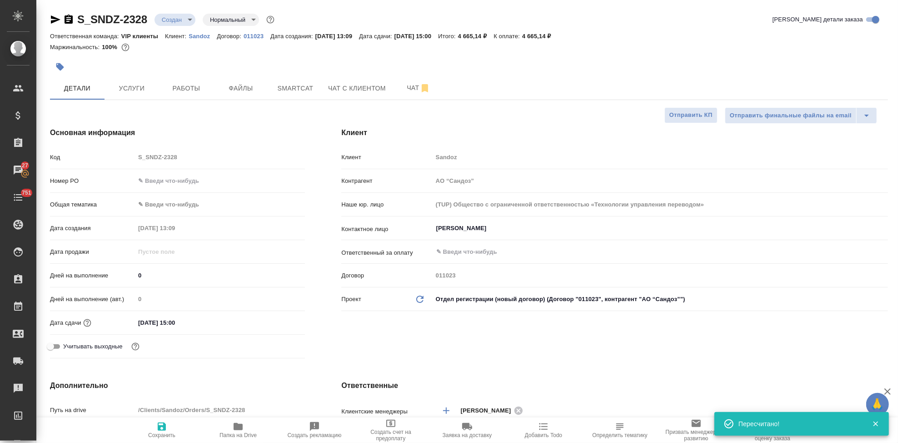
type textarea "x"
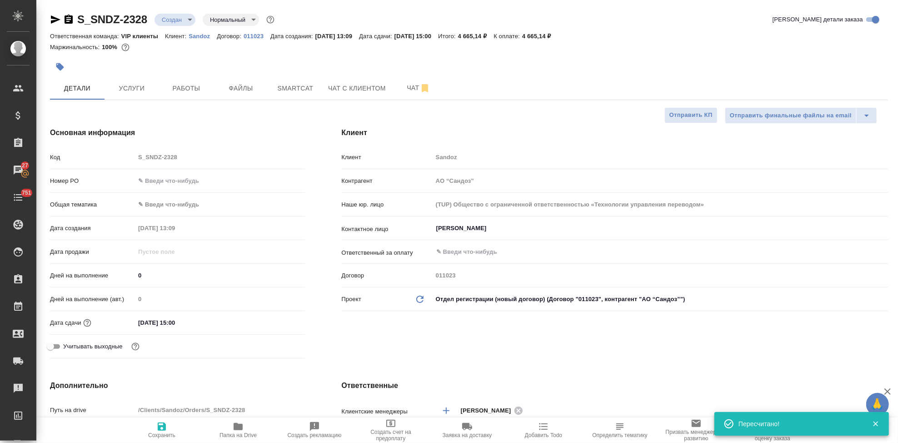
type textarea "x"
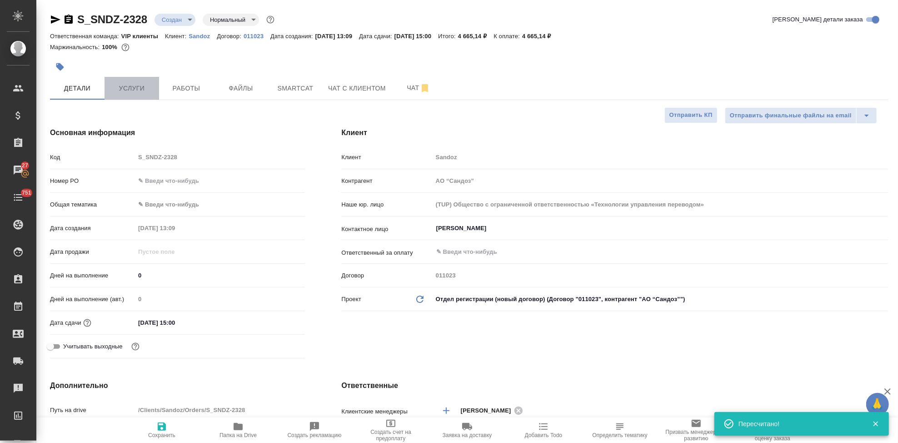
click at [143, 93] on span "Услуги" at bounding box center [132, 88] width 44 height 11
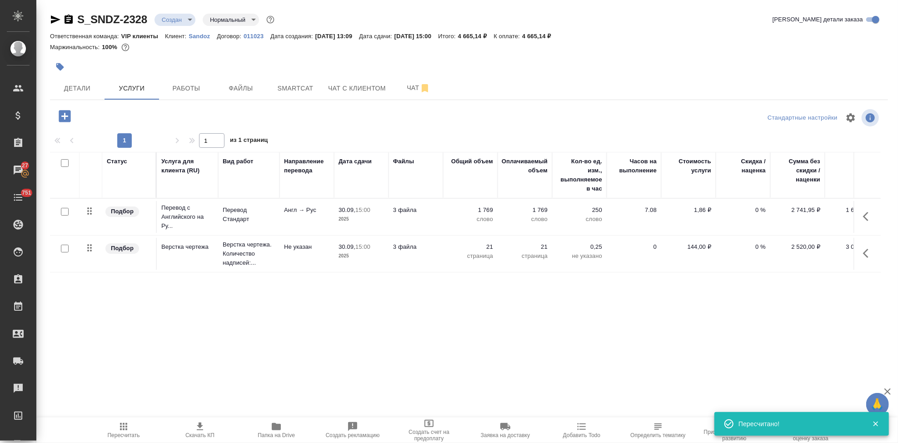
click at [865, 218] on icon "button" at bounding box center [865, 216] width 5 height 9
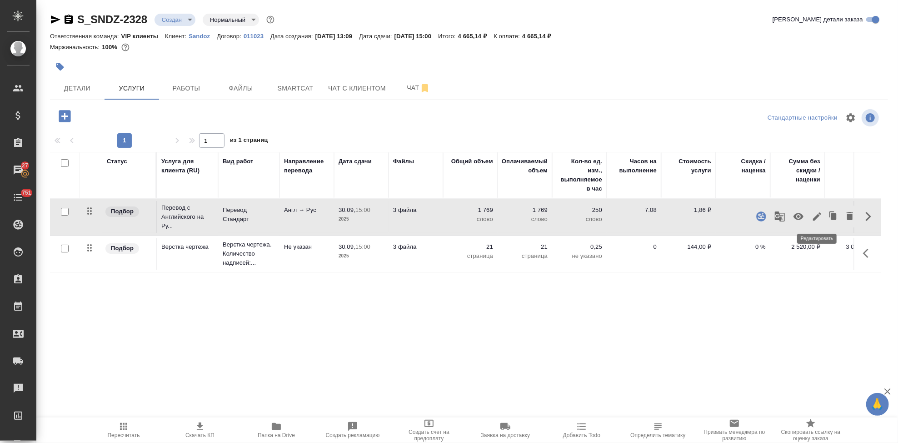
click at [816, 215] on icon "button" at bounding box center [817, 216] width 11 height 11
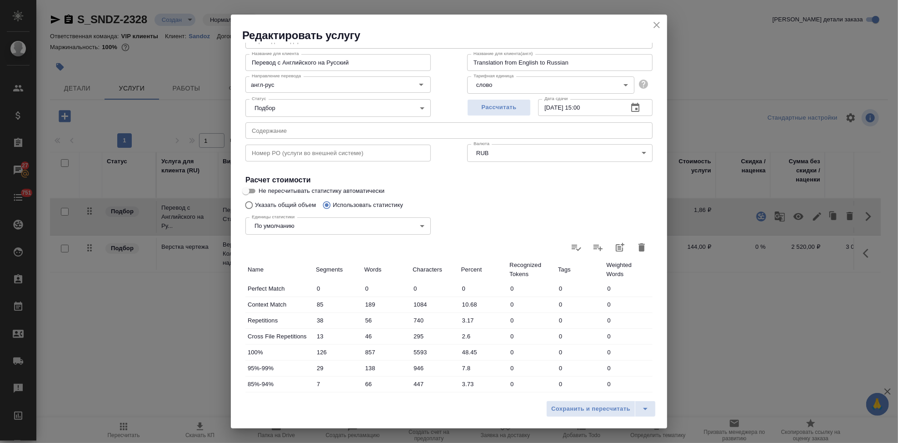
scroll to position [151, 0]
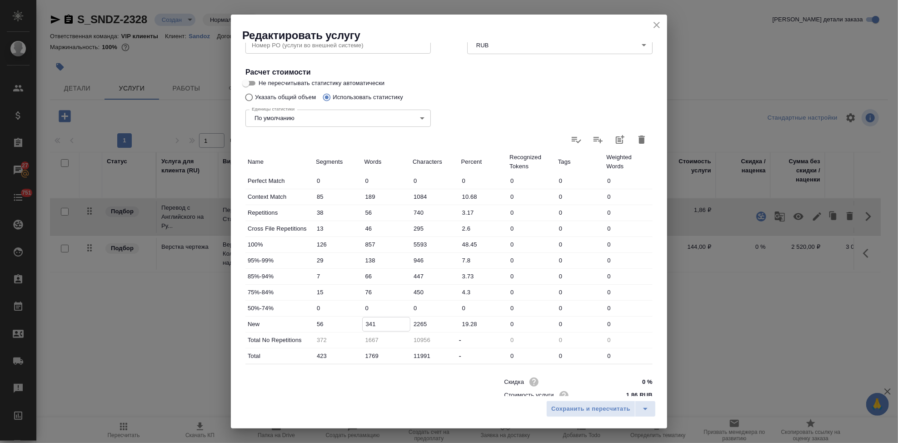
click at [370, 322] on input "341" at bounding box center [387, 323] width 48 height 13
type input "391"
click at [653, 408] on button "split button" at bounding box center [645, 408] width 21 height 16
click at [611, 392] on li "Сохранить" at bounding box center [603, 389] width 110 height 15
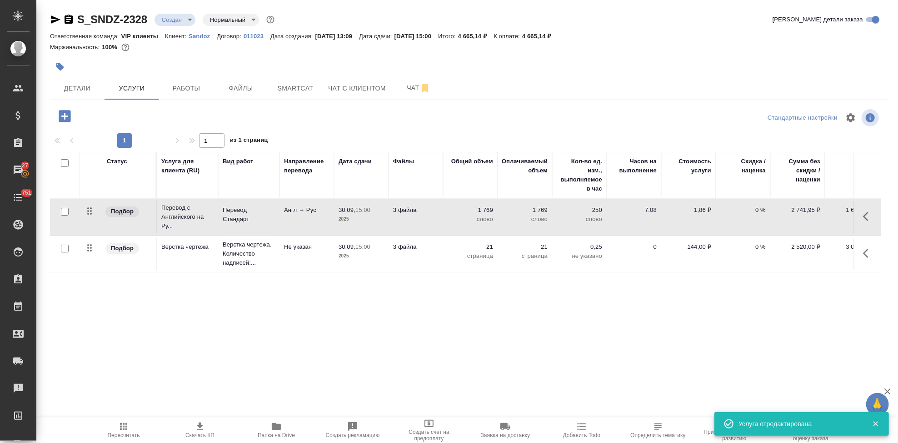
click at [124, 429] on icon "button" at bounding box center [123, 426] width 7 height 7
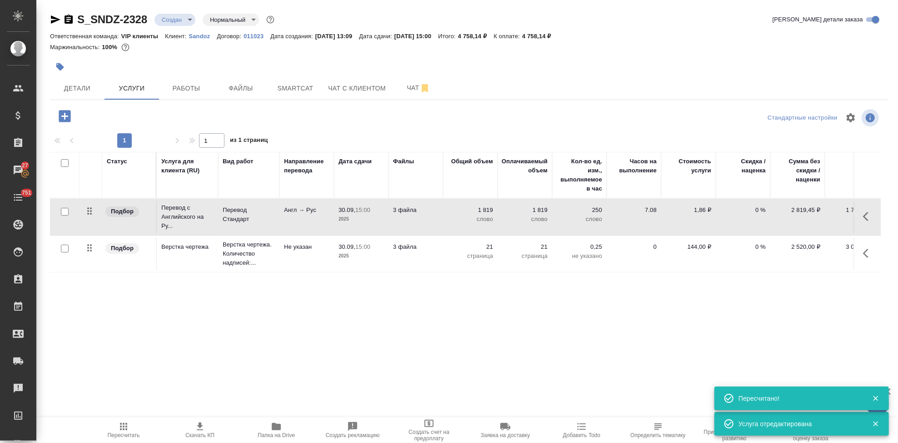
click at [204, 428] on icon "button" at bounding box center [200, 426] width 11 height 11
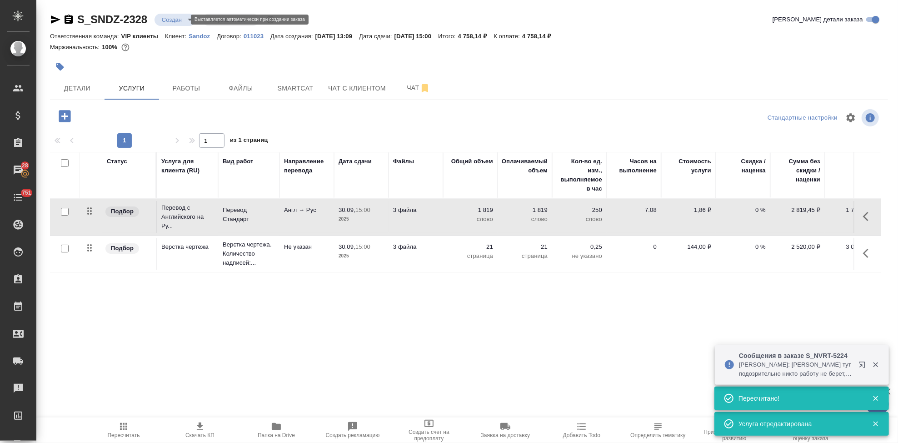
click at [179, 20] on body "🙏 .cls-1 fill:#fff; AWATERA Kabargina Anna Клиенты Спецификации Заказы 28 Чаты …" at bounding box center [449, 221] width 898 height 443
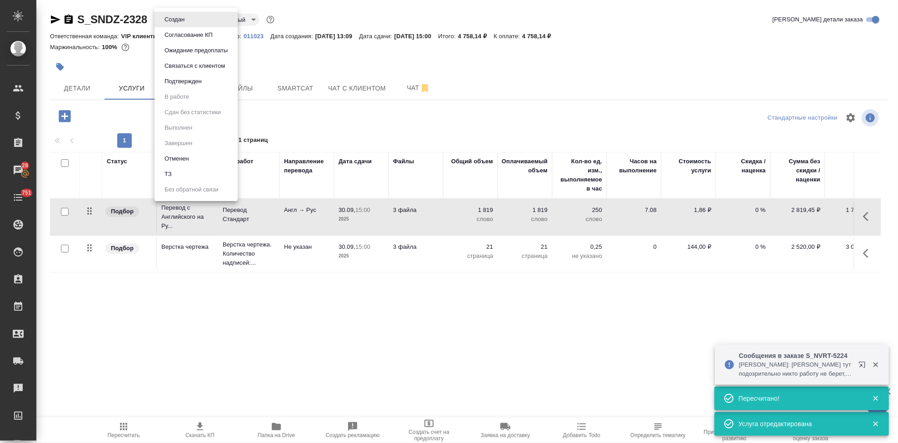
click at [184, 35] on button "Согласование КП" at bounding box center [189, 35] width 54 height 10
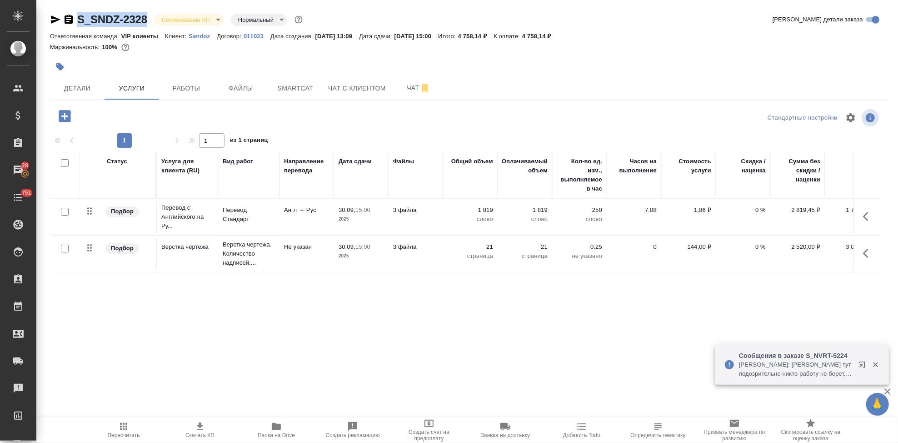
drag, startPoint x: 148, startPoint y: 20, endPoint x: 79, endPoint y: 20, distance: 69.1
click at [79, 20] on div "S_SNDZ-2328 Согласование КП kpNegotiation Нормальный normal" at bounding box center [177, 19] width 255 height 15
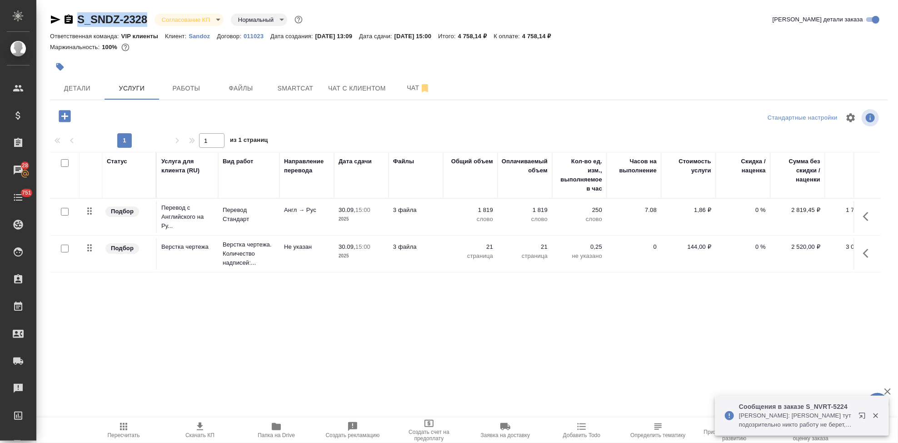
copy link "S_SNDZ-2328"
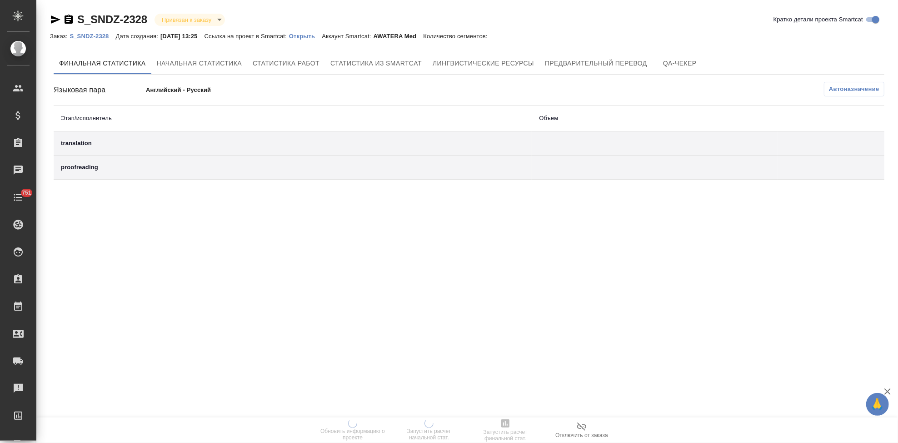
click at [313, 38] on p "Открыть" at bounding box center [305, 36] width 33 height 7
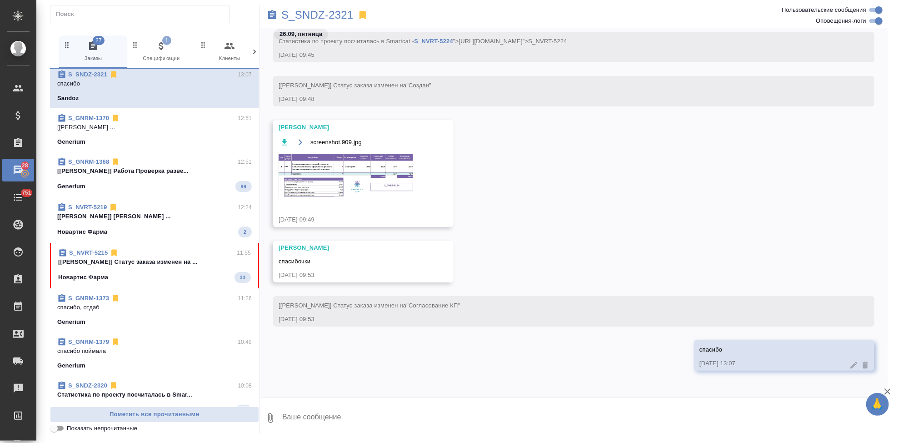
scroll to position [613, 0]
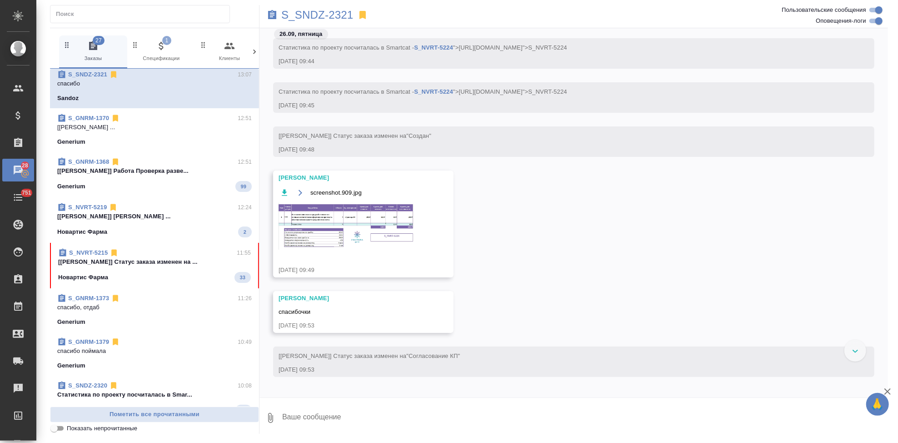
click at [161, 276] on div "Новартис Фарма 33" at bounding box center [154, 277] width 193 height 11
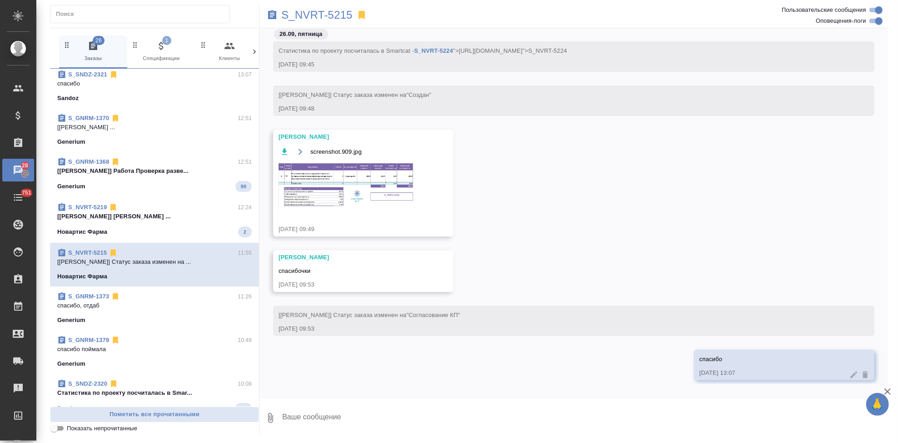
scroll to position [663, 0]
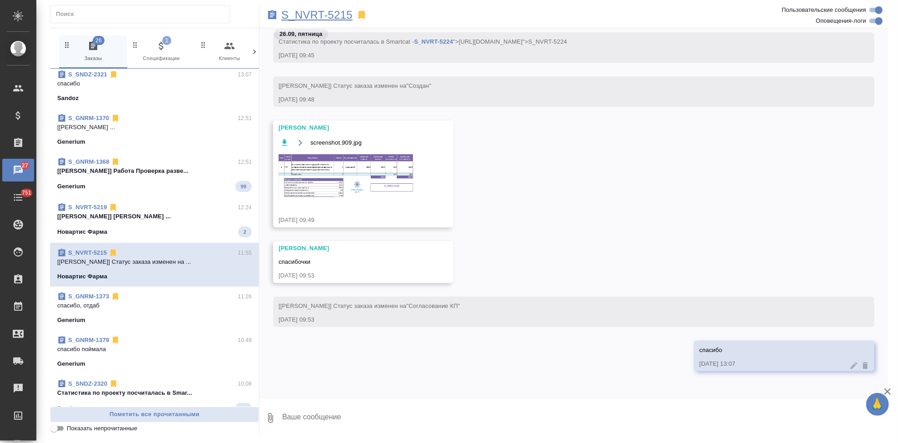
click at [336, 17] on p "S_NVRT-5215" at bounding box center [316, 14] width 71 height 9
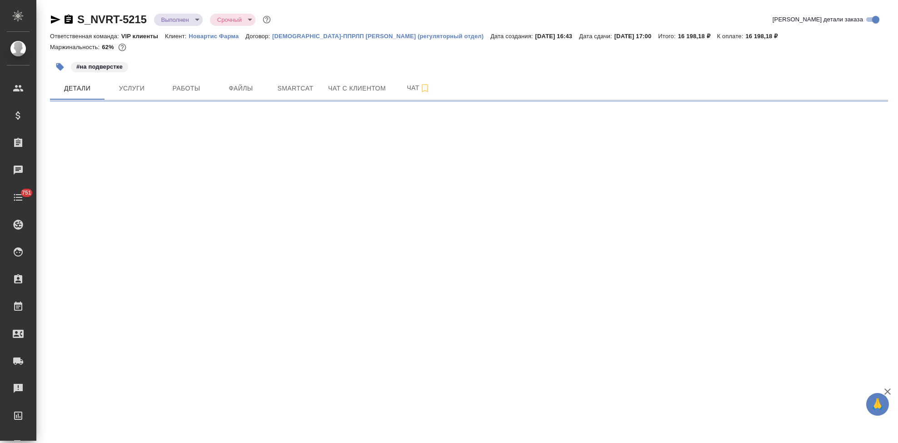
select select "RU"
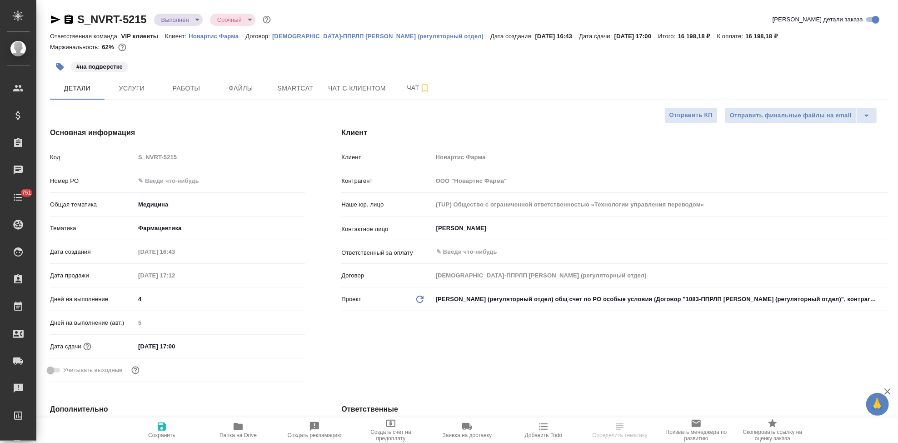
type textarea "x"
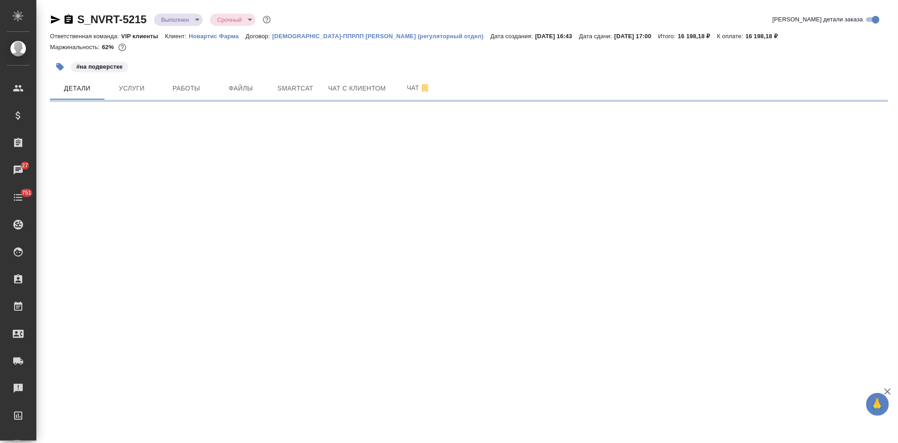
select select "RU"
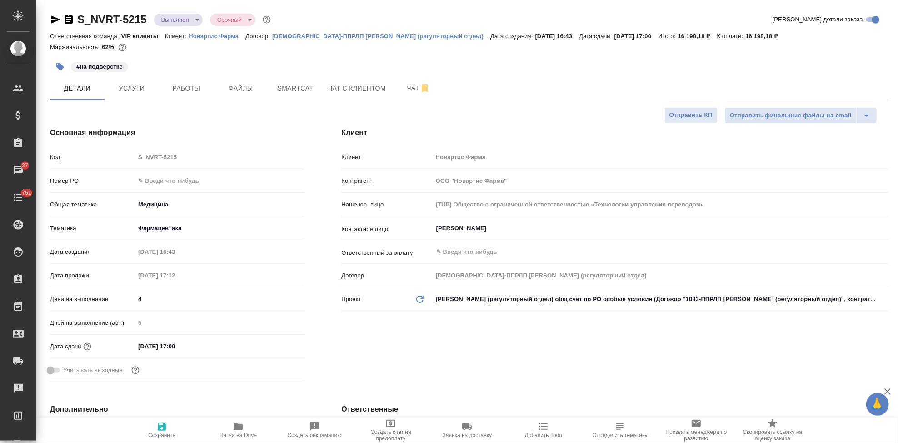
type textarea "x"
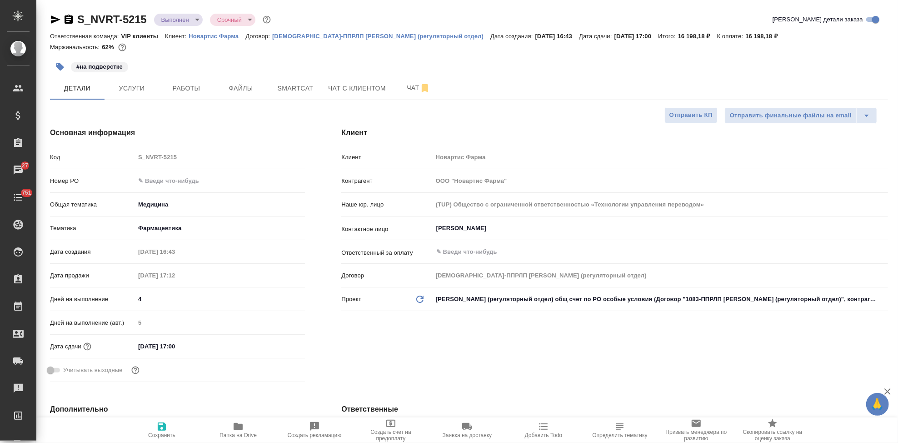
type textarea "x"
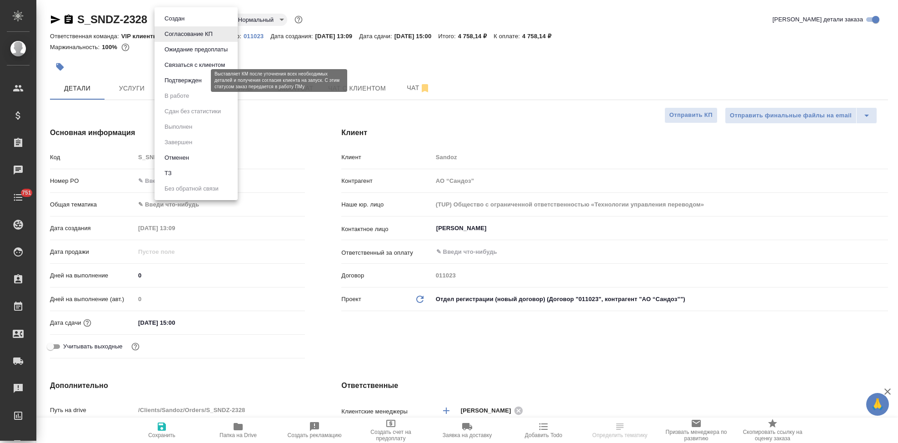
select select "RU"
click at [192, 78] on button "Подтвержден" at bounding box center [183, 80] width 43 height 10
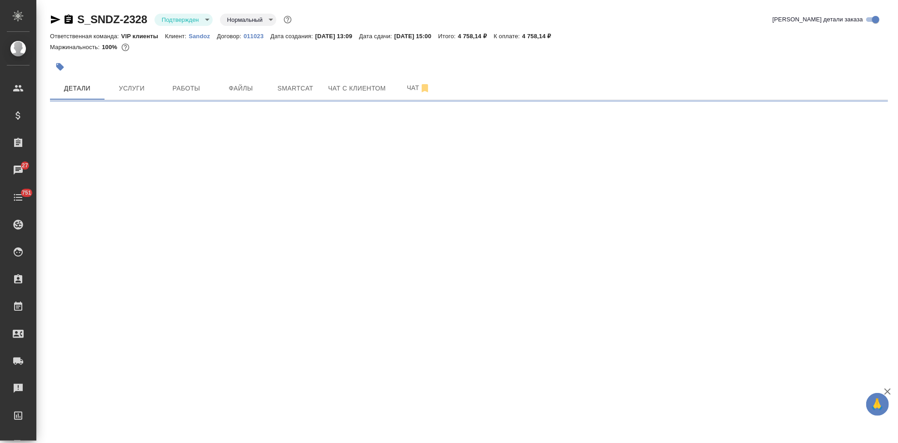
select select "RU"
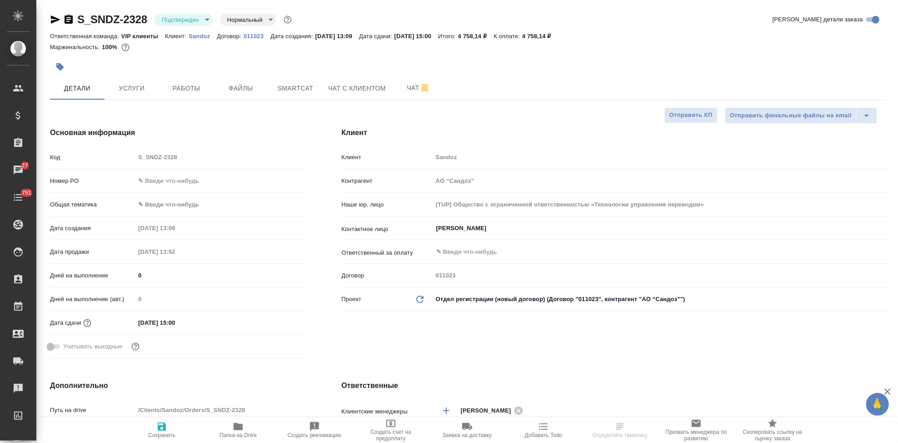
type textarea "x"
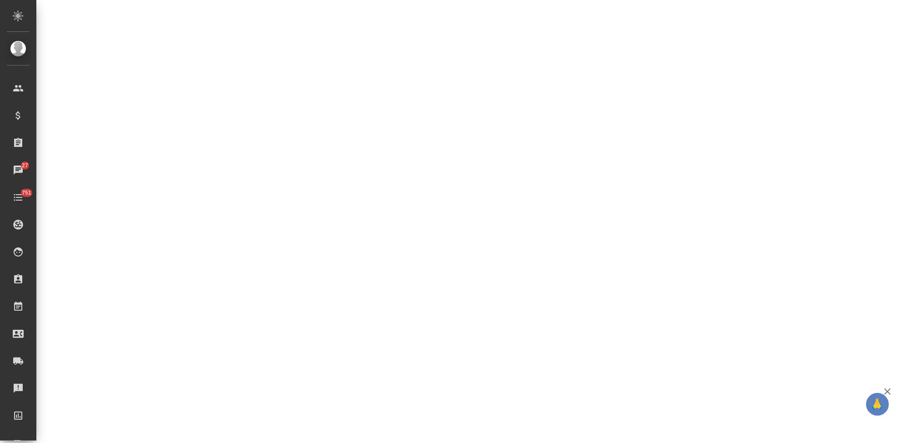
select select "RU"
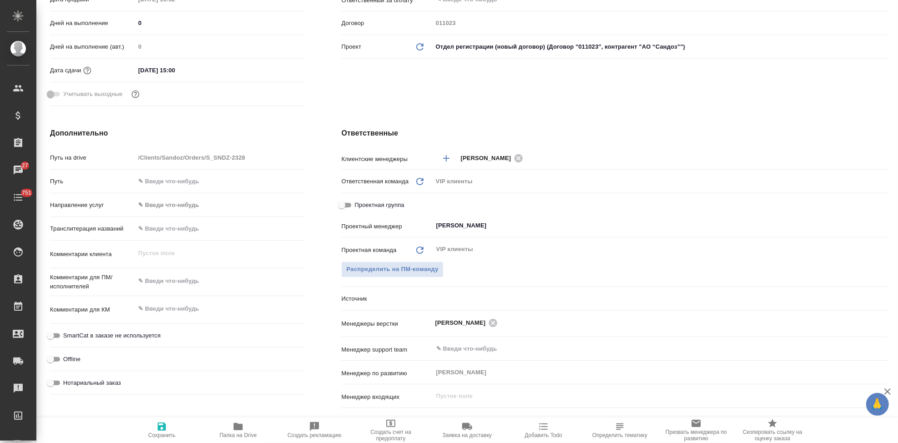
type textarea "x"
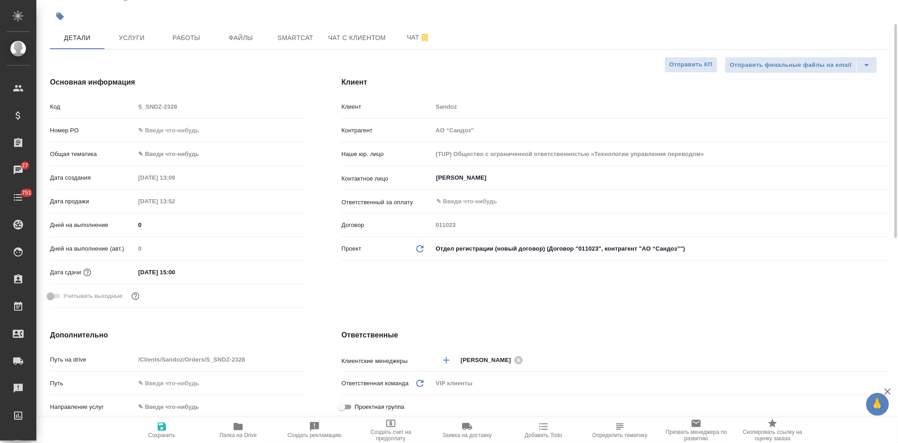
scroll to position [0, 0]
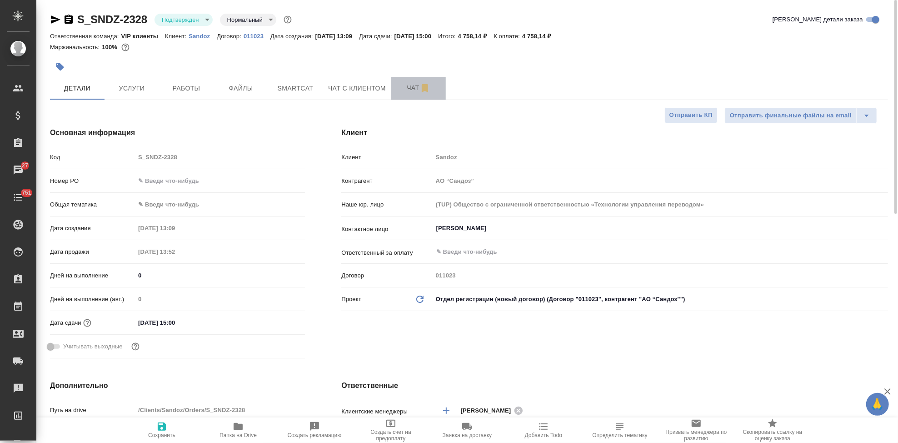
click at [413, 89] on span "Чат" at bounding box center [419, 87] width 44 height 11
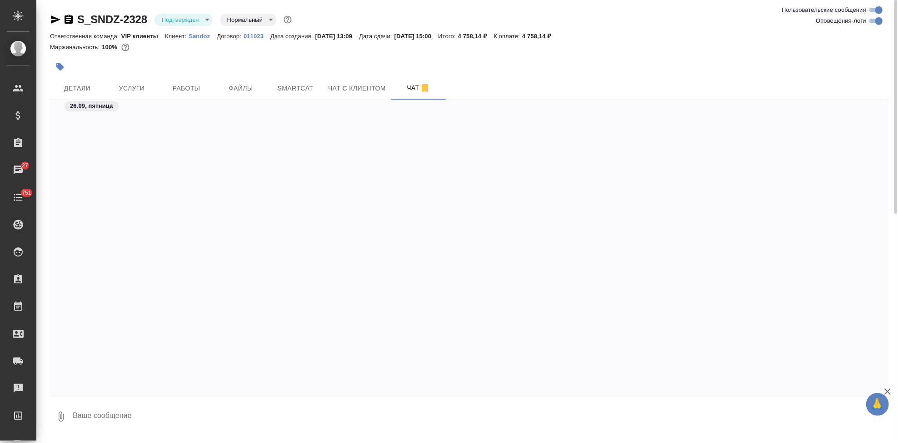
scroll to position [570, 0]
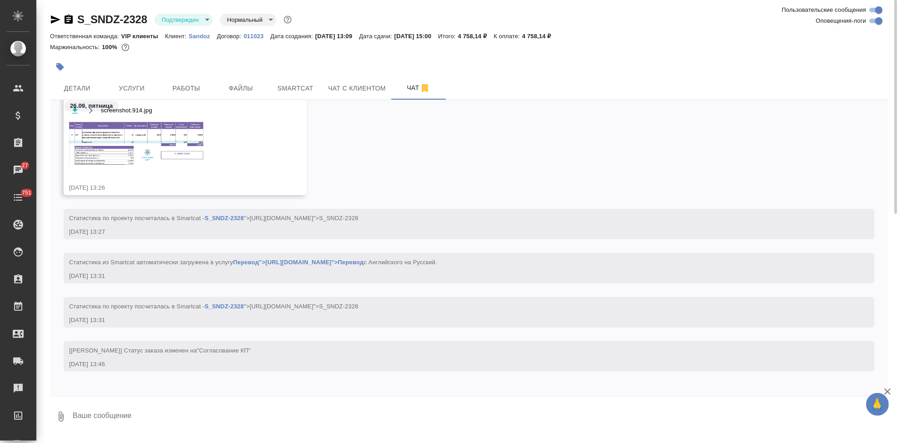
click at [191, 398] on div at bounding box center [469, 398] width 838 height 5
click at [184, 413] on textarea at bounding box center [480, 416] width 816 height 31
type textarea """
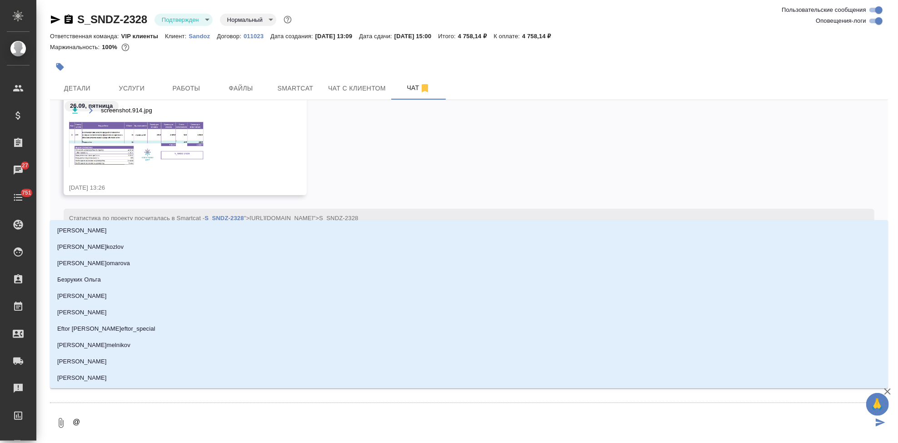
type textarea "@г"
type input "г"
type textarea "@го"
type input "го"
type textarea "@гор"
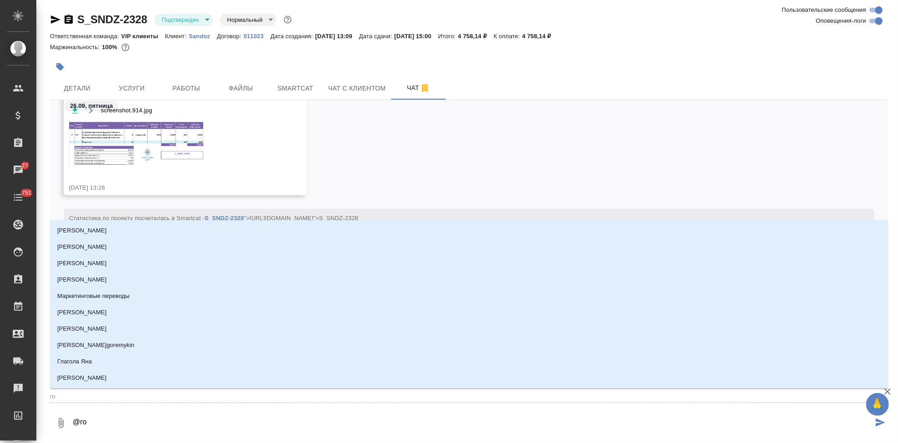
type input "гор"
type textarea "@горш"
type input "горш"
type textarea "@горшк"
type input "горшк"
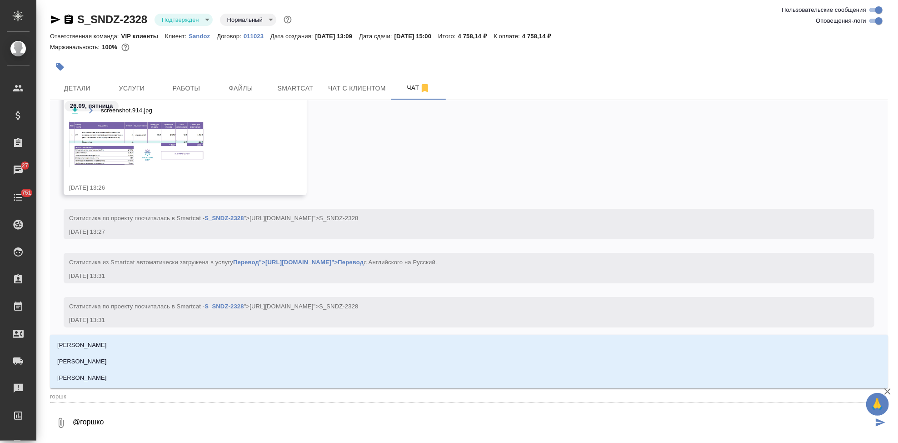
type textarea "@горшков"
type input "горшков"
type textarea "@[PERSON_NAME]"
type input "[PERSON_NAME]"
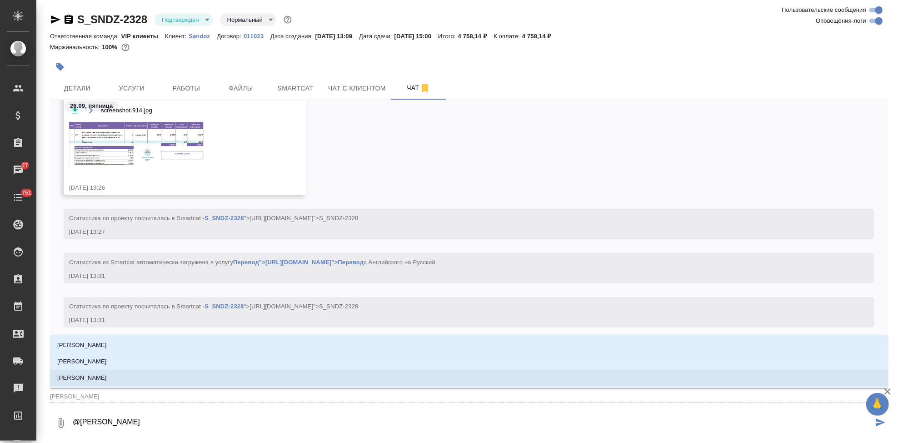
click at [142, 379] on li "[PERSON_NAME]" at bounding box center [469, 378] width 838 height 16
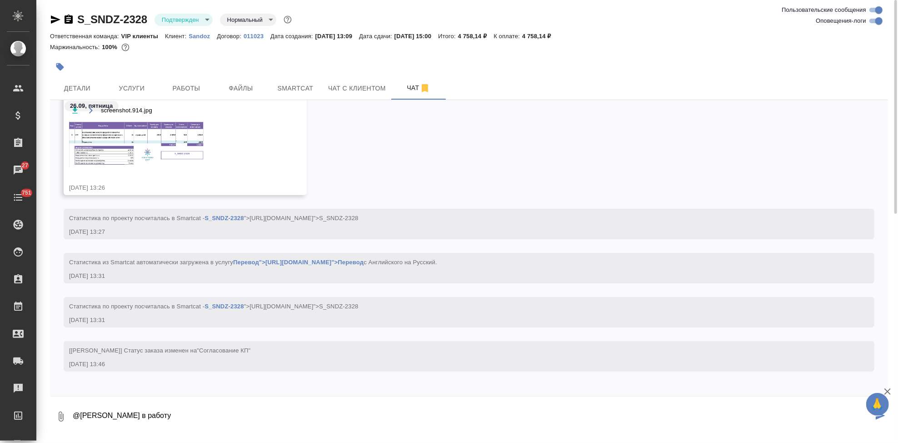
type textarea "@[PERSON_NAME] в работу"
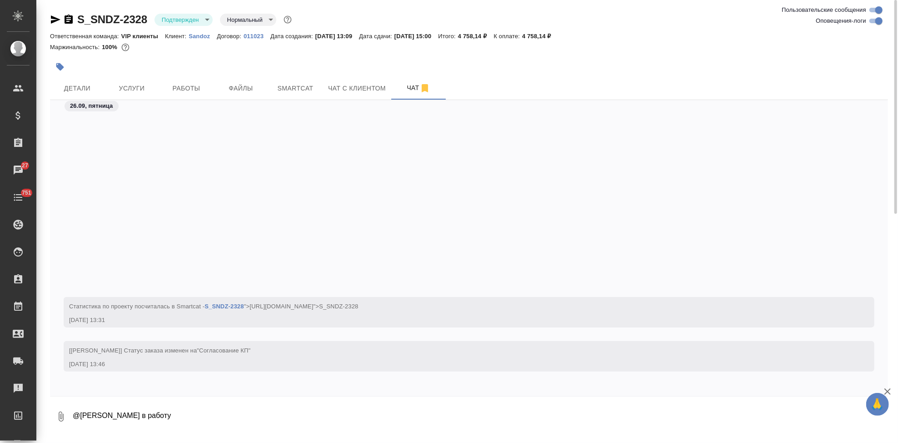
scroll to position [660, 0]
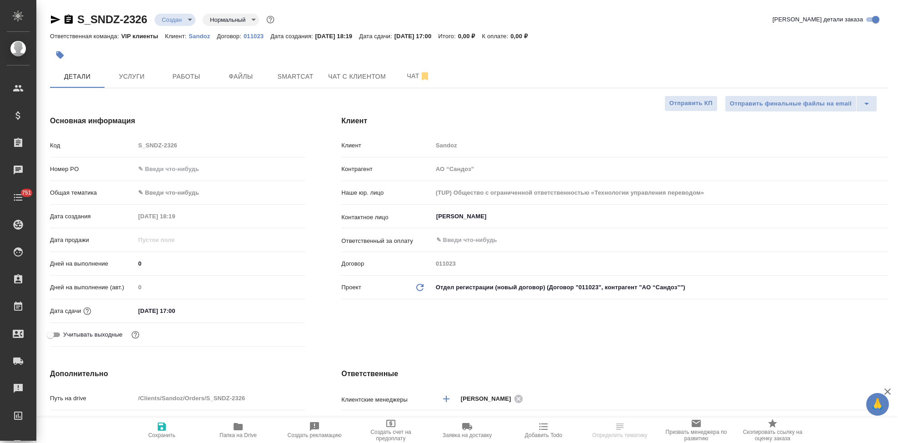
select select "RU"
click at [245, 76] on span "Файлы" at bounding box center [241, 76] width 44 height 11
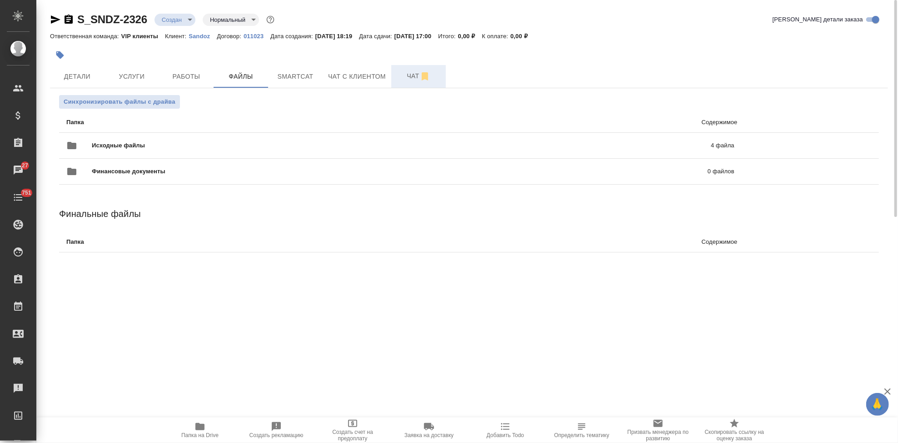
click at [403, 76] on span "Чат" at bounding box center [419, 75] width 44 height 11
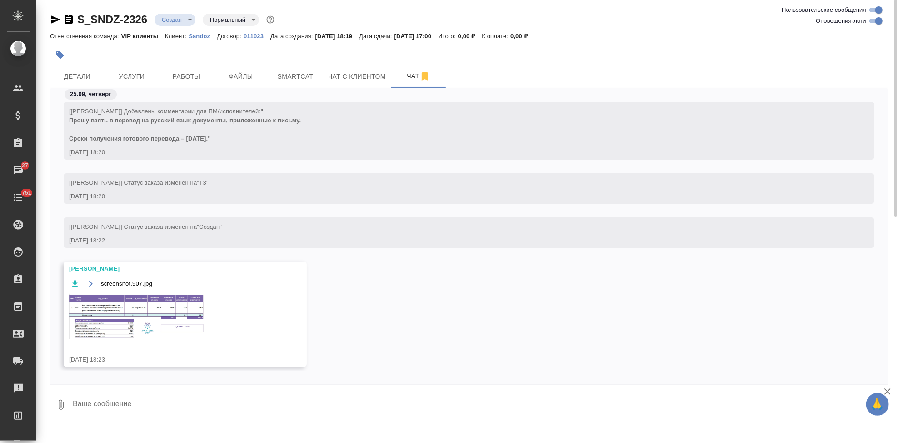
scroll to position [193, 0]
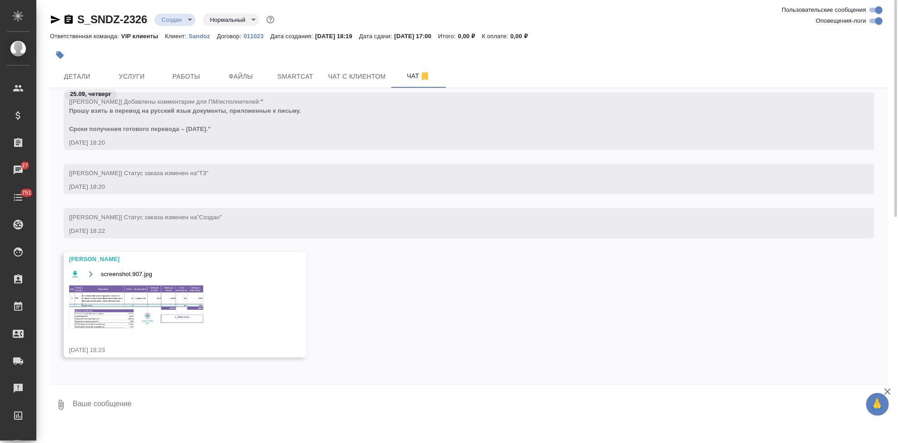
click at [150, 337] on div "screenshot.907.jpg" at bounding box center [172, 304] width 206 height 73
click at [150, 314] on img at bounding box center [137, 306] width 136 height 45
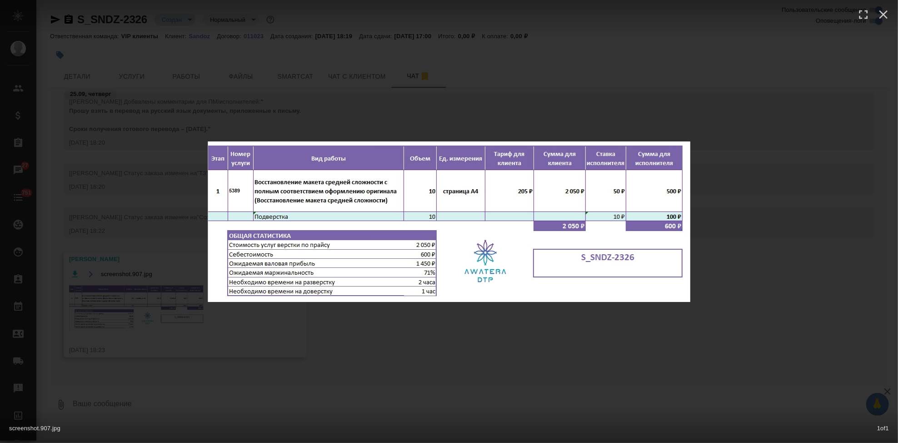
click at [385, 333] on div "screenshot.907.jpg 1 of 1" at bounding box center [449, 221] width 898 height 443
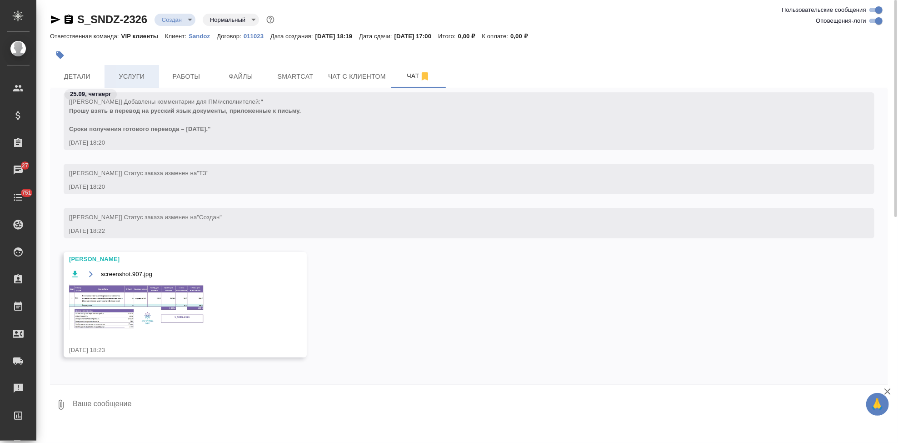
click at [137, 75] on span "Услуги" at bounding box center [132, 76] width 44 height 11
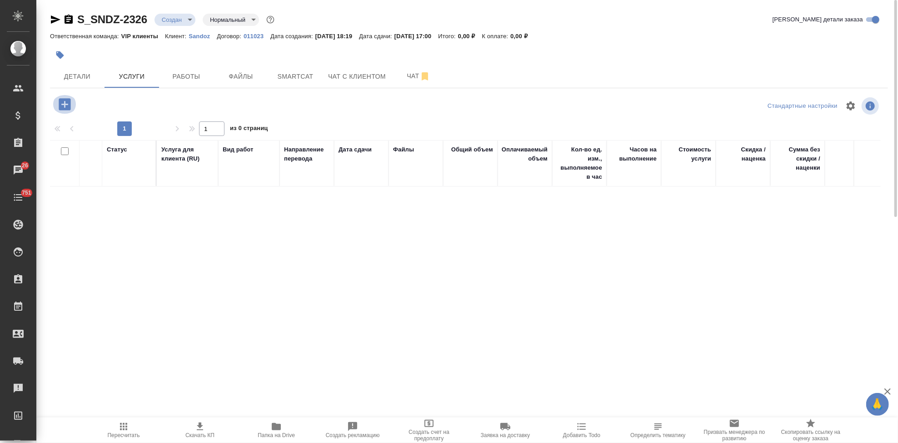
click at [62, 107] on icon "button" at bounding box center [65, 104] width 12 height 12
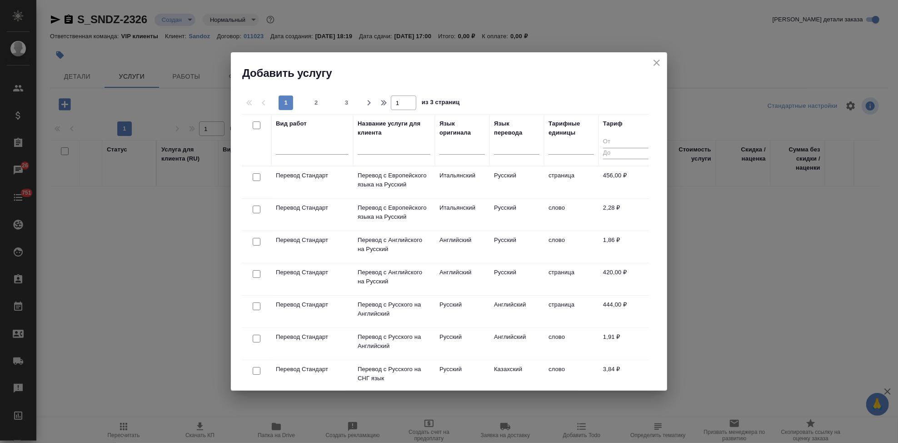
click at [368, 147] on input "text" at bounding box center [394, 148] width 73 height 11
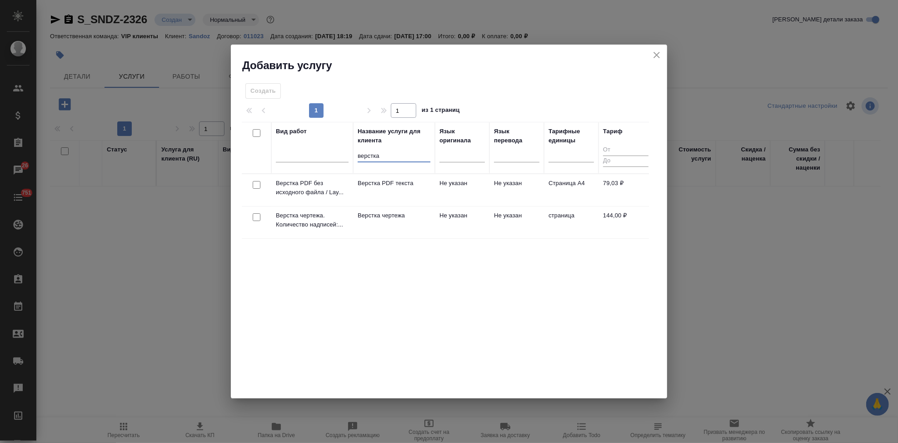
type input "верстка"
click at [393, 214] on p "Верстка чертежа" at bounding box center [394, 215] width 73 height 9
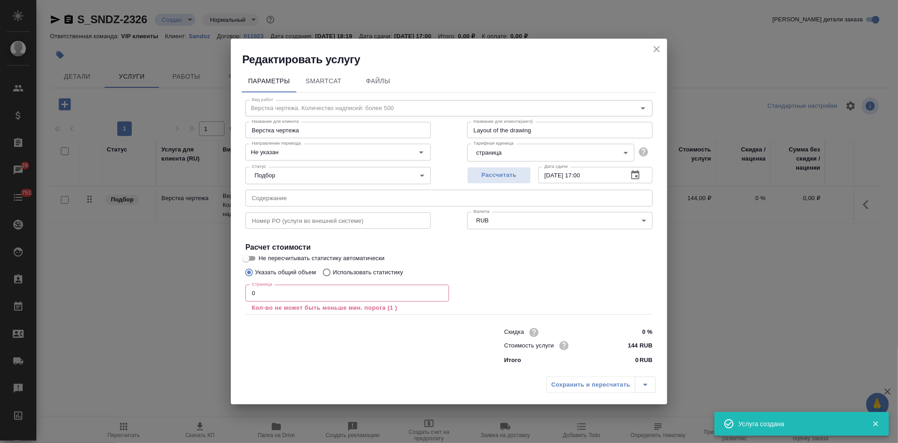
click at [291, 298] on input "0" at bounding box center [347, 293] width 204 height 16
type input "1"
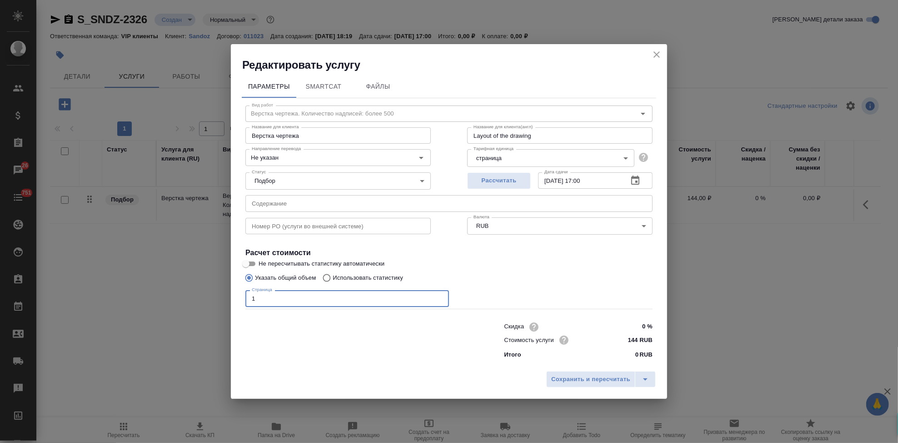
type input "10"
click at [650, 380] on icon "split button" at bounding box center [645, 379] width 11 height 11
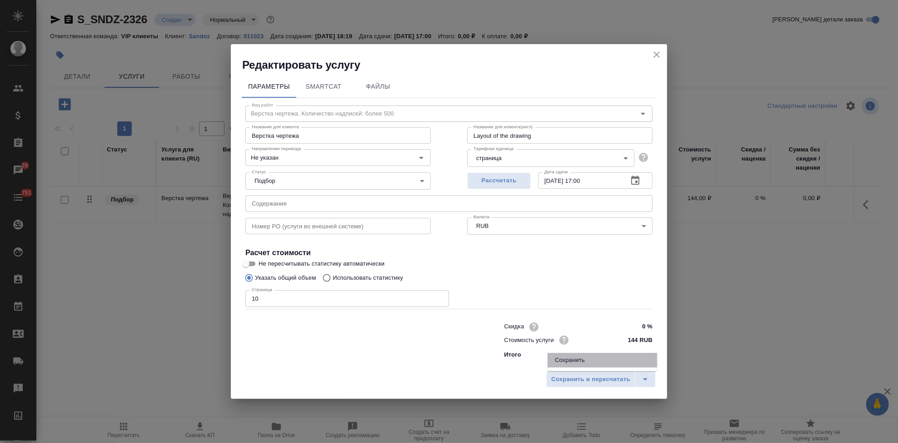
click at [606, 366] on li "Сохранить" at bounding box center [603, 360] width 110 height 15
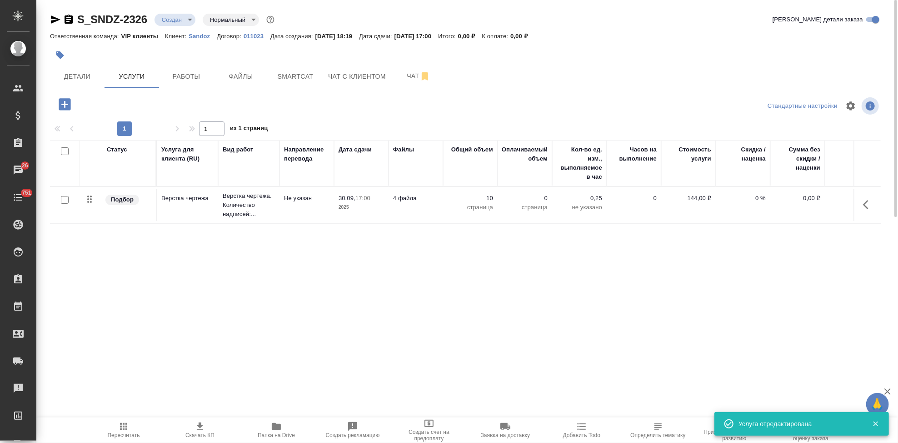
click at [862, 206] on button "button" at bounding box center [869, 205] width 22 height 22
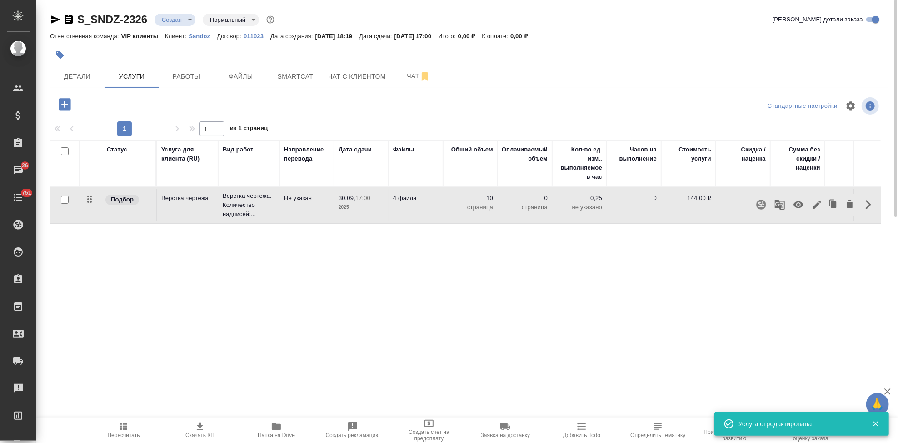
click at [818, 203] on icon "button" at bounding box center [817, 204] width 8 height 8
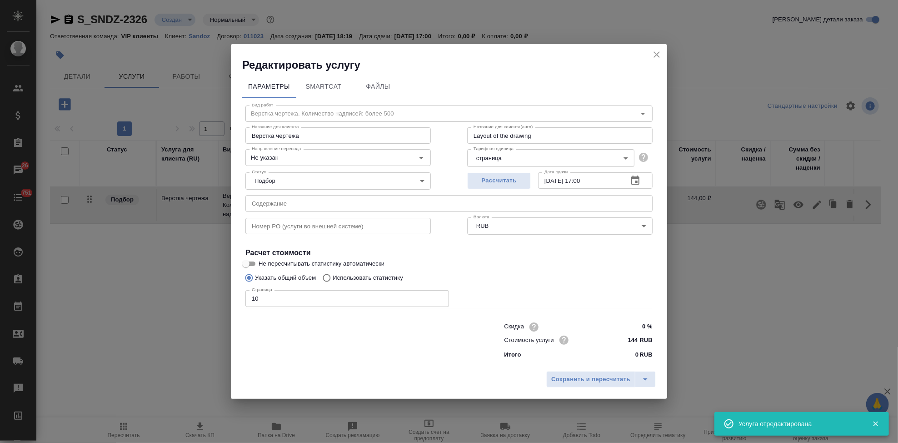
click at [393, 207] on input "text" at bounding box center [448, 203] width 407 height 16
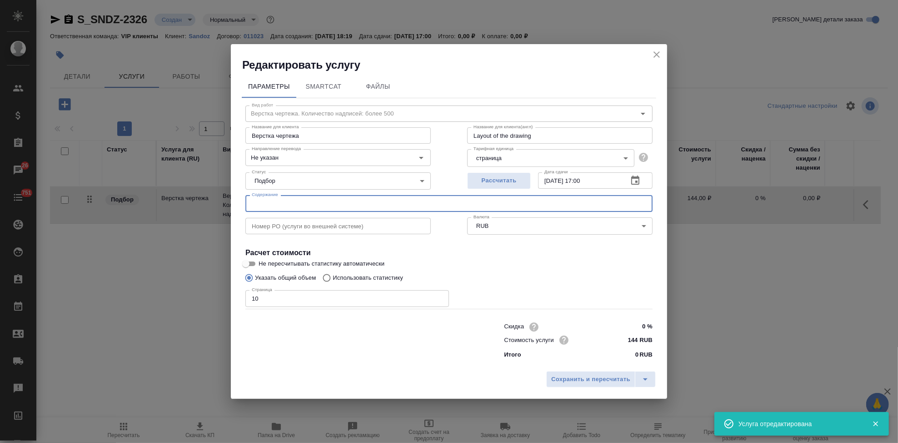
paste input "Lopedium (INN [MEDICAL_DATA]) tab - сертификаты на перевод"
type input "Lopedium (INN [MEDICAL_DATA]) tab - сертификаты на перевод"
click at [650, 375] on icon "split button" at bounding box center [645, 379] width 11 height 11
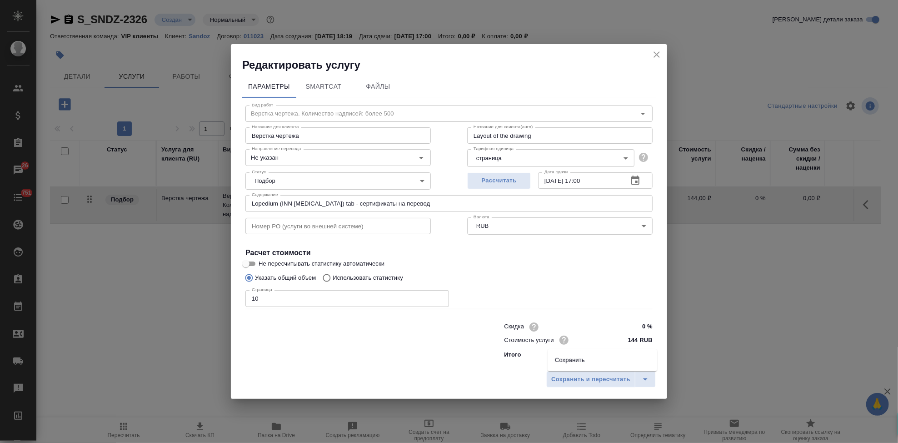
click at [591, 360] on li "Сохранить" at bounding box center [603, 360] width 110 height 15
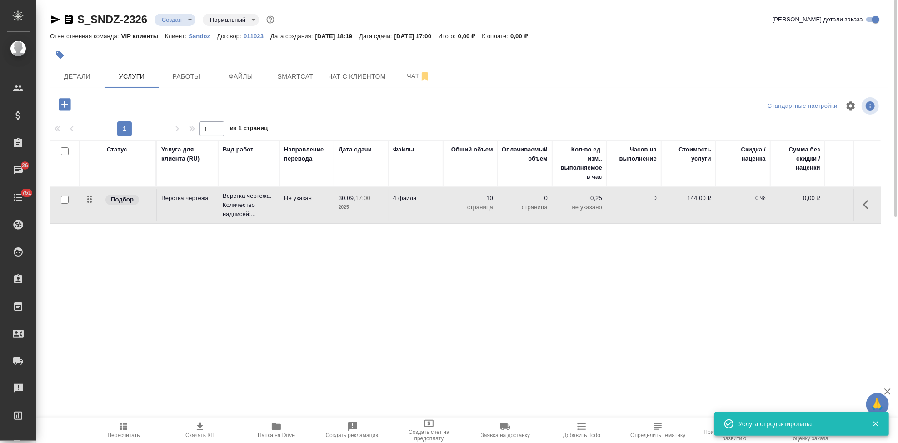
click at [65, 99] on icon "button" at bounding box center [65, 104] width 12 height 12
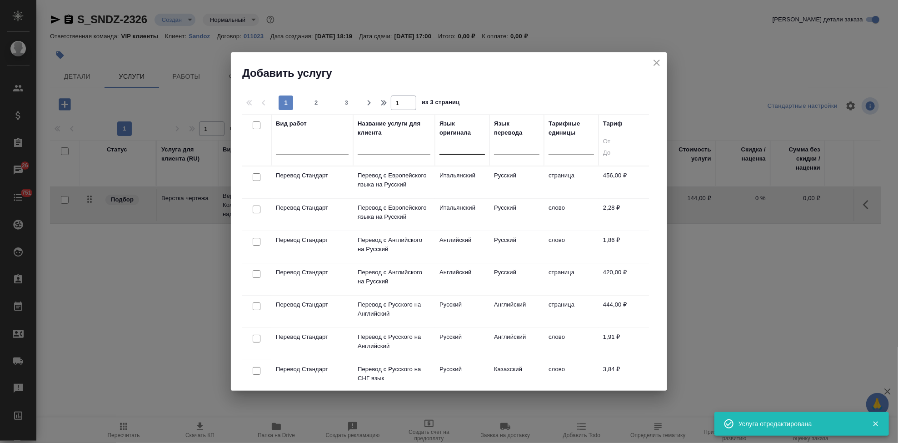
click at [451, 150] on div at bounding box center [462, 145] width 45 height 13
type input "[PERSON_NAME]"
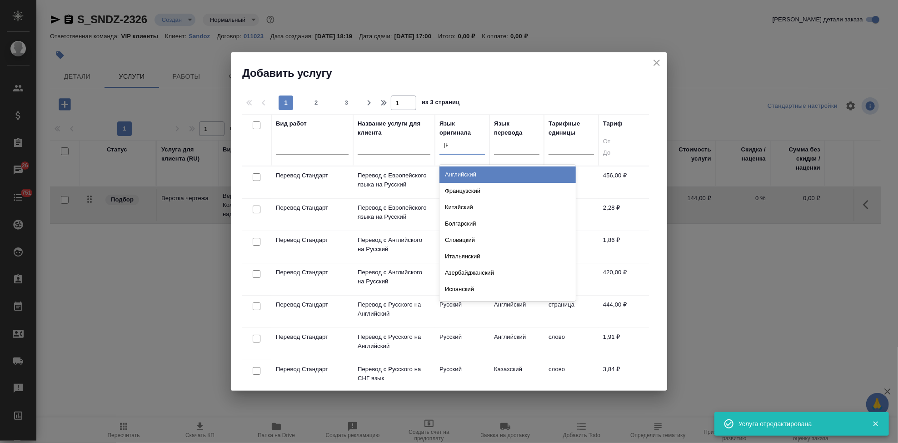
click at [459, 176] on div "Английский" at bounding box center [508, 174] width 136 height 16
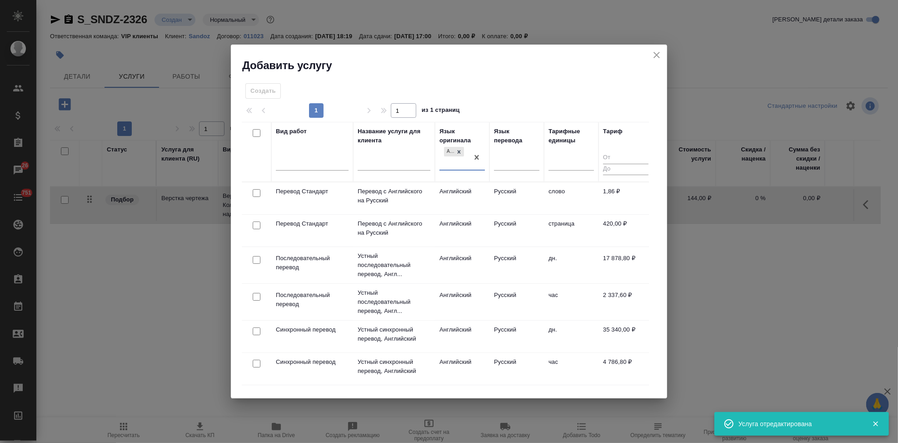
click at [495, 202] on td "Русский" at bounding box center [517, 198] width 55 height 32
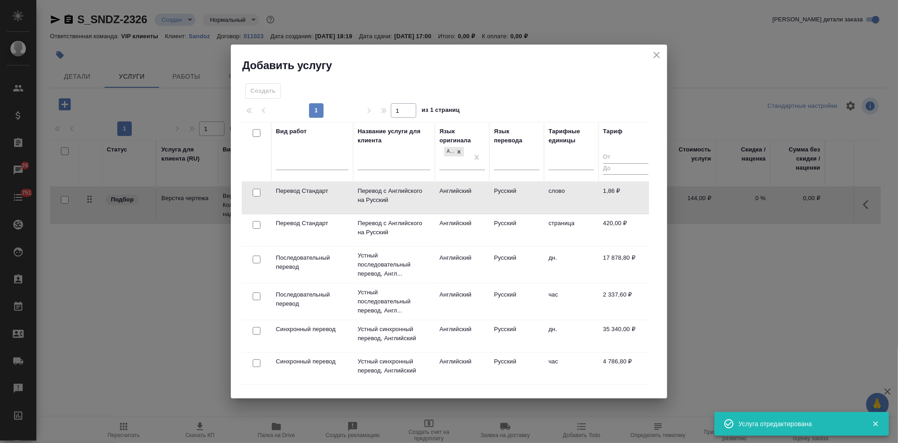
click at [495, 202] on td "Русский" at bounding box center [517, 198] width 55 height 32
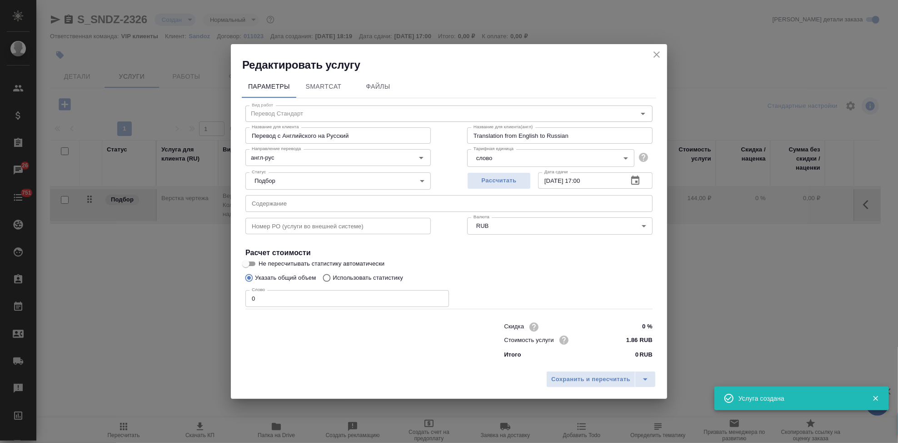
click at [288, 296] on input "0" at bounding box center [347, 298] width 204 height 16
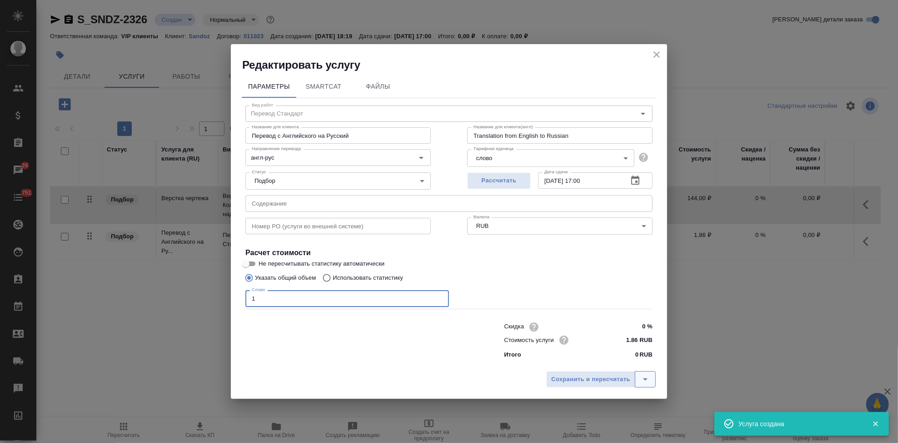
type input "1"
click at [641, 379] on icon "split button" at bounding box center [645, 379] width 11 height 11
click at [593, 355] on li "Сохранить" at bounding box center [603, 360] width 110 height 15
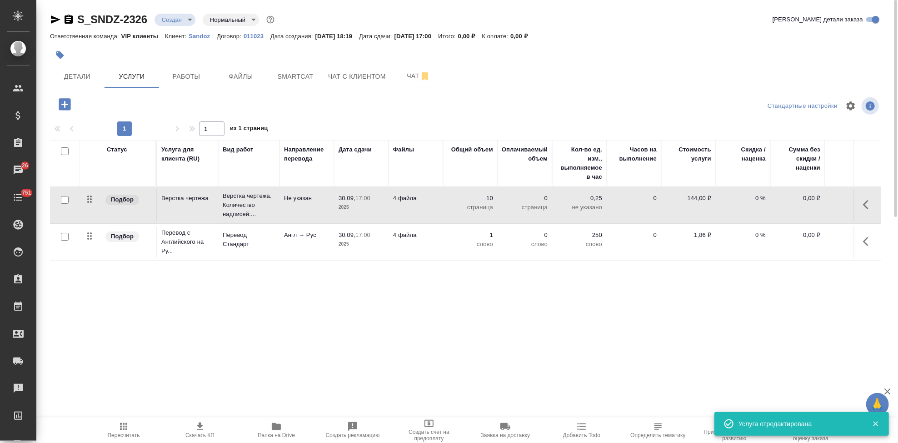
click at [62, 236] on input "checkbox" at bounding box center [65, 237] width 8 height 8
checkbox input "true"
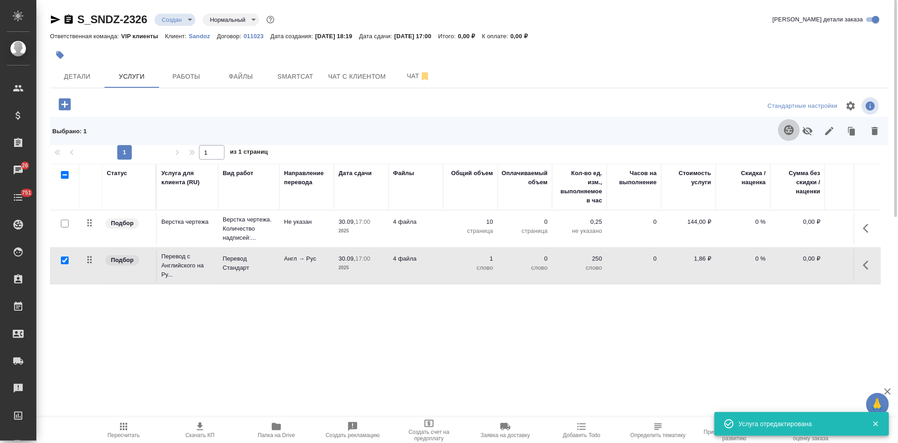
click at [788, 133] on icon "button" at bounding box center [789, 130] width 10 height 10
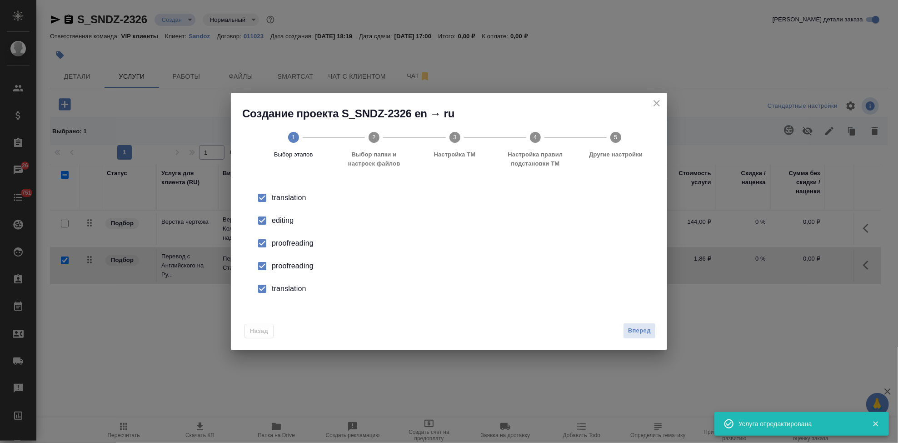
click at [266, 224] on input "checkbox" at bounding box center [262, 220] width 19 height 19
click at [266, 267] on input "checkbox" at bounding box center [262, 265] width 19 height 19
click at [263, 288] on input "checkbox" at bounding box center [262, 288] width 19 height 19
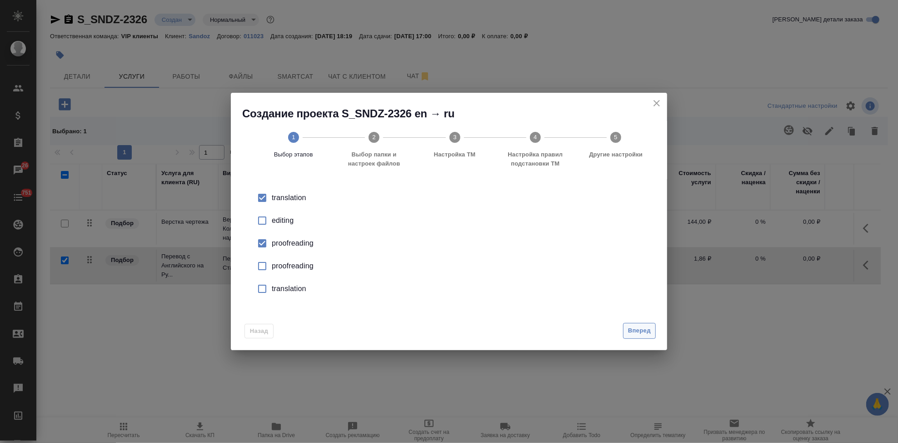
click at [628, 330] on span "Вперед" at bounding box center [639, 330] width 23 height 10
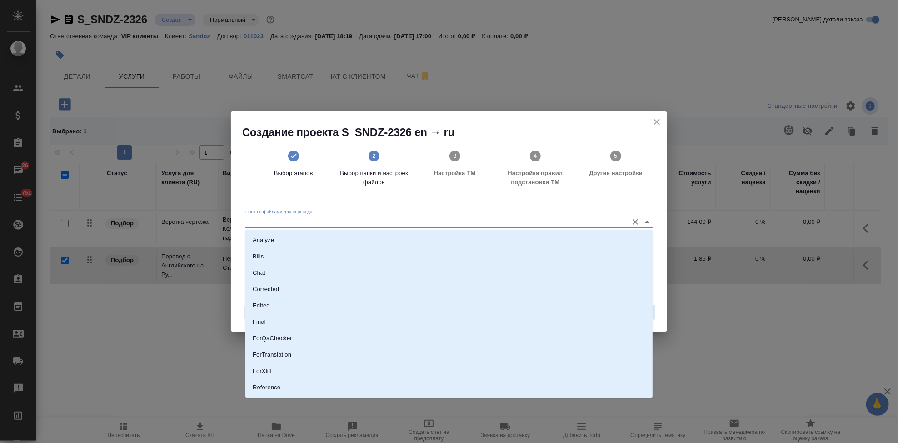
click at [523, 218] on input "Папка с файлами для перевода" at bounding box center [434, 221] width 378 height 11
click at [317, 354] on li "Source" at bounding box center [448, 357] width 407 height 16
type input "Source"
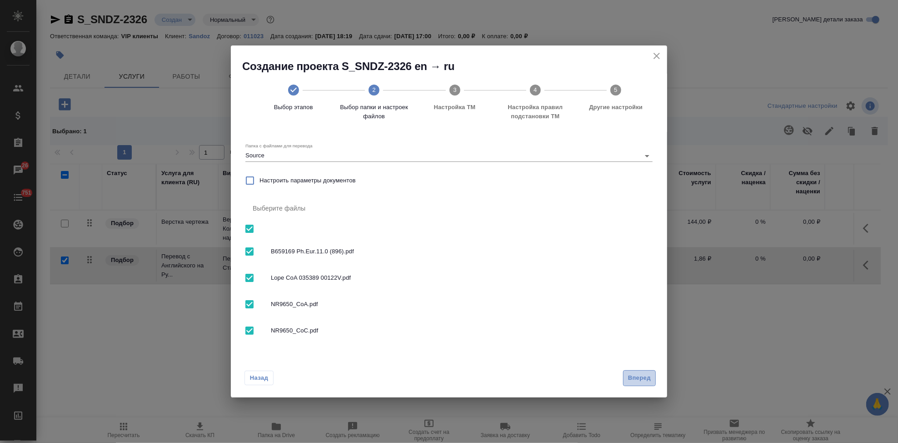
click at [650, 379] on span "Вперед" at bounding box center [639, 378] width 23 height 10
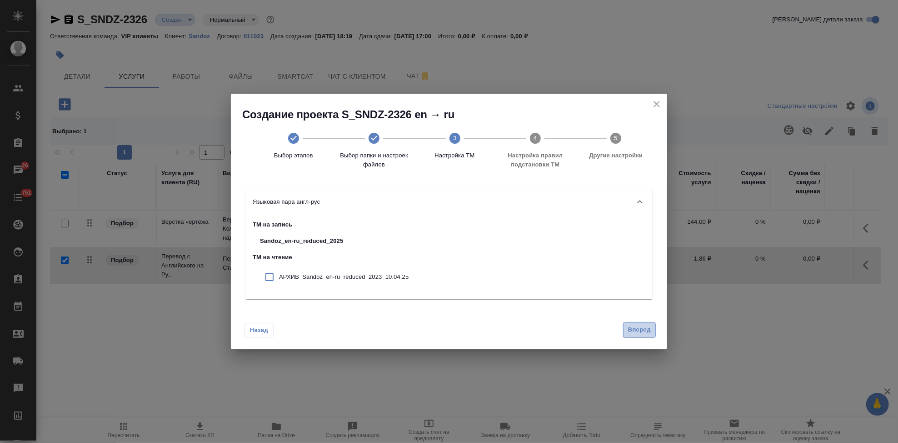
click at [640, 332] on span "Вперед" at bounding box center [639, 330] width 23 height 10
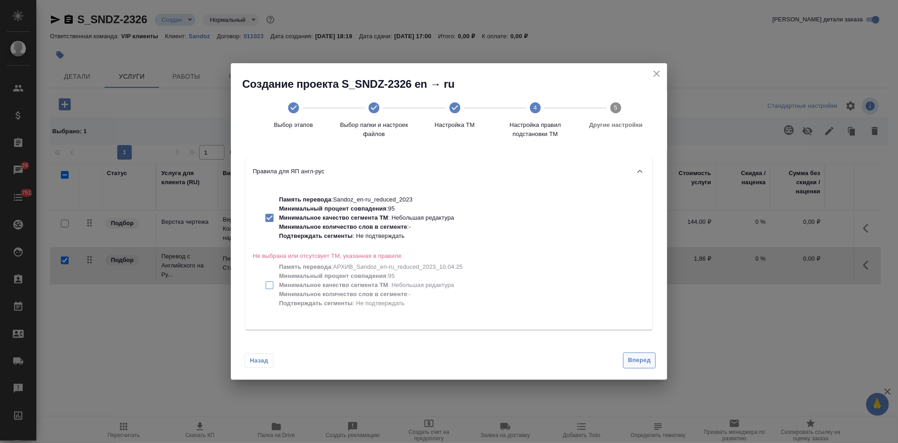
click at [640, 359] on span "Вперед" at bounding box center [639, 360] width 23 height 10
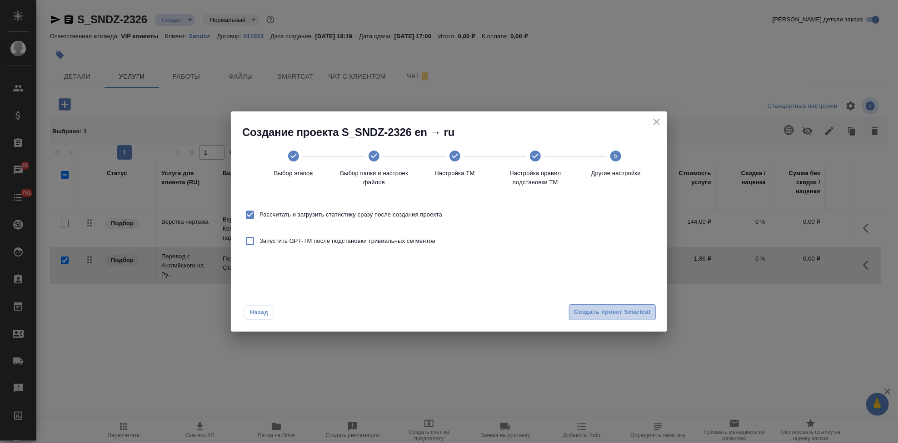
click at [634, 317] on span "Создать проект Smartcat" at bounding box center [612, 312] width 77 height 10
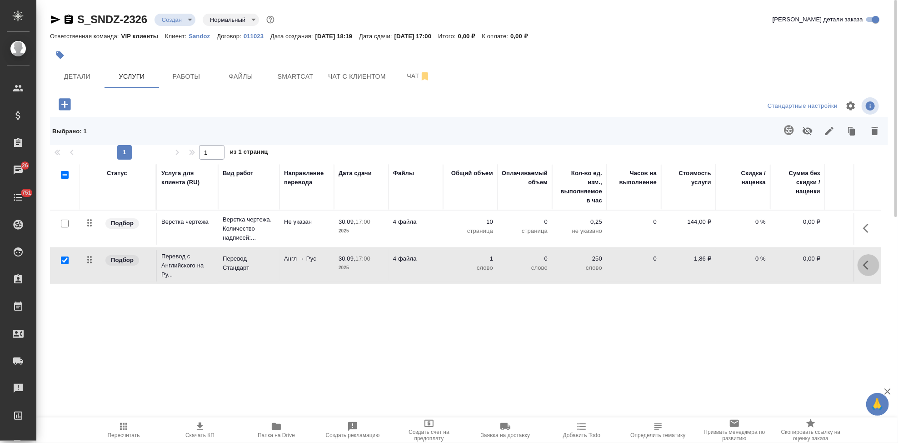
click at [863, 270] on icon "button" at bounding box center [868, 265] width 11 height 11
click at [817, 262] on icon "button" at bounding box center [817, 265] width 11 height 11
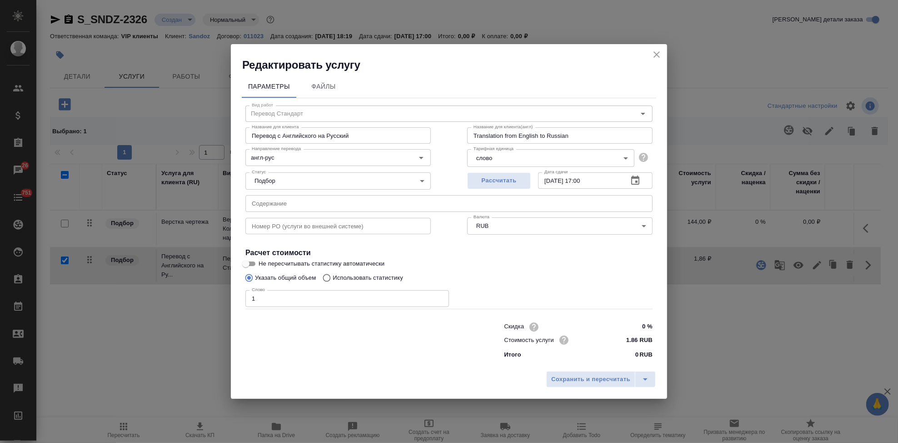
click at [322, 277] on input "Использовать статистику" at bounding box center [325, 277] width 15 height 17
radio input "true"
radio input "false"
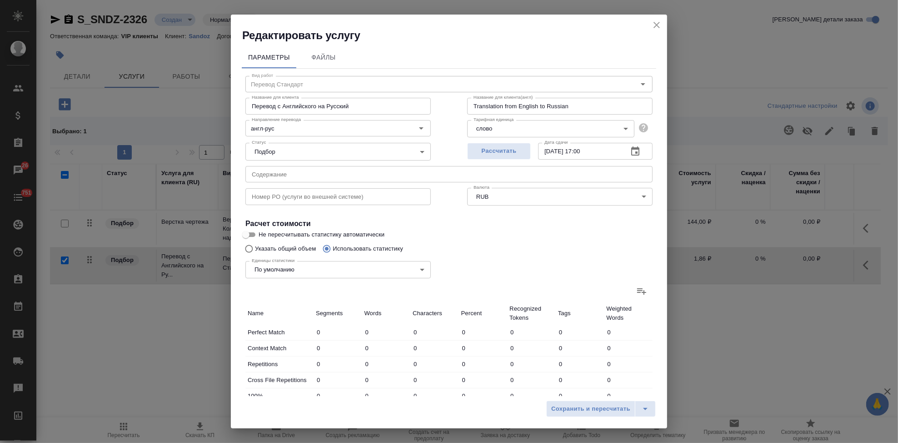
click at [636, 293] on icon at bounding box center [641, 290] width 11 height 11
click at [0, 0] on input "file" at bounding box center [0, 0] width 0 height 0
type input "78"
type input "238"
type input "1521"
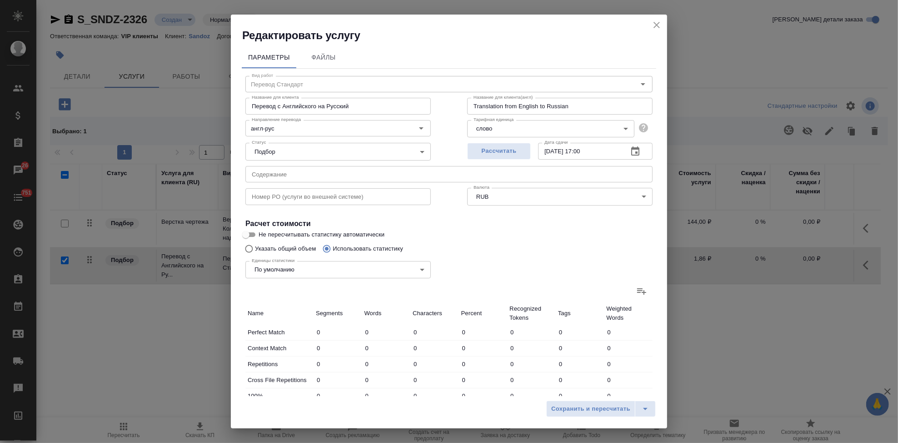
type input "33"
type input "102"
type input "701"
type input "2"
type input "5"
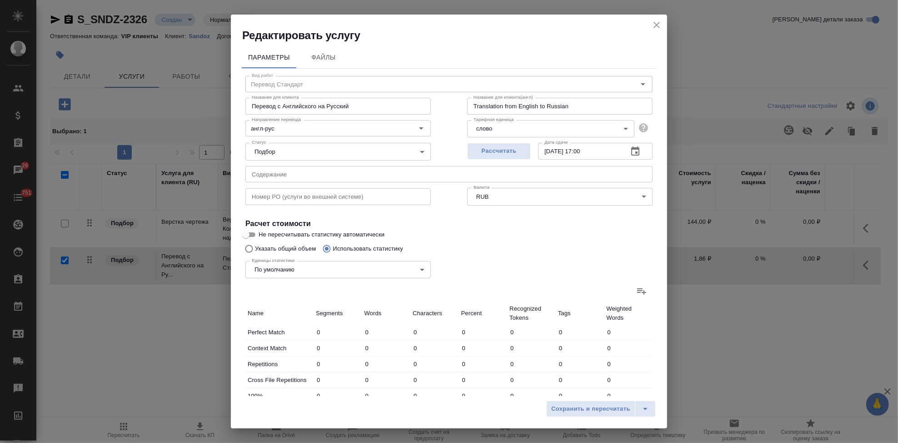
type input "56"
type input "204"
type input "530"
type input "3553"
type input "30"
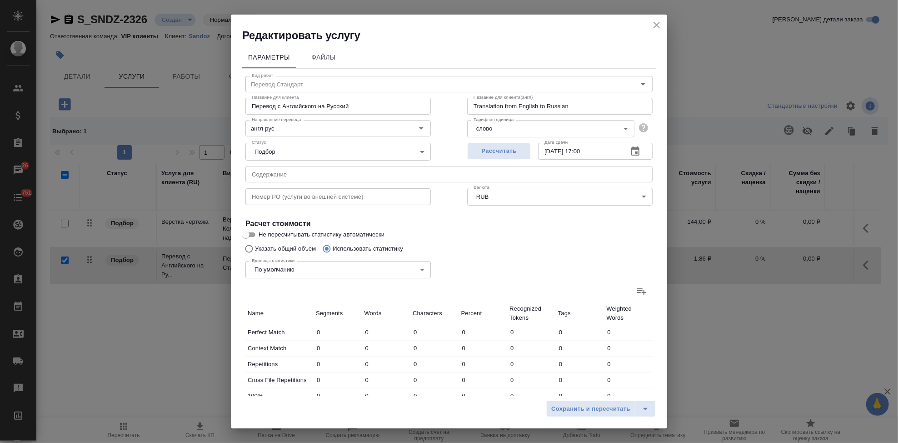
type input "154"
type input "1041"
type input "16"
type input "157"
type input "1003"
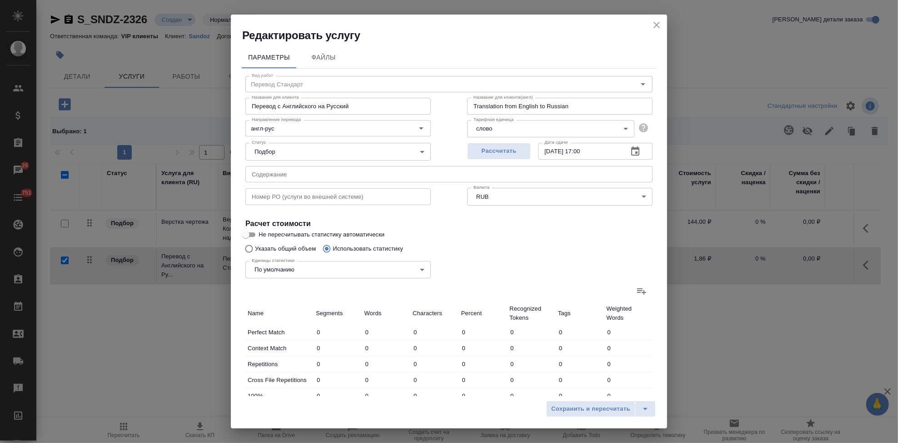
type input "20"
type input "87"
type input "605"
type input "53"
type input "432"
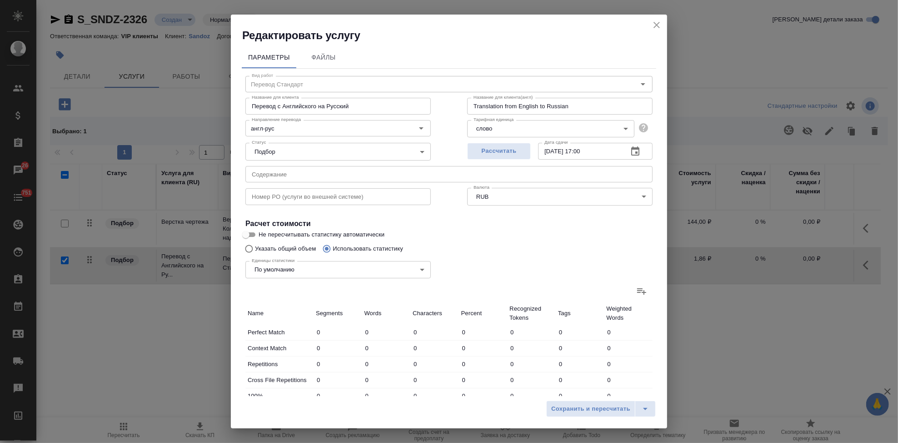
type input "2620"
type input "401"
type input "1598"
type input "10343"
type input "436"
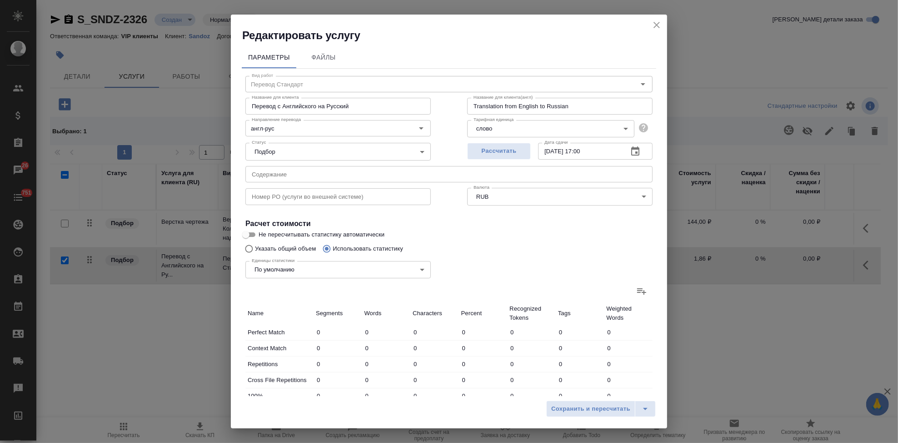
type input "1705"
type input "11100"
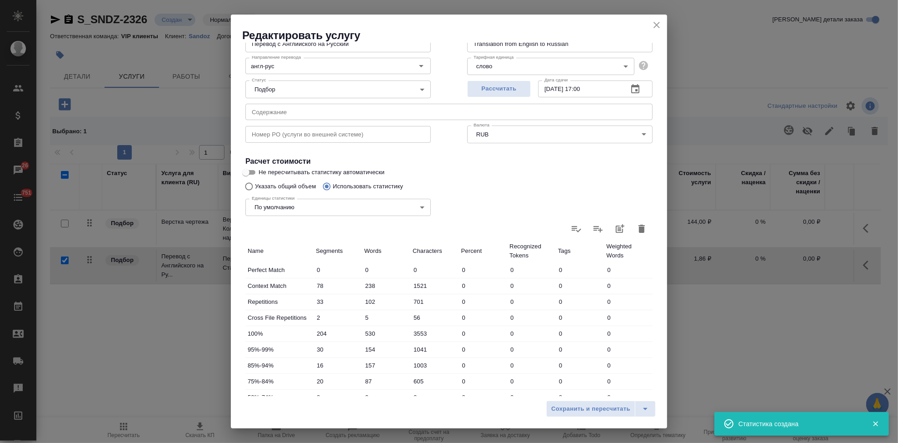
scroll to position [176, 0]
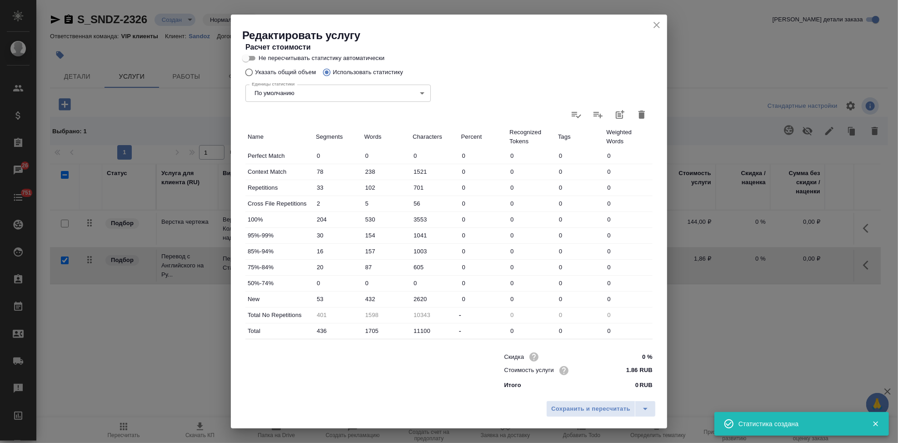
click at [369, 297] on input "432" at bounding box center [386, 298] width 49 height 13
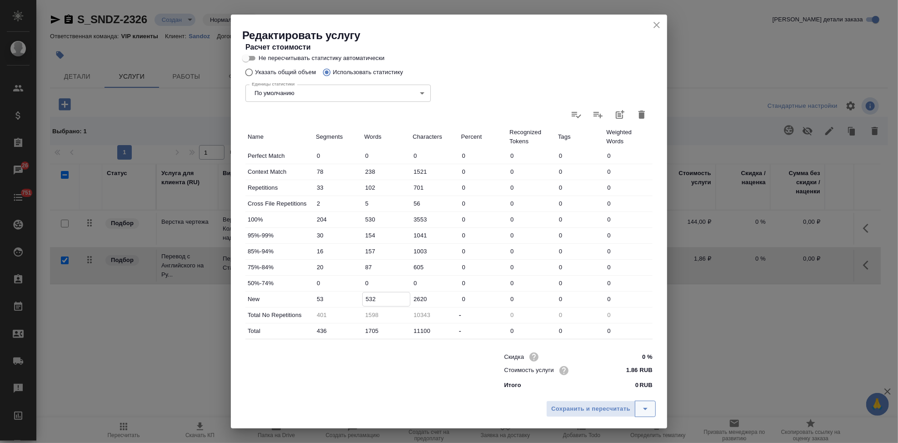
type input "532"
click at [645, 405] on icon "split button" at bounding box center [645, 408] width 11 height 11
click at [618, 390] on li "Сохранить" at bounding box center [603, 389] width 110 height 15
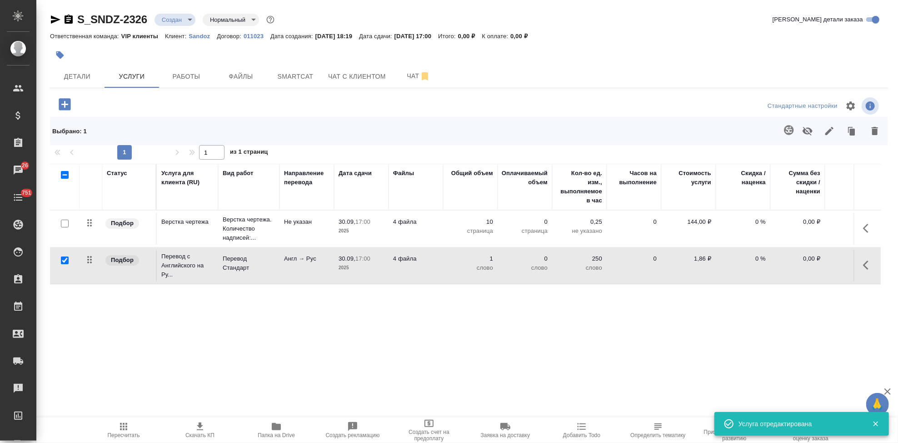
click at [868, 264] on icon "button" at bounding box center [868, 265] width 11 height 11
click at [815, 264] on icon "button" at bounding box center [817, 265] width 11 height 11
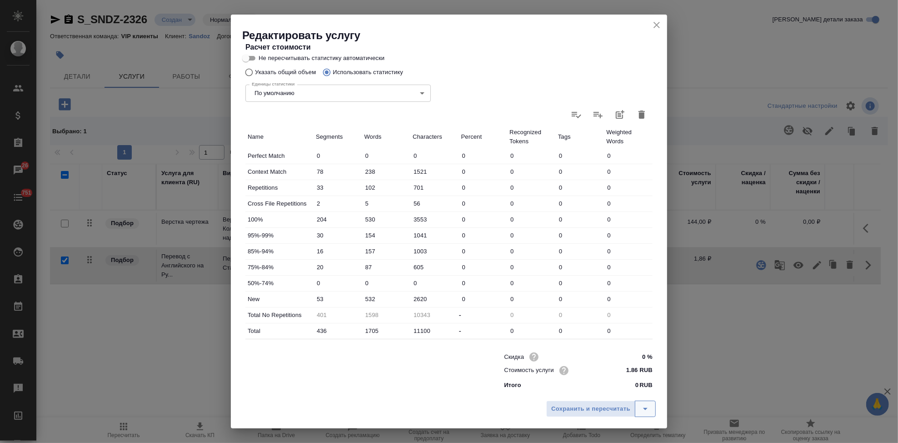
click at [650, 411] on icon "split button" at bounding box center [645, 408] width 11 height 11
click at [602, 391] on li "Сохранить" at bounding box center [603, 389] width 110 height 15
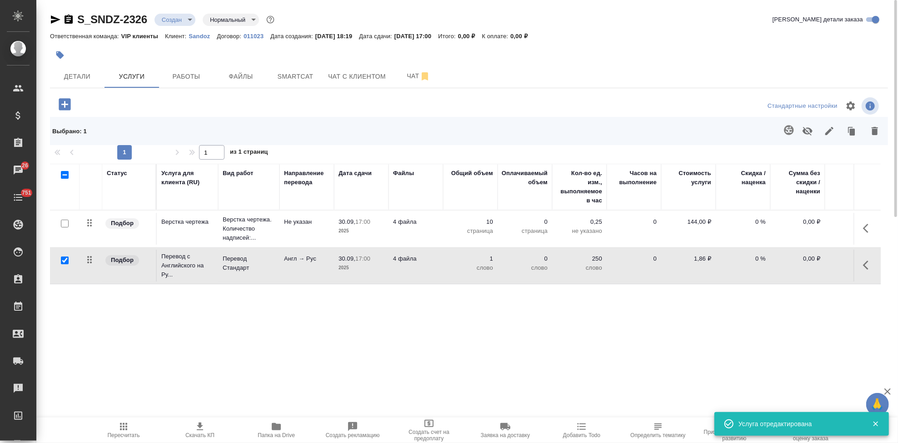
click at [134, 429] on span "Пересчитать" at bounding box center [123, 429] width 65 height 17
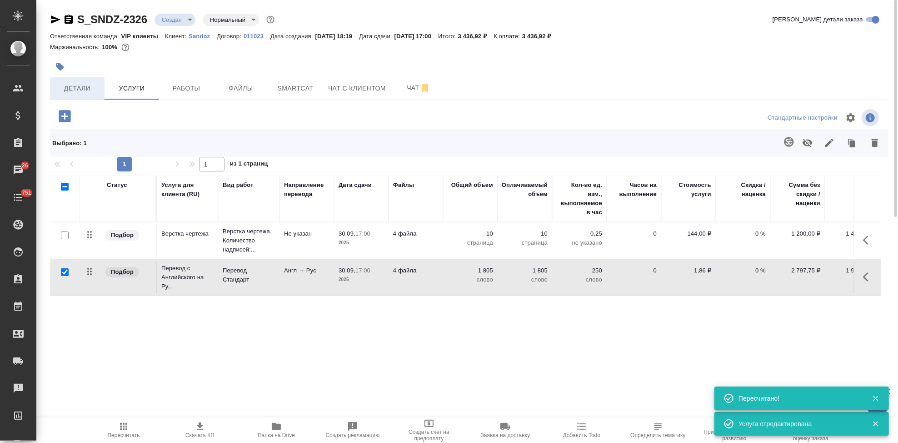
click at [78, 89] on span "Детали" at bounding box center [77, 88] width 44 height 11
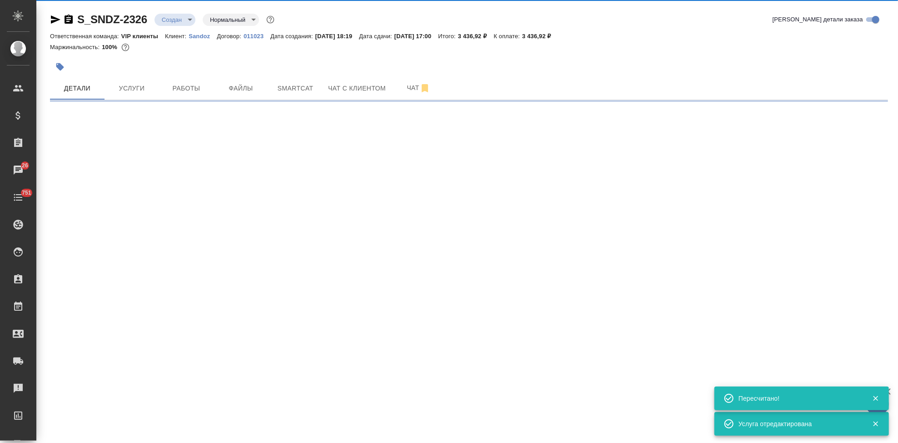
select select "RU"
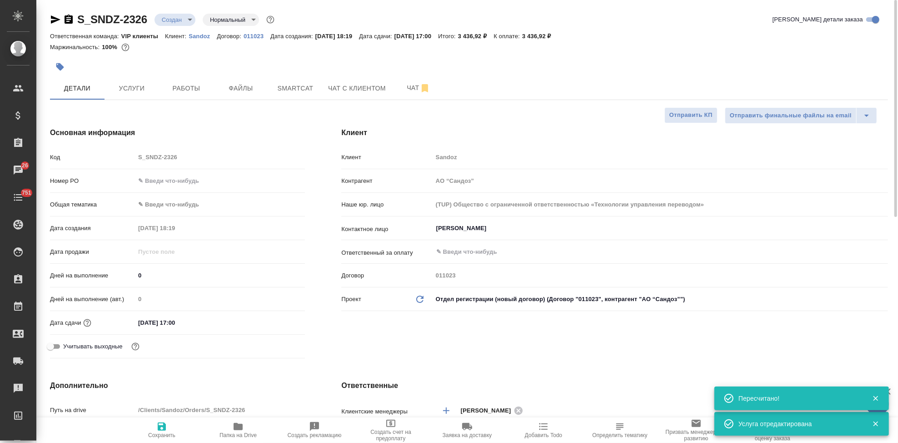
type textarea "x"
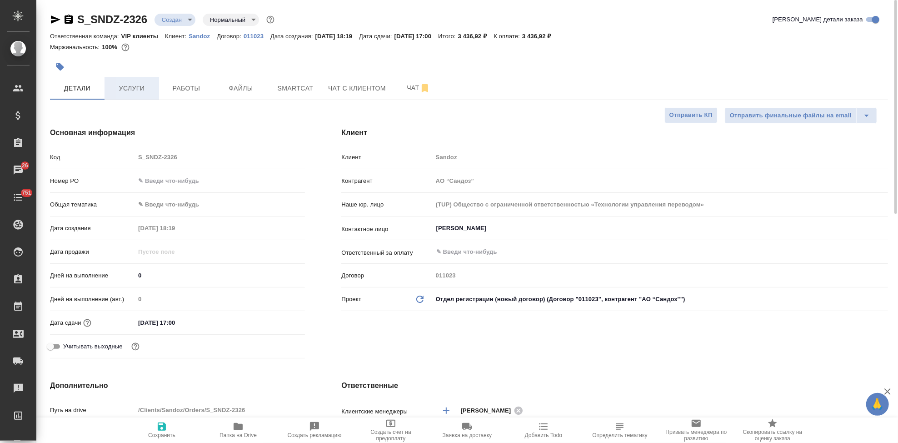
click at [146, 95] on button "Услуги" at bounding box center [132, 88] width 55 height 23
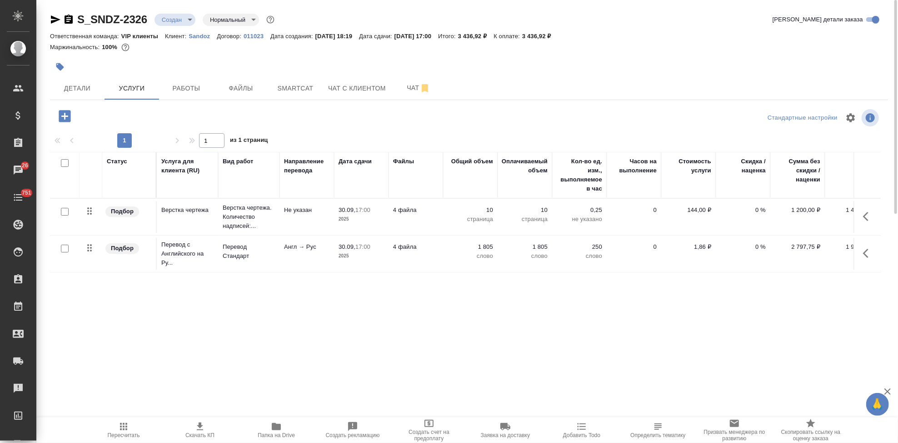
click at [132, 430] on span "Пересчитать" at bounding box center [123, 429] width 65 height 17
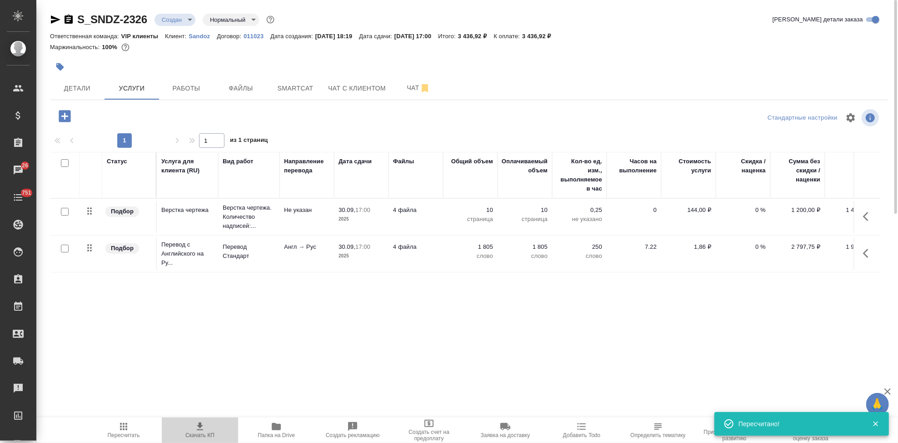
click at [202, 432] on span "Скачать КП" at bounding box center [199, 435] width 29 height 6
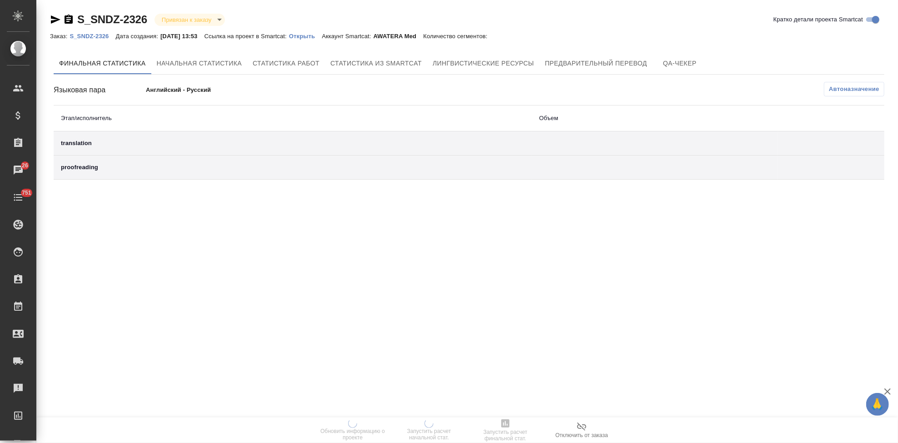
click at [308, 36] on p "Открыть" at bounding box center [305, 36] width 33 height 7
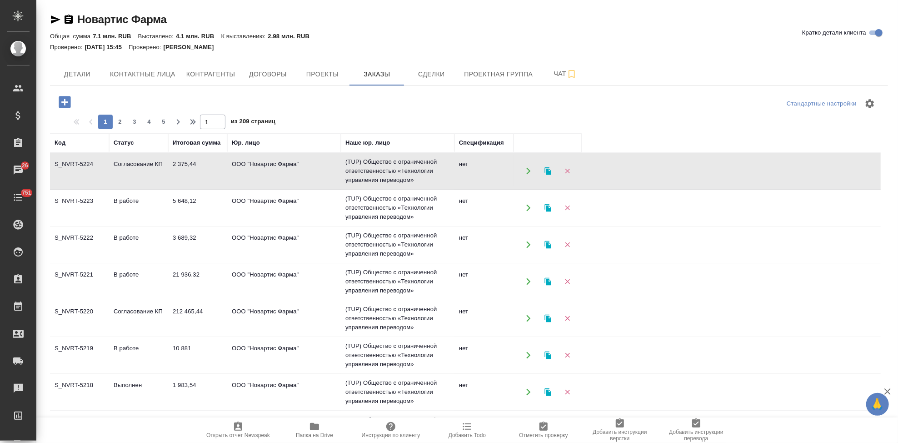
click at [70, 102] on icon "button" at bounding box center [65, 102] width 12 height 12
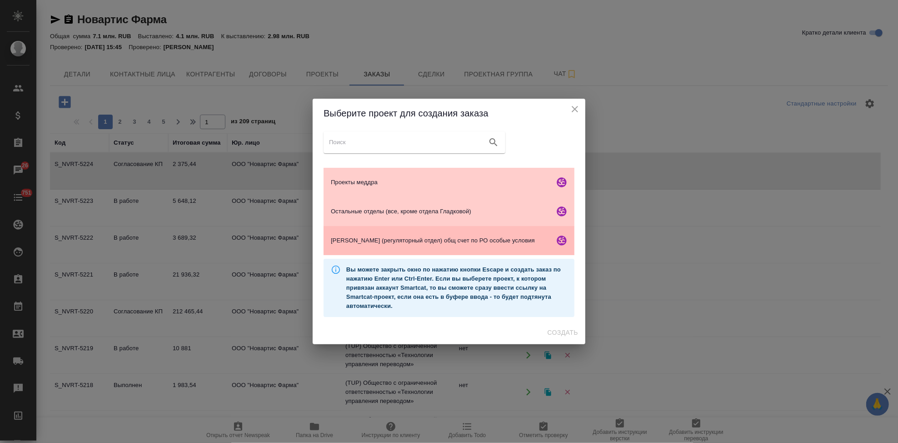
click at [387, 236] on span "[PERSON_NAME] (регуляторный отдел) общ счет по РО особые условия" at bounding box center [441, 240] width 220 height 9
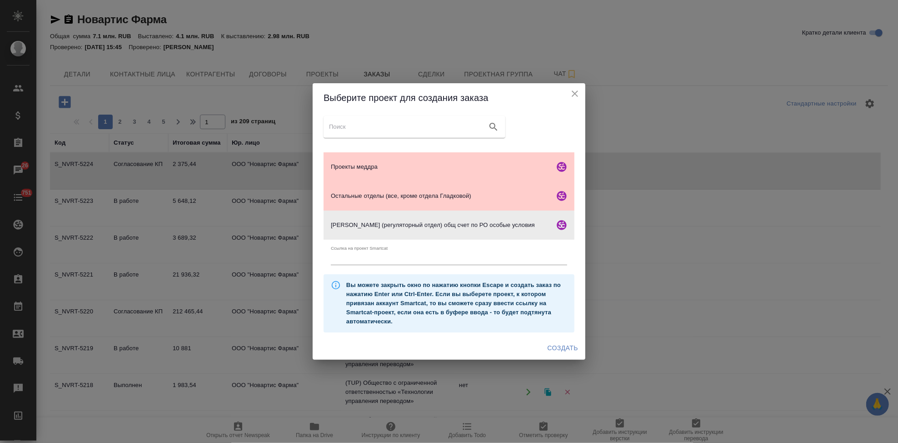
click at [553, 348] on span "Создать" at bounding box center [563, 347] width 30 height 11
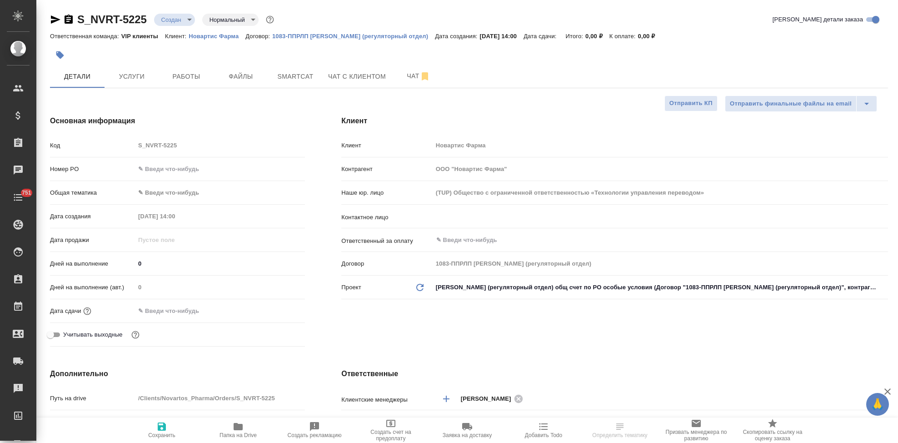
select select "RU"
click at [160, 310] on input "text" at bounding box center [175, 310] width 80 height 13
click at [277, 309] on icon "button" at bounding box center [278, 310] width 11 height 11
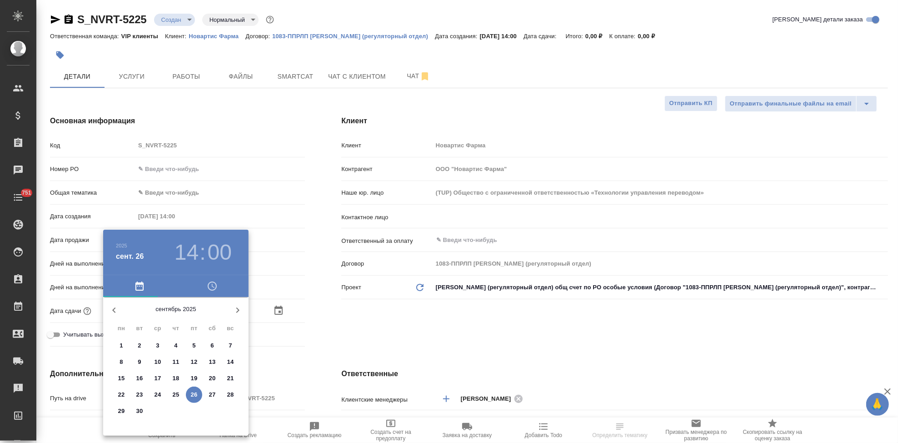
click at [237, 314] on icon "button" at bounding box center [237, 310] width 11 height 11
click at [158, 344] on p "1" at bounding box center [157, 345] width 3 height 9
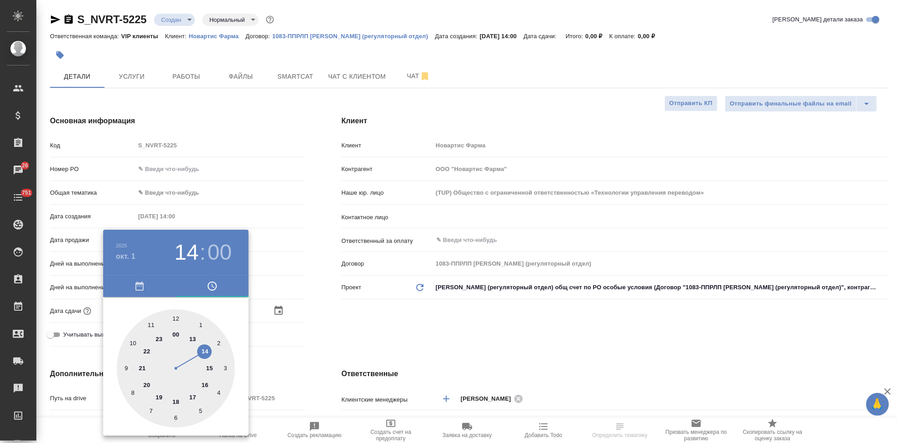
click at [196, 395] on div at bounding box center [176, 368] width 118 height 118
type input "[DATE] 17:00"
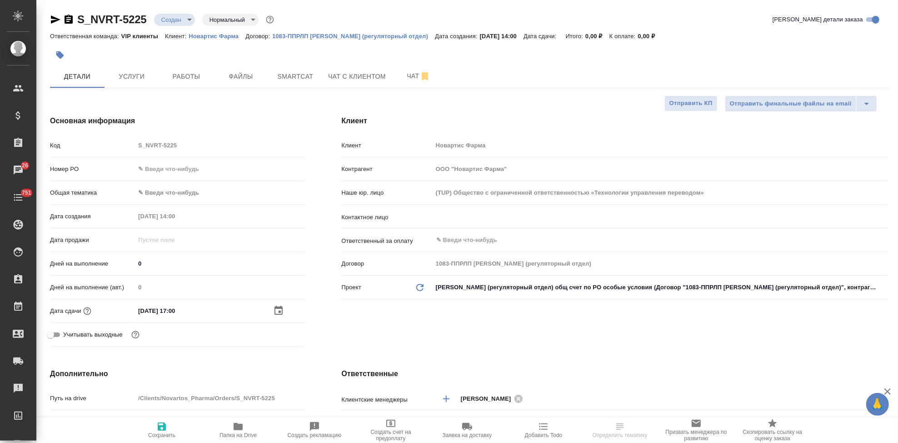
click at [445, 229] on div "Контактное лицо ​" at bounding box center [614, 220] width 547 height 24
click at [459, 217] on input "text" at bounding box center [645, 216] width 420 height 11
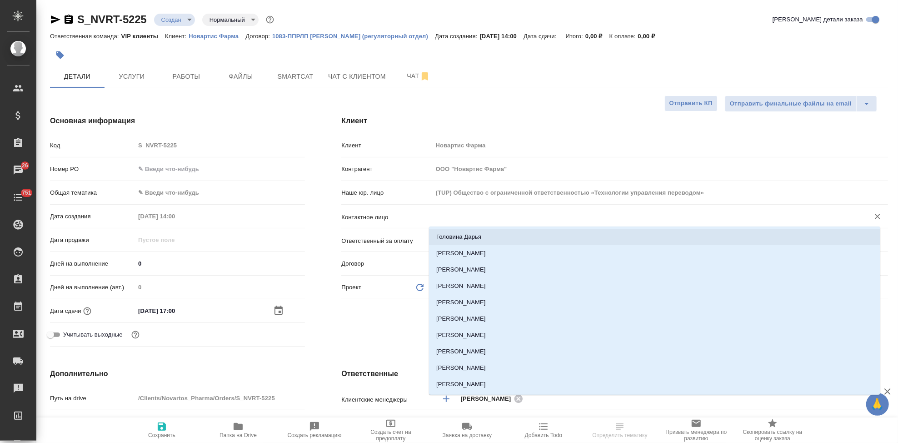
type input "[PERSON_NAME]"
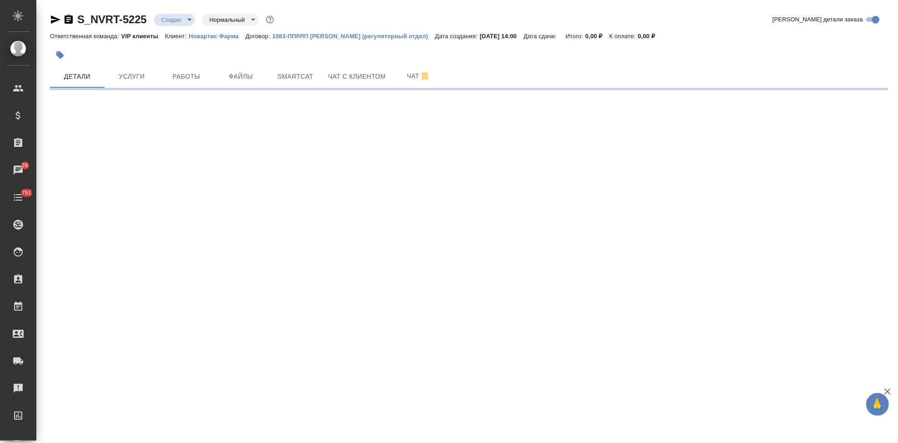
select select "RU"
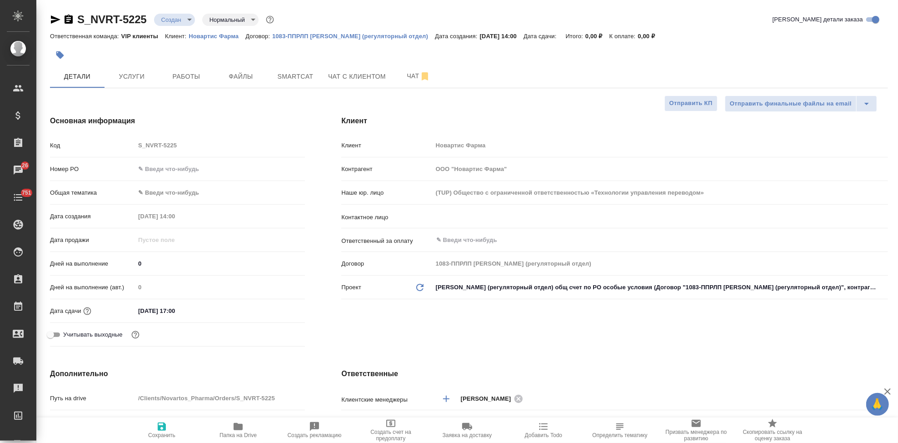
type textarea "x"
click at [448, 220] on input "text" at bounding box center [645, 216] width 420 height 11
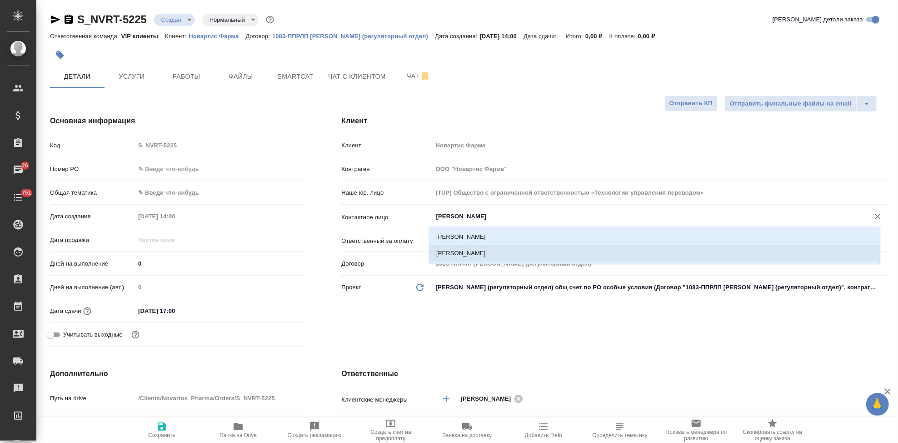
click at [484, 249] on li "[PERSON_NAME]" at bounding box center [654, 253] width 451 height 16
type input "[PERSON_NAME]"
type textarea "x"
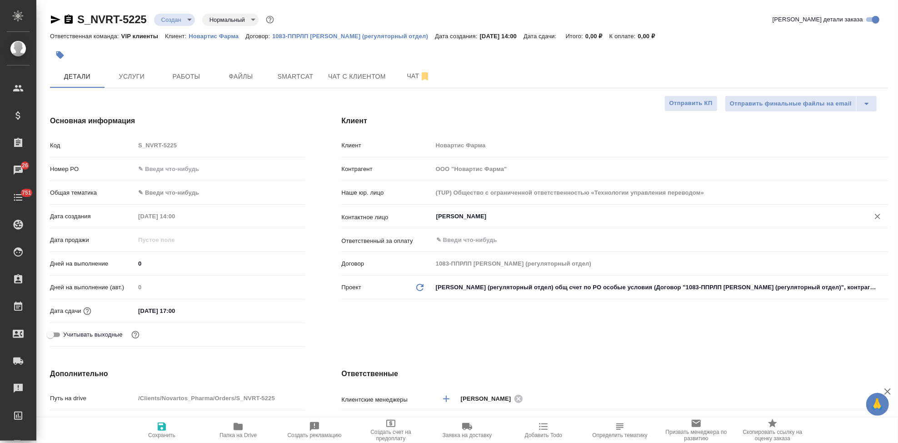
type input "[PERSON_NAME]"
click at [167, 430] on span "Сохранить" at bounding box center [161, 429] width 65 height 17
type textarea "x"
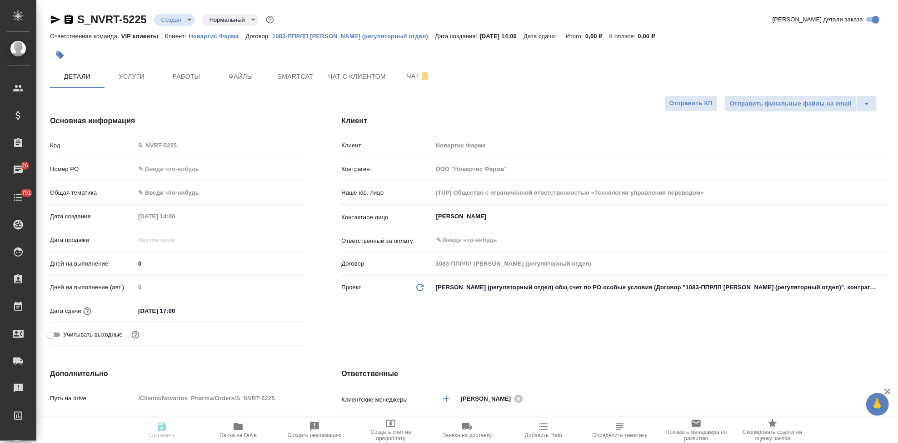
type textarea "x"
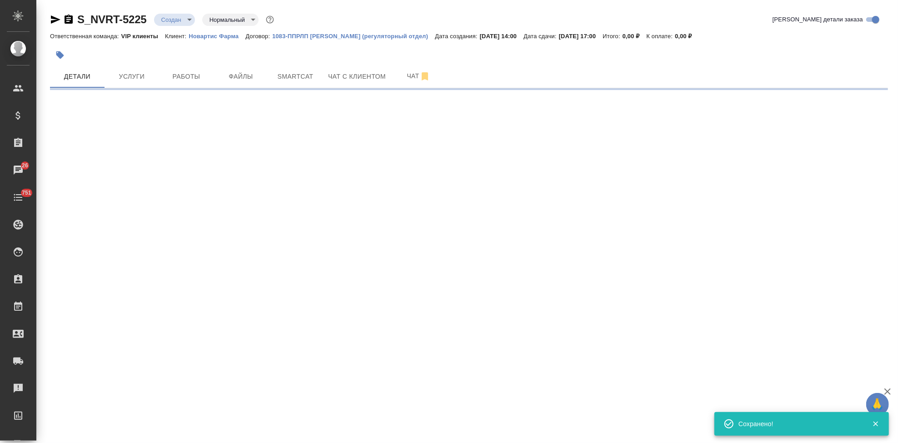
select select "RU"
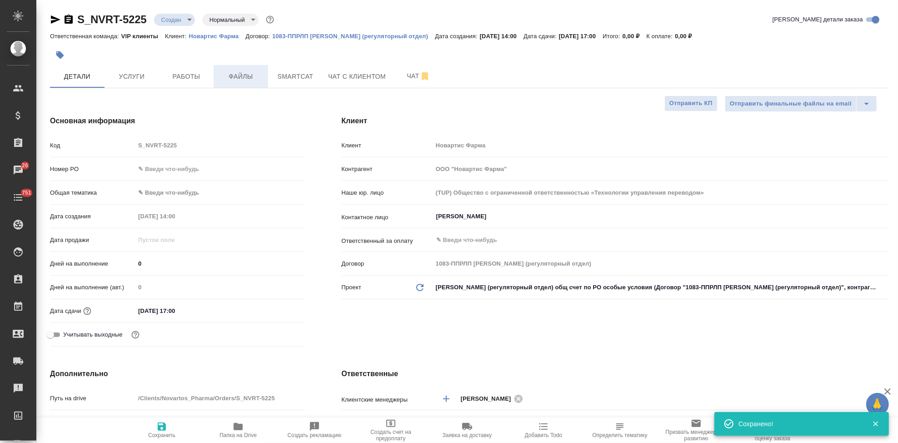
type textarea "x"
click at [239, 80] on span "Файлы" at bounding box center [241, 76] width 44 height 11
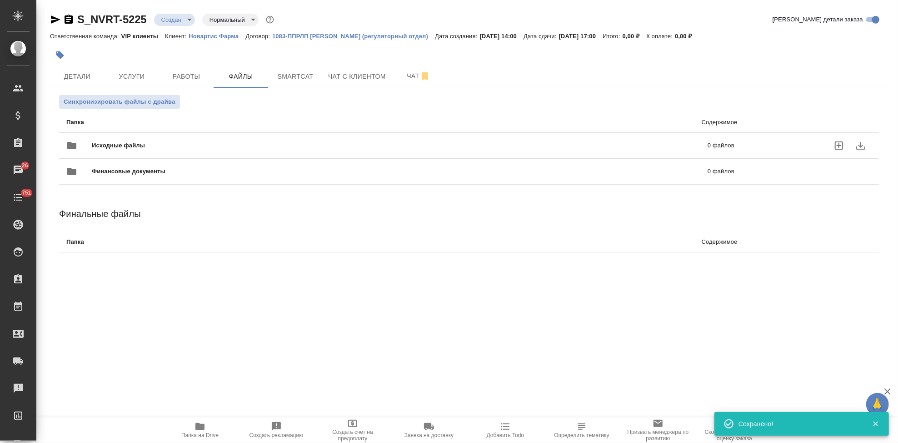
click at [839, 142] on icon "uploadFiles" at bounding box center [839, 145] width 8 height 8
click at [0, 0] on input "uploadFiles" at bounding box center [0, 0] width 0 height 0
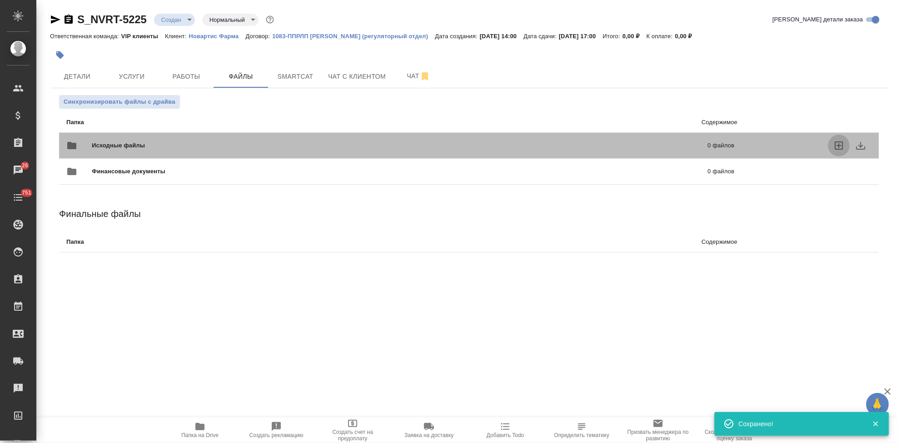
click at [839, 144] on icon "uploadFiles" at bounding box center [839, 145] width 8 height 8
click at [0, 0] on input "uploadFiles" at bounding box center [0, 0] width 0 height 0
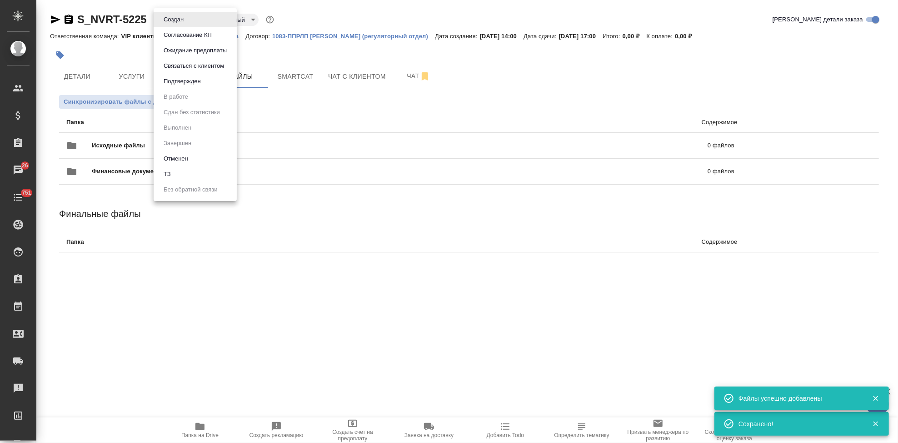
click at [185, 20] on body "🙏 .cls-1 fill:#fff; AWATERA Kabargina [PERSON_NAME] Спецификации Заказы 26 Чаты…" at bounding box center [449, 221] width 898 height 443
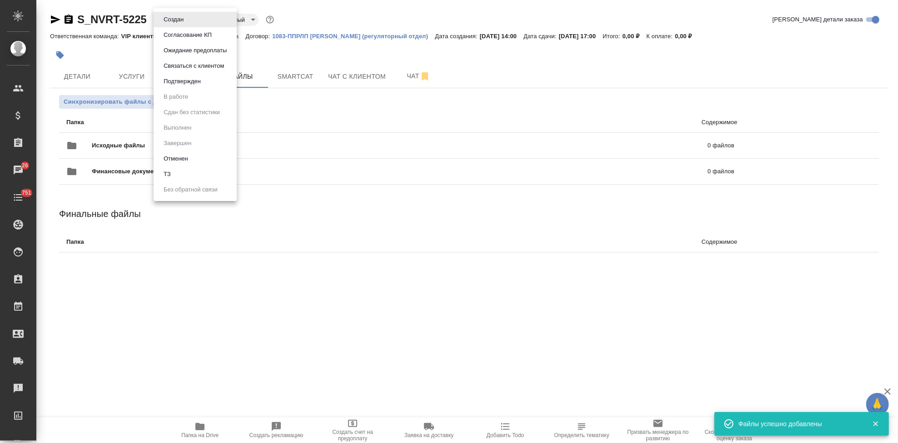
click at [175, 174] on li "ТЗ" at bounding box center [195, 173] width 83 height 15
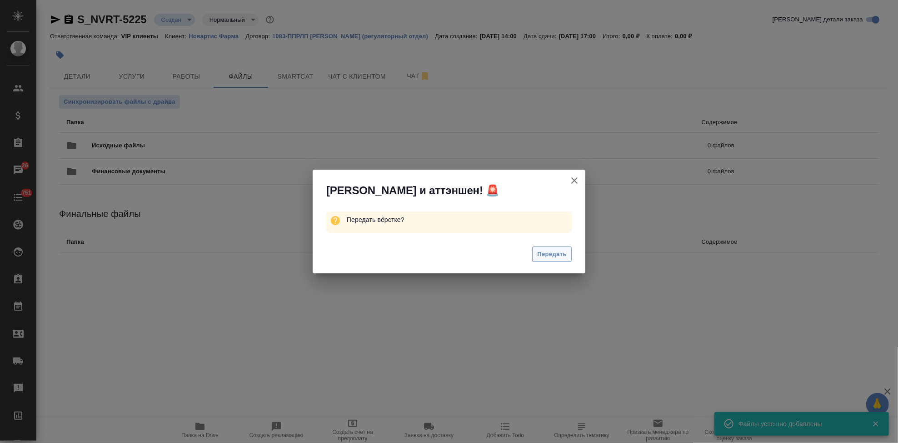
click at [544, 258] on span "Передать" at bounding box center [552, 254] width 30 height 10
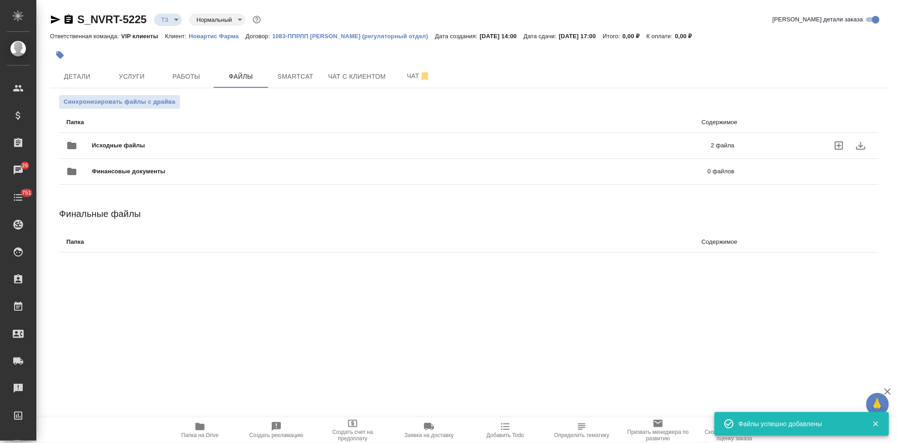
click at [493, 146] on p "2 файла" at bounding box center [581, 145] width 306 height 9
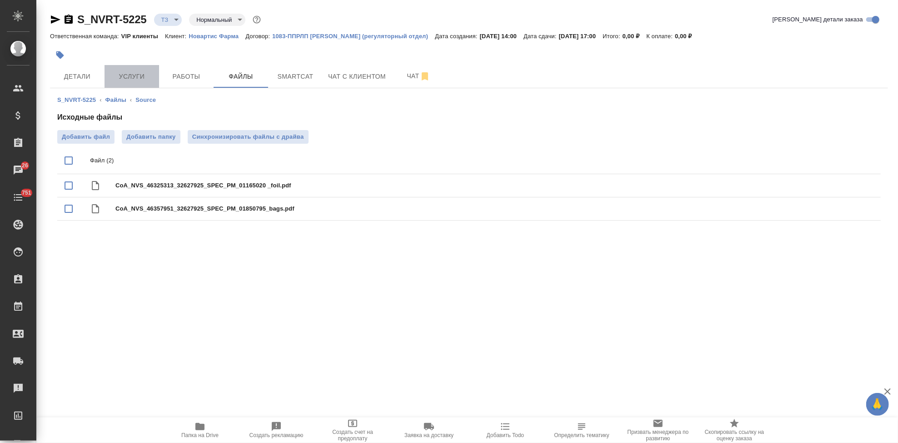
click at [137, 75] on span "Услуги" at bounding box center [132, 76] width 44 height 11
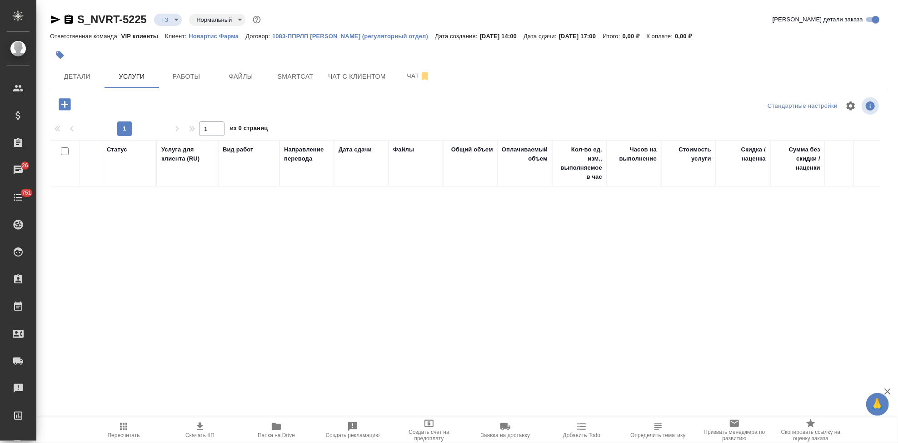
click at [63, 103] on icon "button" at bounding box center [65, 104] width 12 height 12
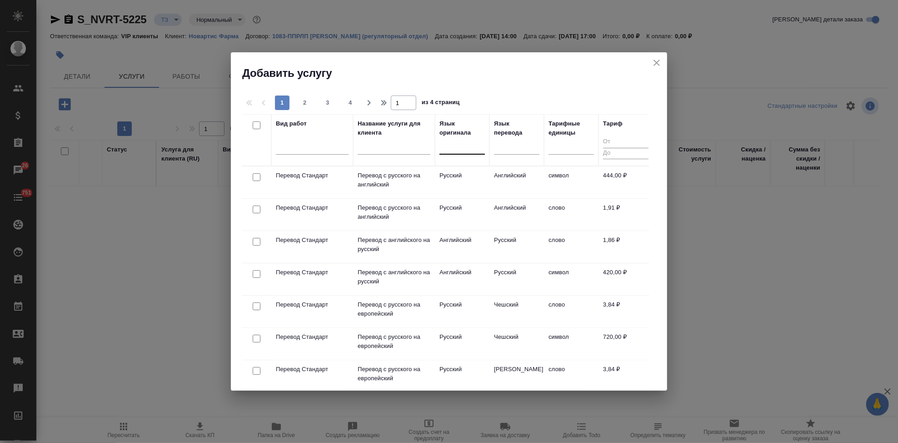
click at [453, 148] on div at bounding box center [462, 145] width 45 height 13
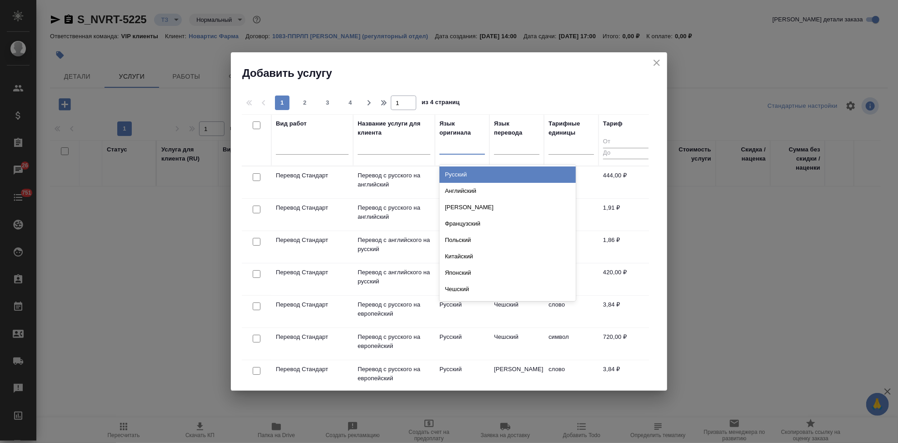
type input "в"
type input "анг"
click at [468, 177] on div "Английский" at bounding box center [508, 174] width 136 height 16
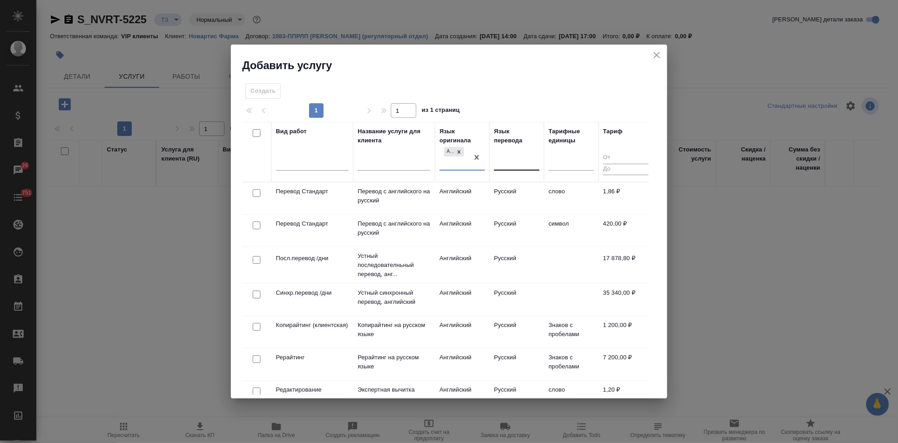
click at [507, 163] on div at bounding box center [516, 161] width 45 height 13
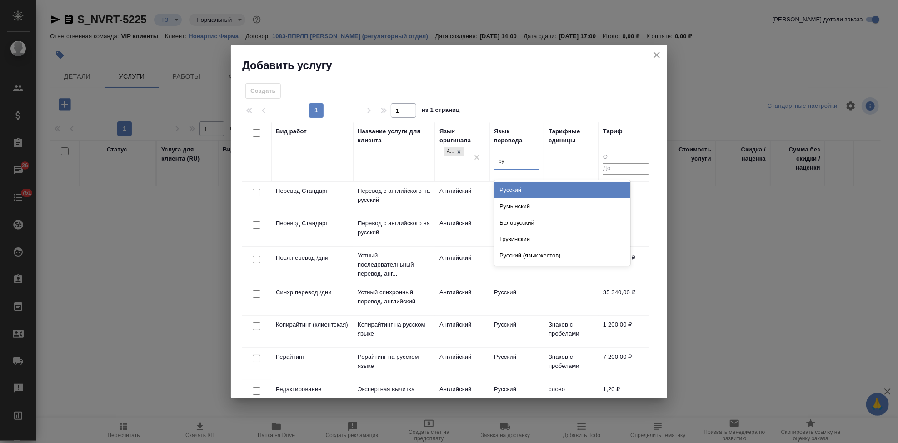
type input "рус"
click at [507, 190] on div "Русский" at bounding box center [562, 190] width 136 height 16
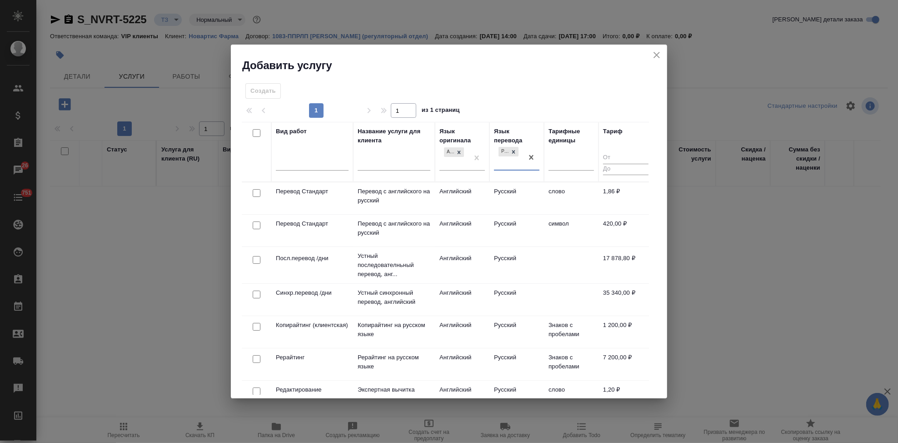
click at [499, 193] on td "Русский" at bounding box center [517, 198] width 55 height 32
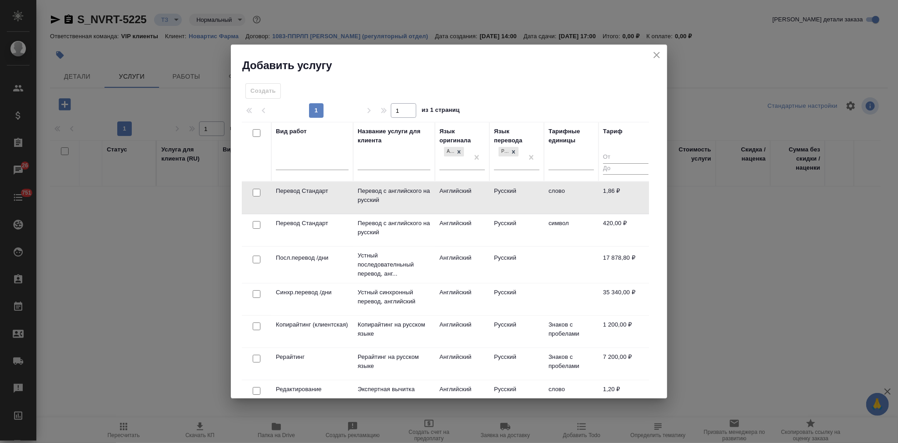
click at [499, 193] on td "Русский" at bounding box center [517, 198] width 55 height 32
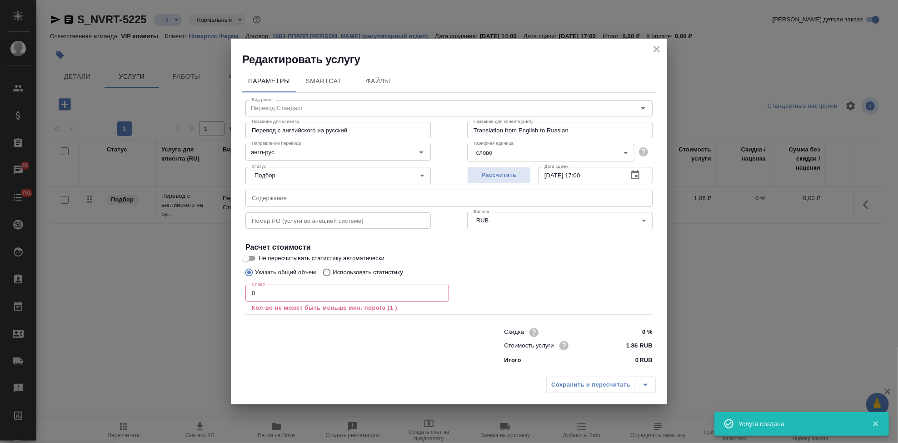
click at [295, 291] on input "0" at bounding box center [347, 293] width 204 height 16
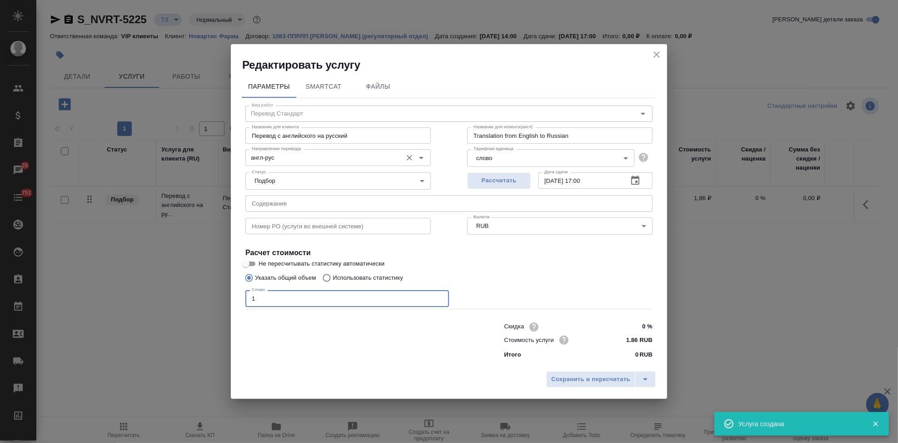
type input "1"
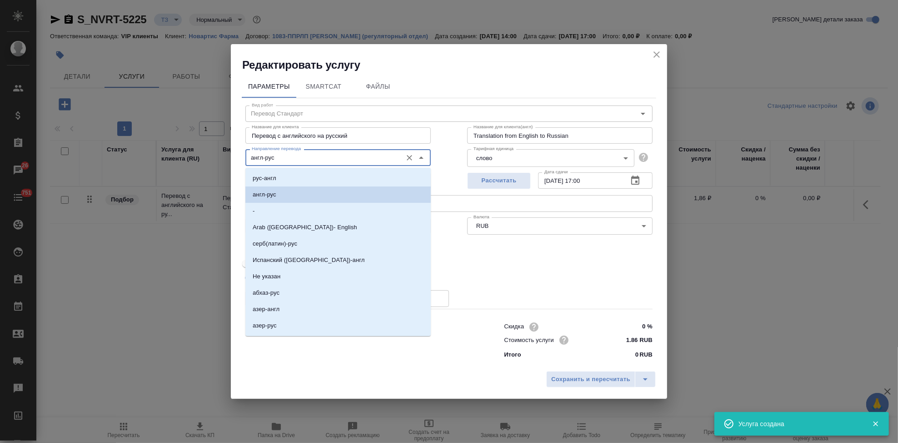
click at [281, 158] on input "англ-рус" at bounding box center [323, 157] width 150 height 11
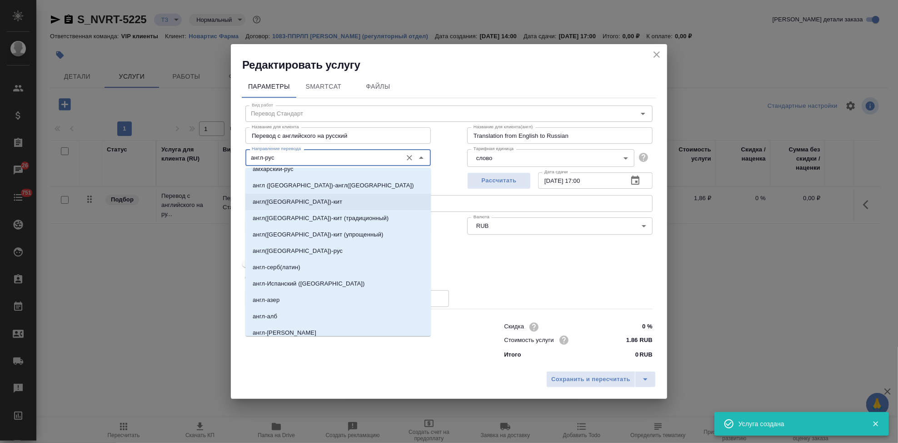
scroll to position [252, 0]
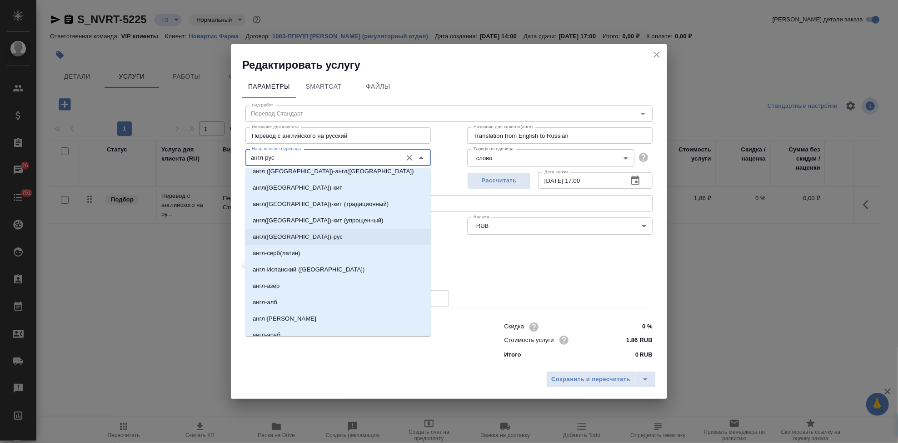
click at [286, 240] on p "англ([GEOGRAPHIC_DATA])-рус" at bounding box center [298, 236] width 90 height 9
type input "англ([GEOGRAPHIC_DATA])-рус"
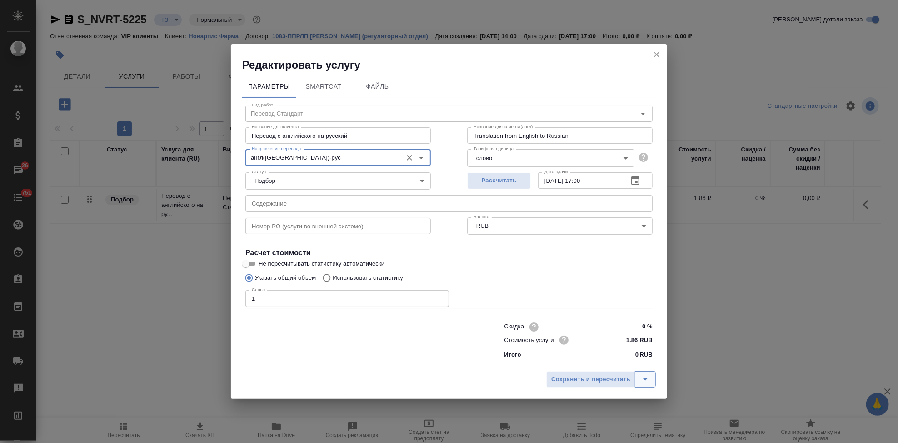
click at [643, 378] on icon "split button" at bounding box center [645, 379] width 11 height 11
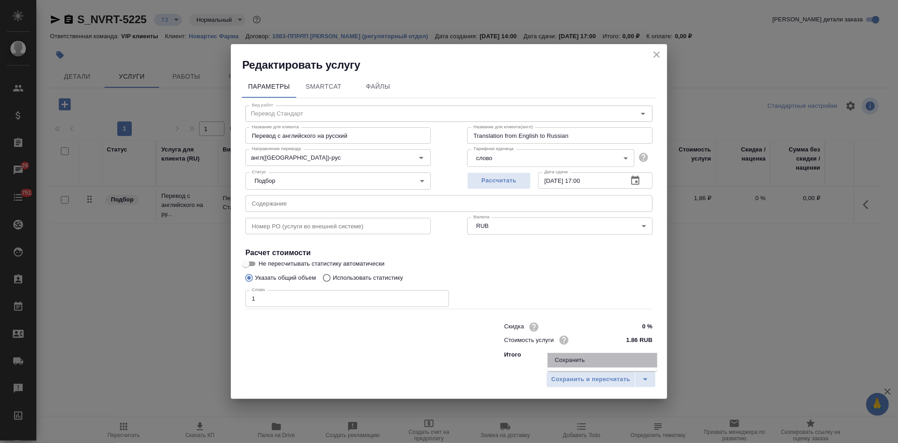
click at [591, 359] on li "Сохранить" at bounding box center [603, 360] width 110 height 15
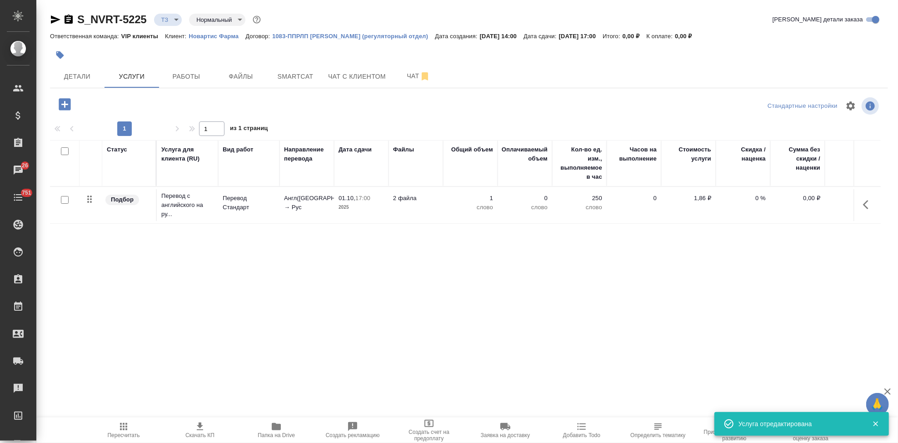
click at [67, 200] on input "checkbox" at bounding box center [65, 200] width 8 height 8
checkbox input "true"
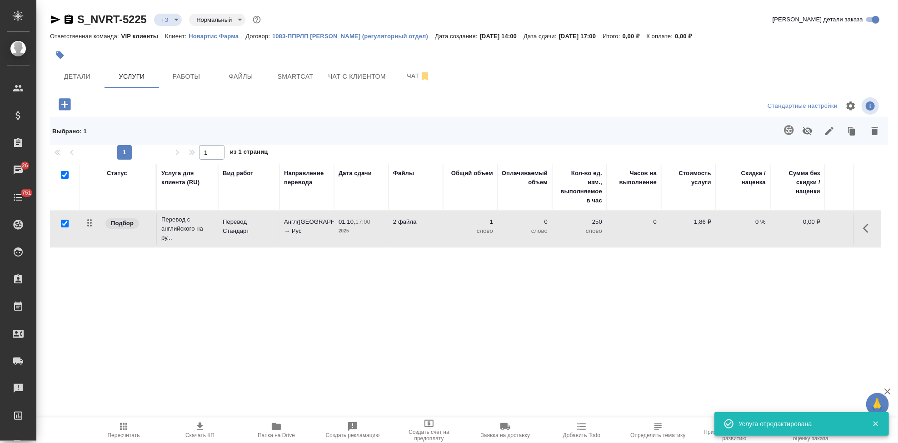
click at [784, 128] on icon "button" at bounding box center [789, 130] width 11 height 11
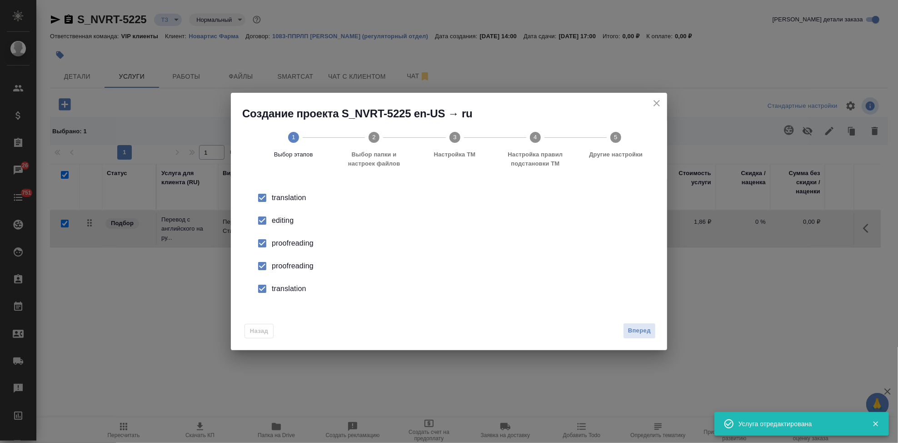
click at [278, 220] on div "editing" at bounding box center [459, 220] width 374 height 11
click at [270, 269] on input "checkbox" at bounding box center [262, 265] width 19 height 19
click at [270, 282] on input "checkbox" at bounding box center [262, 288] width 19 height 19
click at [642, 321] on div "Назад Вперед" at bounding box center [449, 328] width 436 height 43
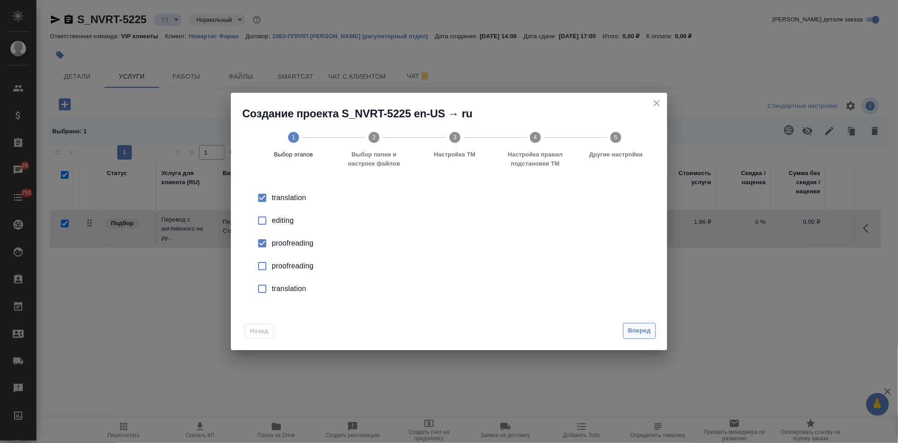
click at [643, 326] on span "Вперед" at bounding box center [639, 330] width 23 height 10
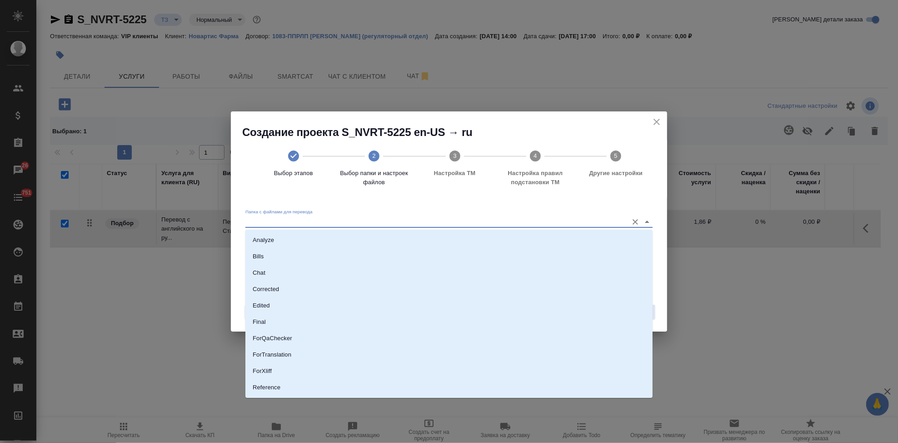
click at [566, 218] on input "Папка с файлами для перевода" at bounding box center [434, 221] width 378 height 11
click at [320, 352] on li "Source" at bounding box center [448, 357] width 407 height 16
type input "Source"
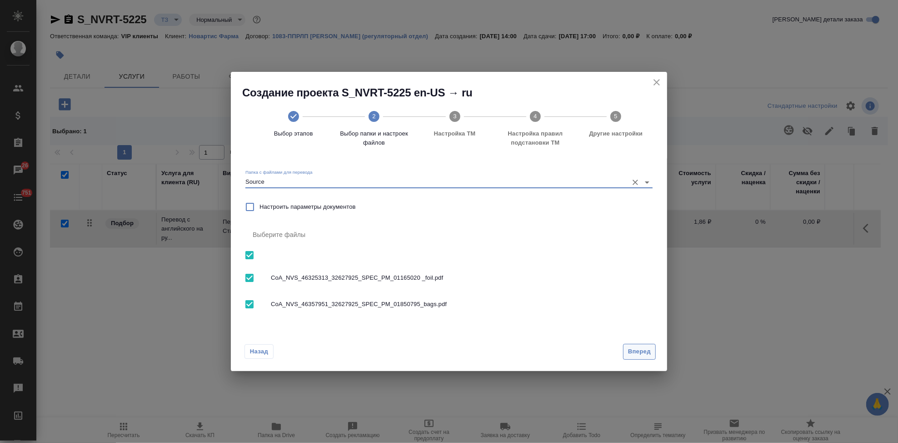
click at [651, 354] on button "Вперед" at bounding box center [639, 352] width 33 height 16
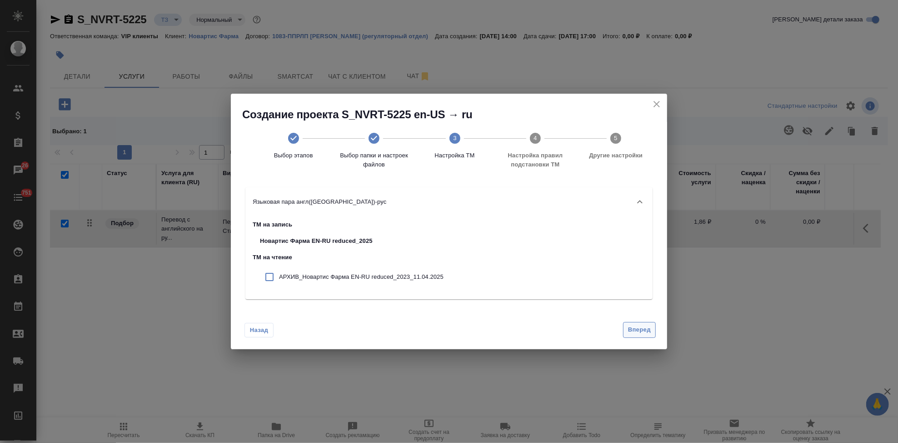
click at [643, 330] on span "Вперед" at bounding box center [639, 330] width 23 height 10
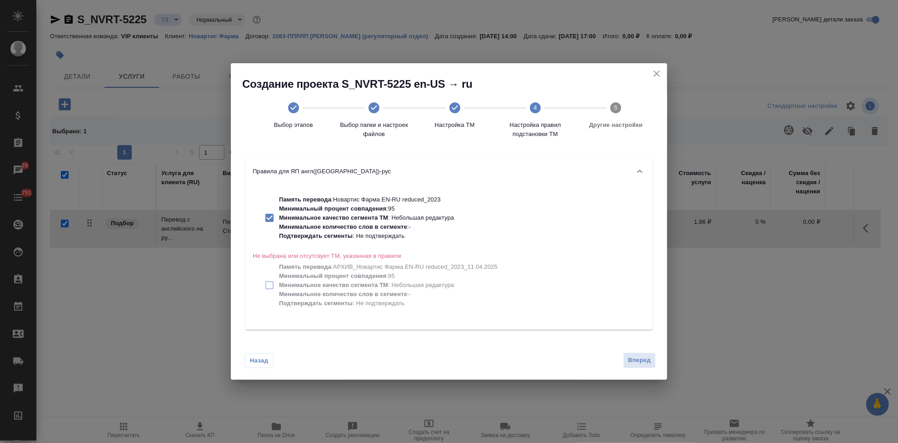
click at [637, 369] on div "Назад Вперед" at bounding box center [449, 358] width 436 height 43
click at [634, 363] on span "Вперед" at bounding box center [639, 360] width 23 height 10
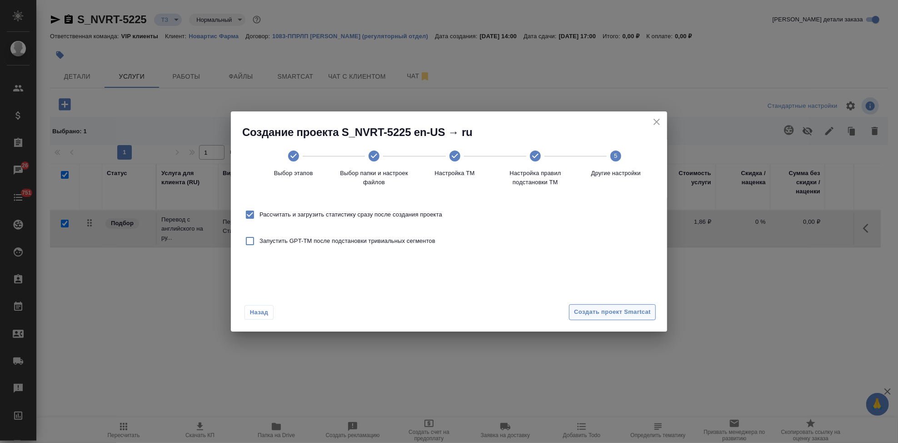
click at [620, 314] on span "Создать проект Smartcat" at bounding box center [612, 312] width 77 height 10
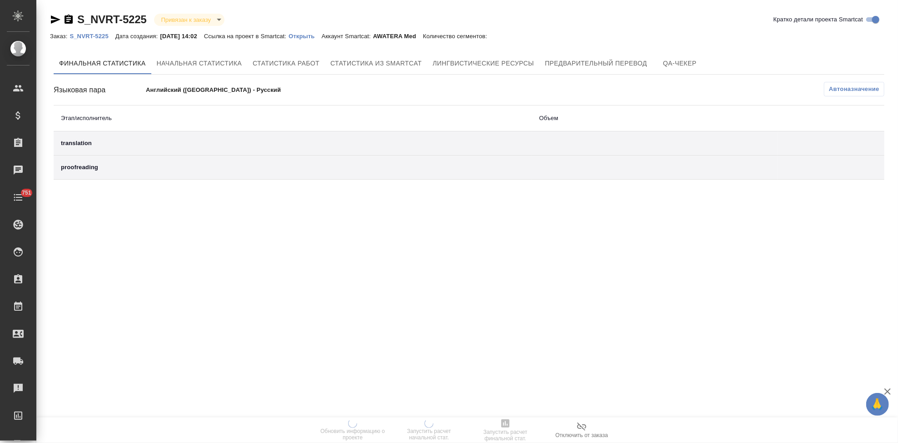
click at [307, 35] on p "Открыть" at bounding box center [305, 36] width 33 height 7
